Goal: Ask a question

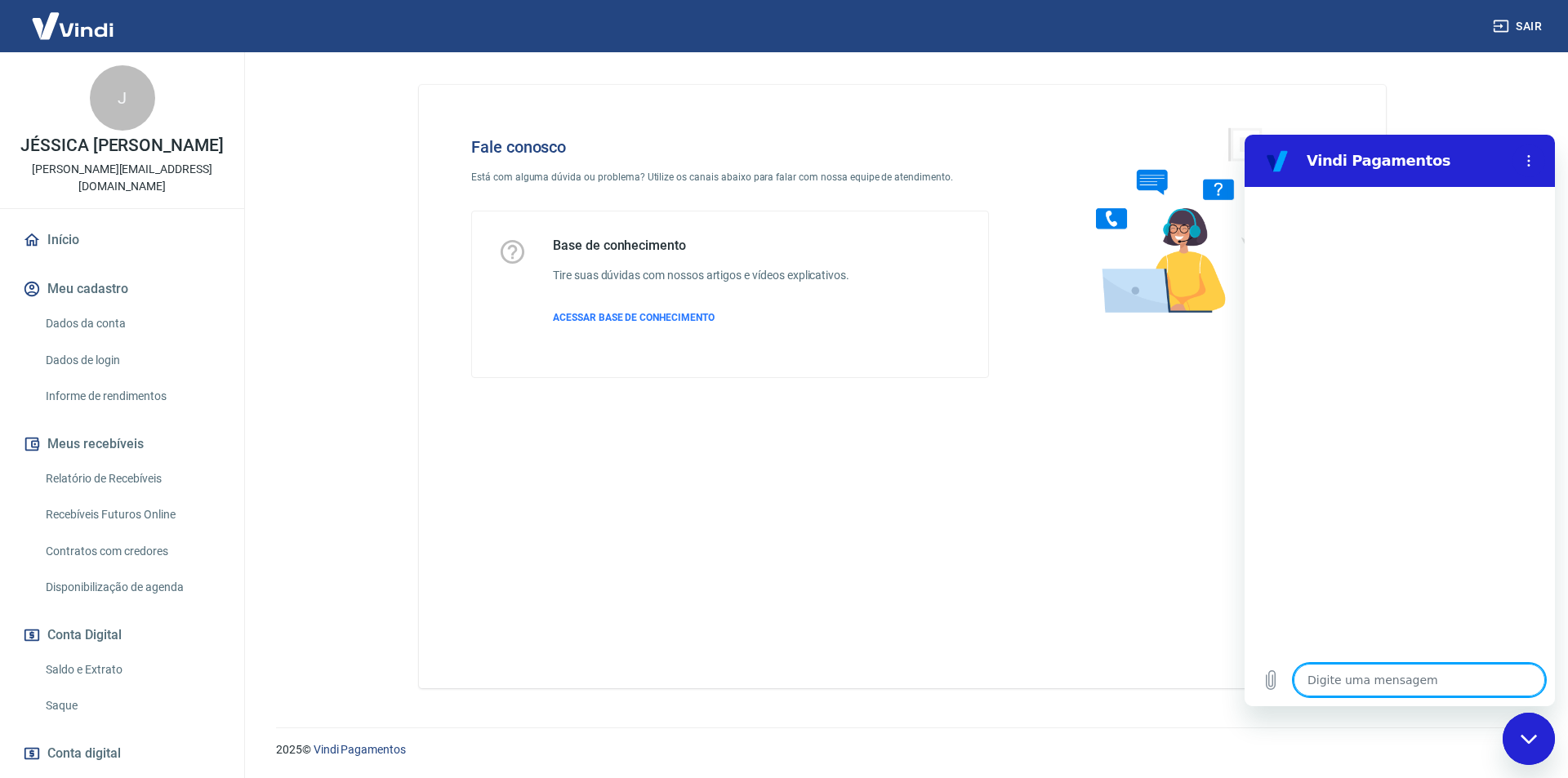
click at [1416, 680] on textarea at bounding box center [1419, 681] width 252 height 33
type textarea "b"
type textarea "x"
type textarea "bo"
type textarea "x"
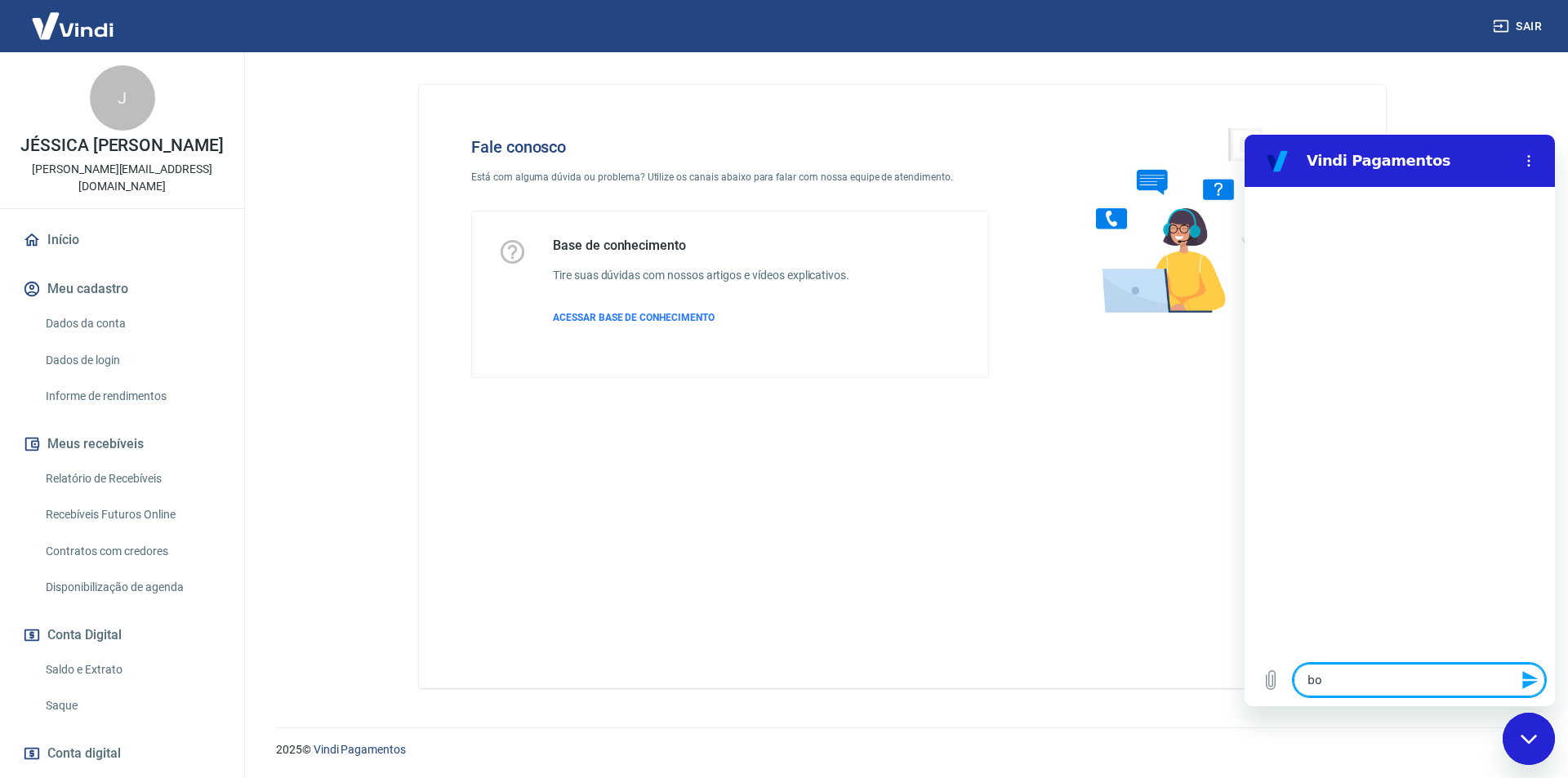
type textarea "bom"
type textarea "x"
type textarea "bom"
type textarea "x"
type textarea "bom d"
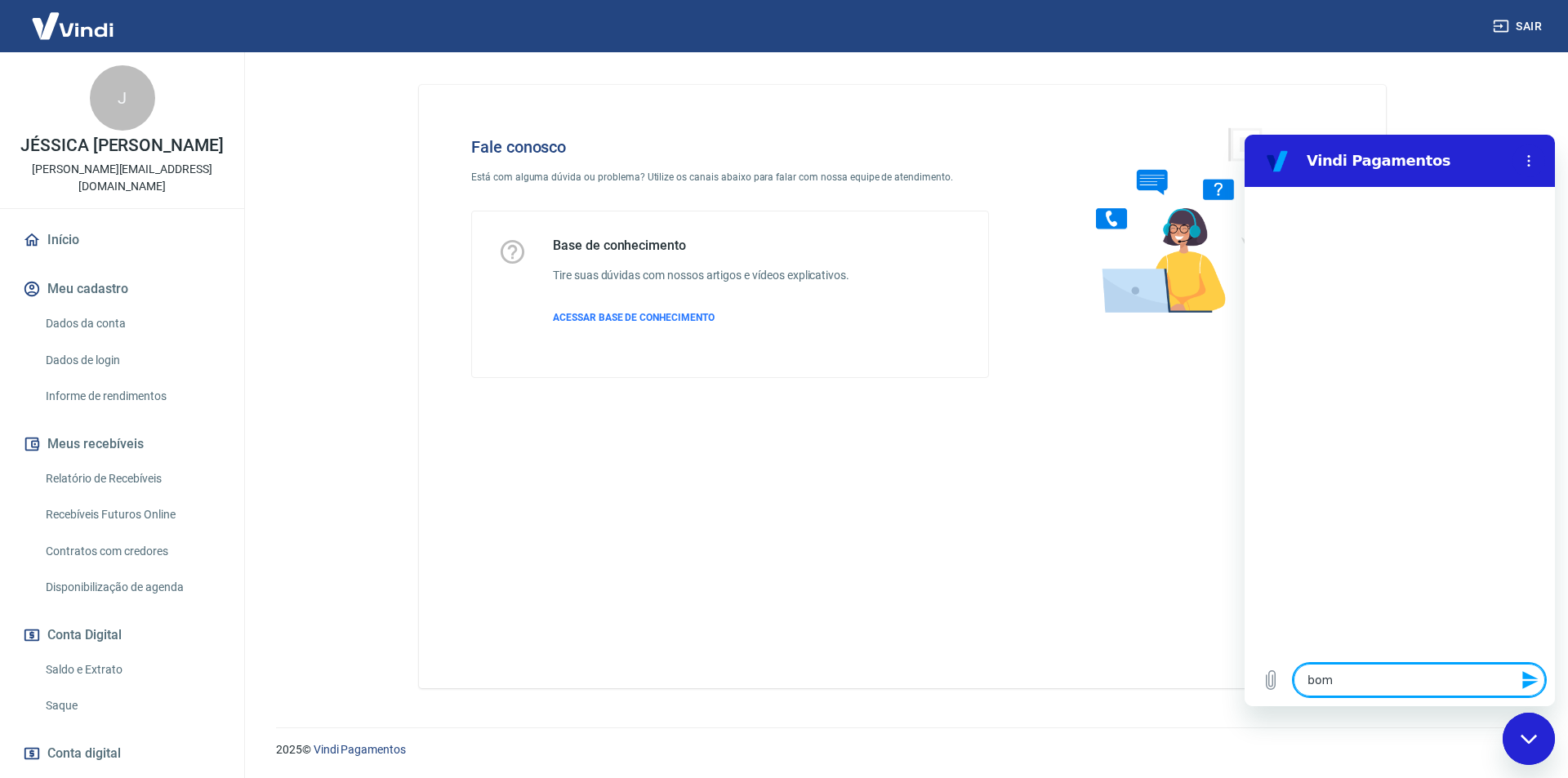
type textarea "x"
type textarea "bom di"
type textarea "x"
type textarea "bom dia"
type textarea "x"
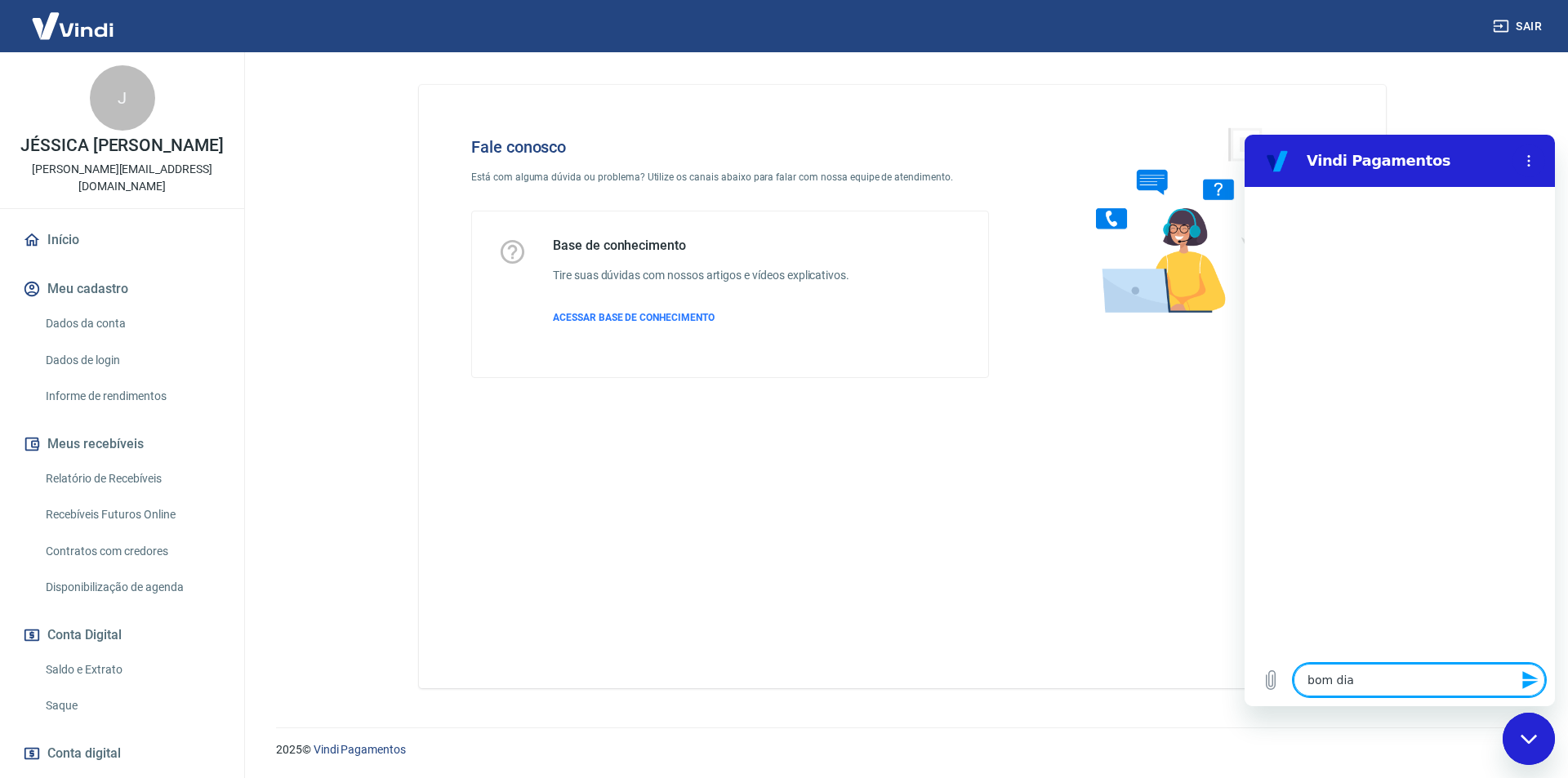
type textarea "bom dia!"
type textarea "x"
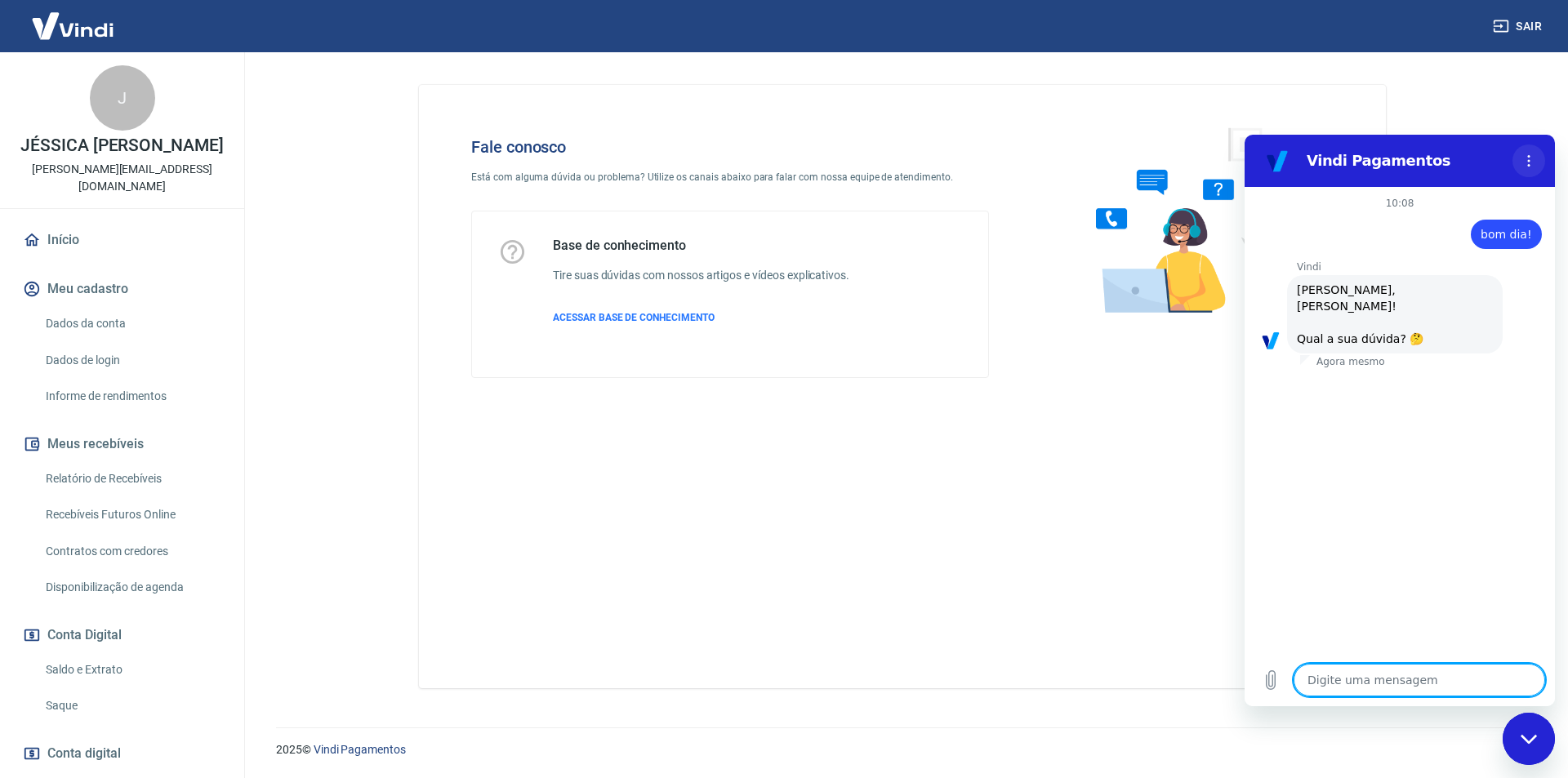
click at [1528, 154] on icon "Menu de opções" at bounding box center [1528, 161] width 13 height 13
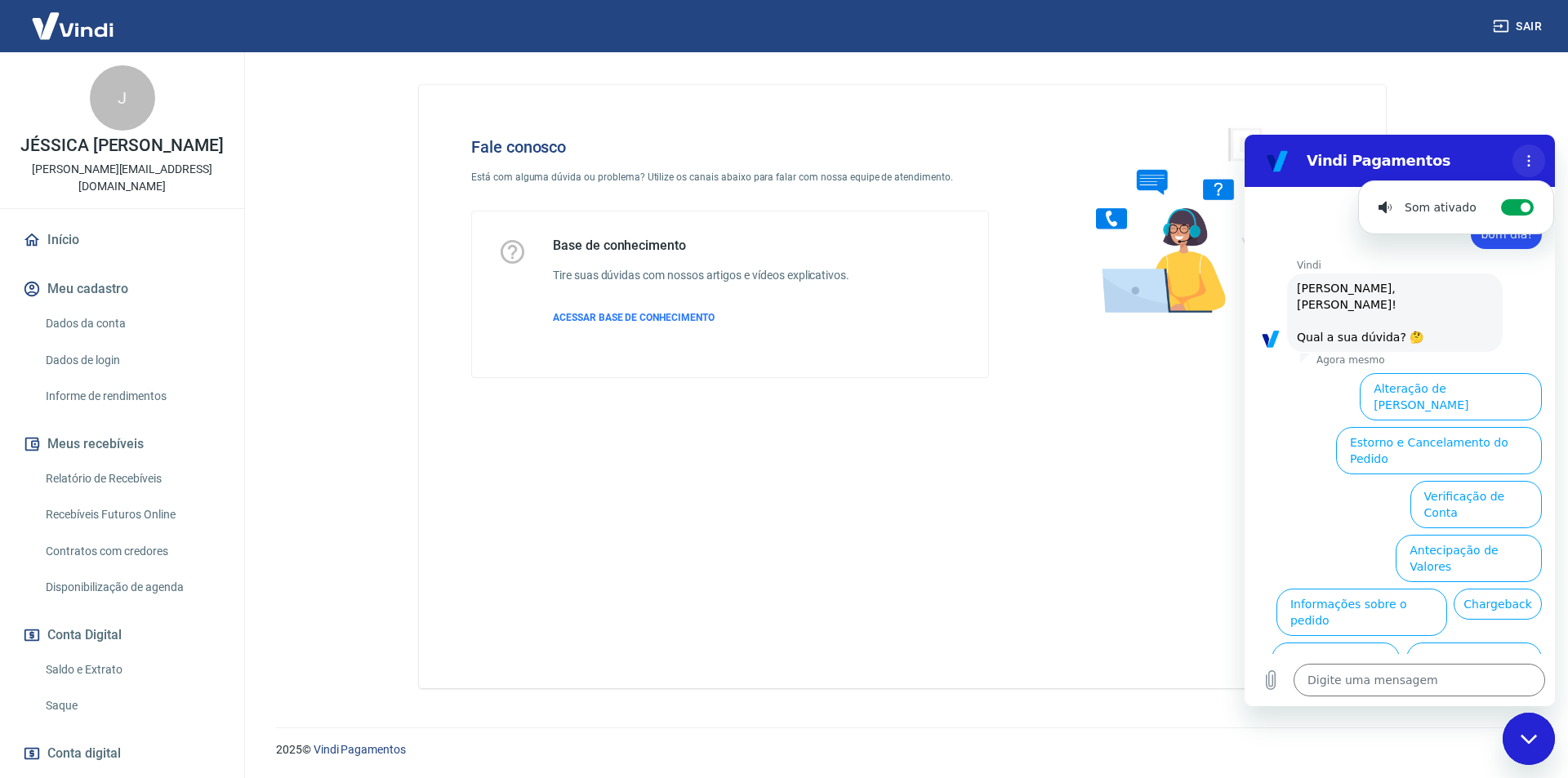
scroll to position [39, 0]
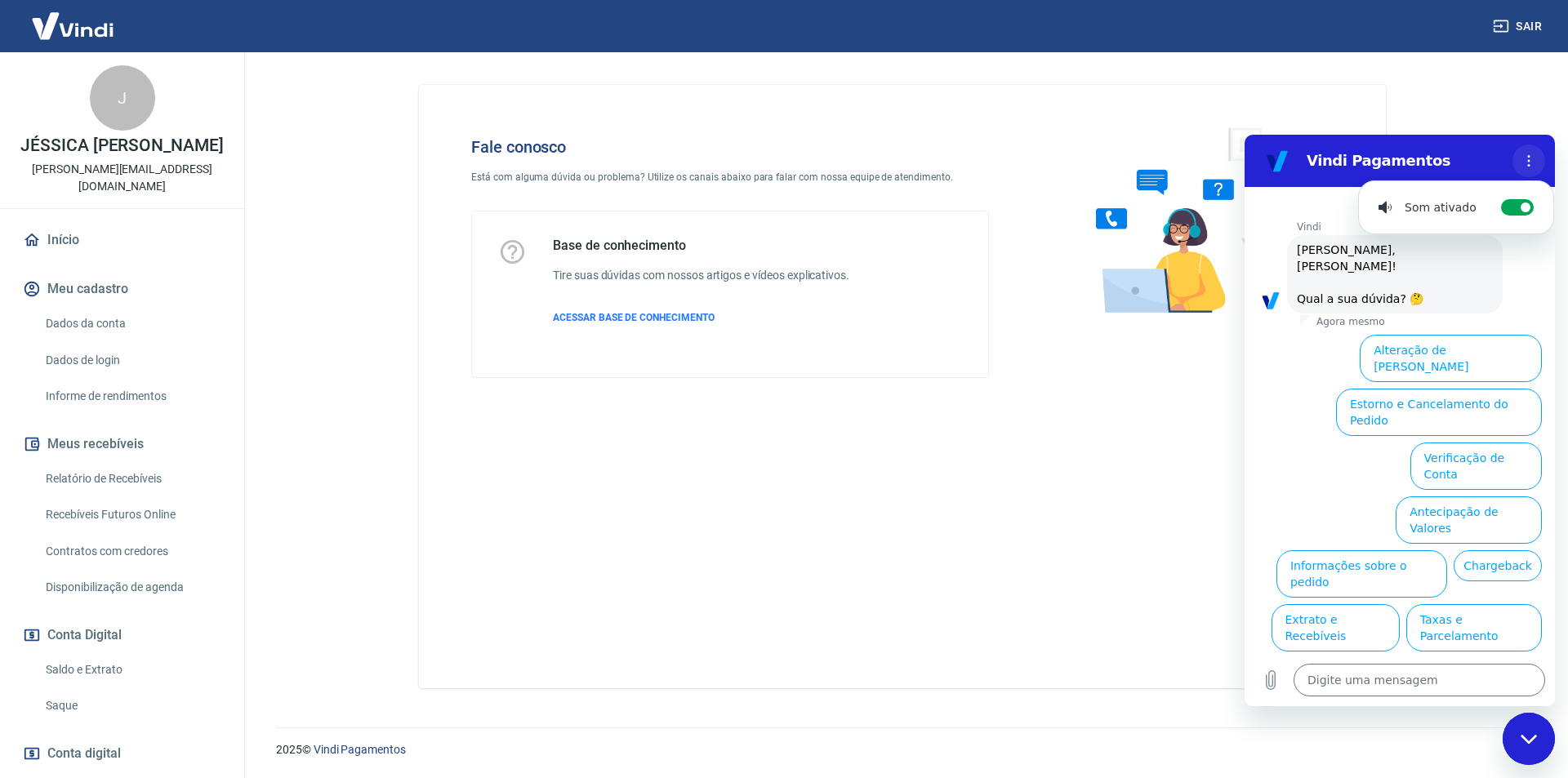
click at [1528, 155] on icon "Menu de opções" at bounding box center [1528, 161] width 13 height 13
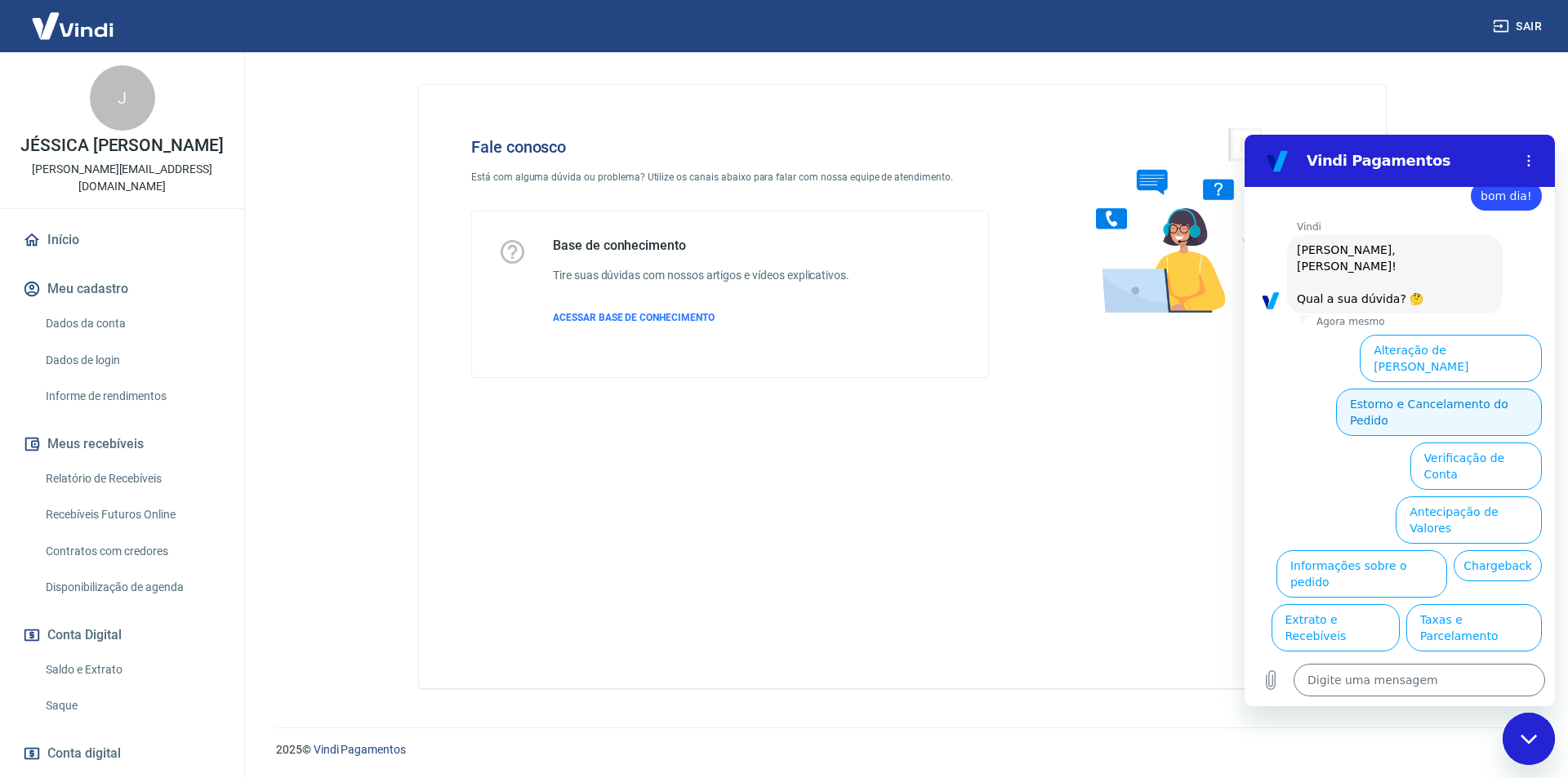
click at [1462, 389] on button "Estorno e Cancelamento do Pedido" at bounding box center [1438, 413] width 205 height 47
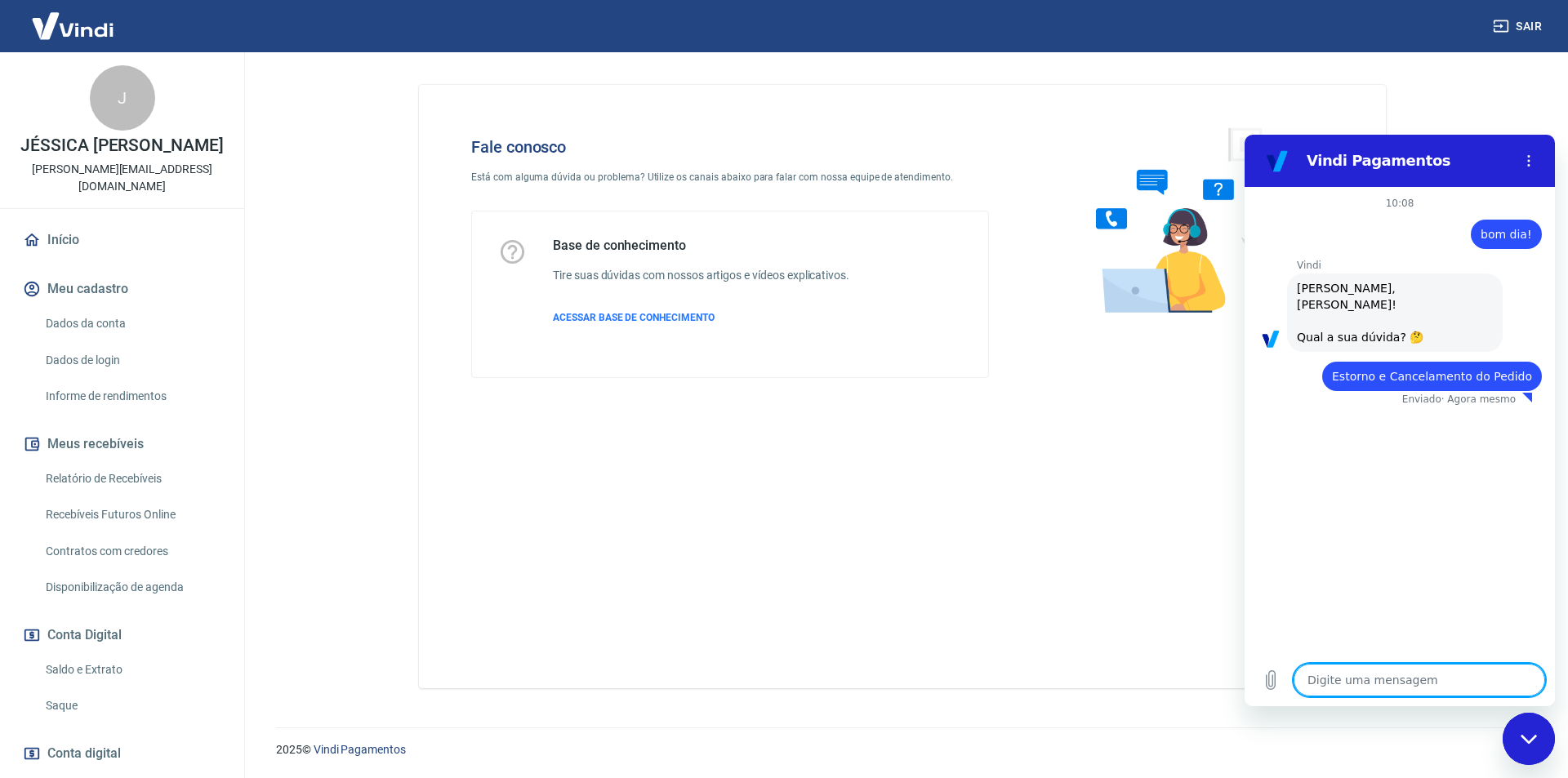
type textarea "x"
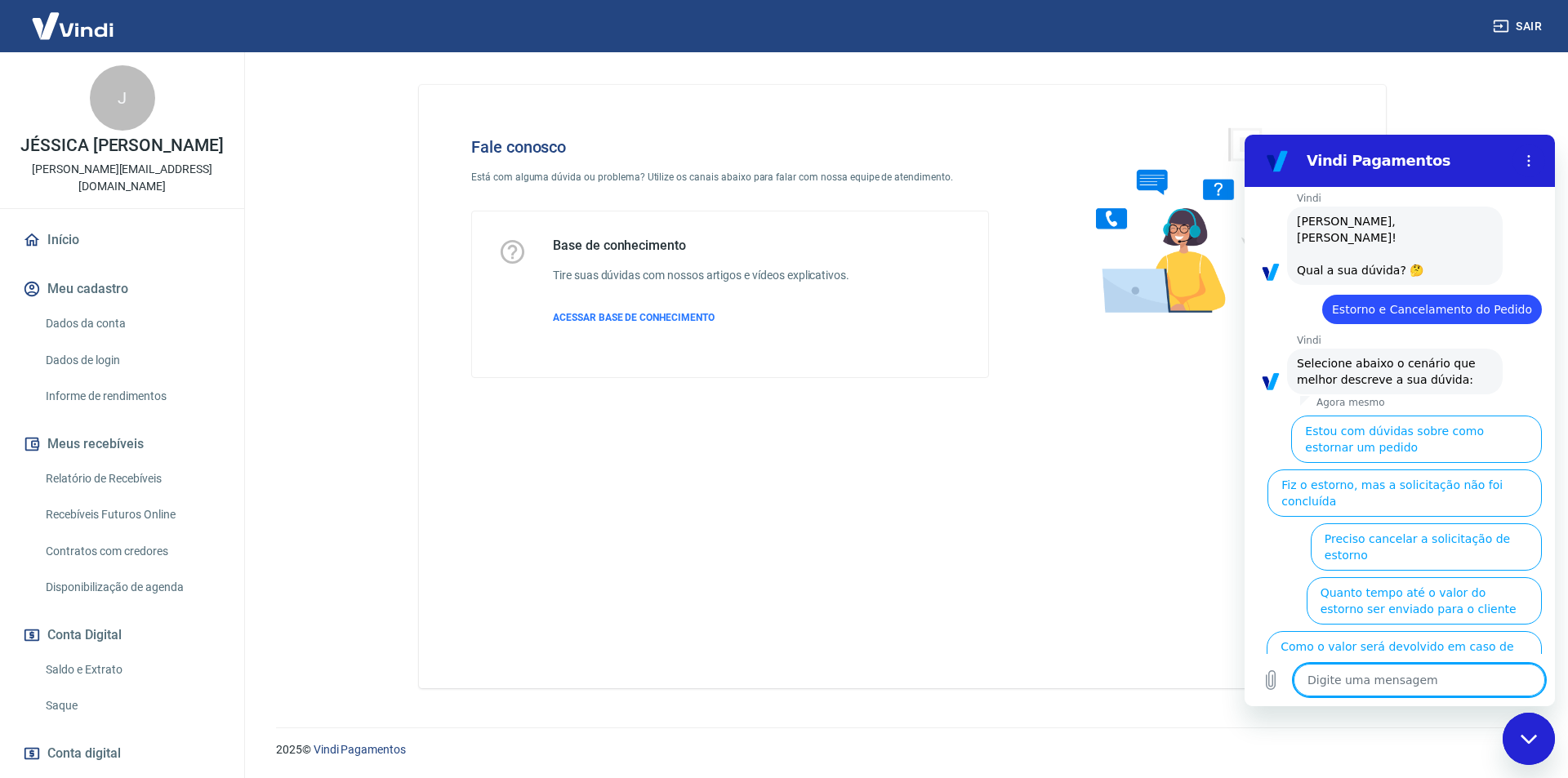
scroll to position [84, 0]
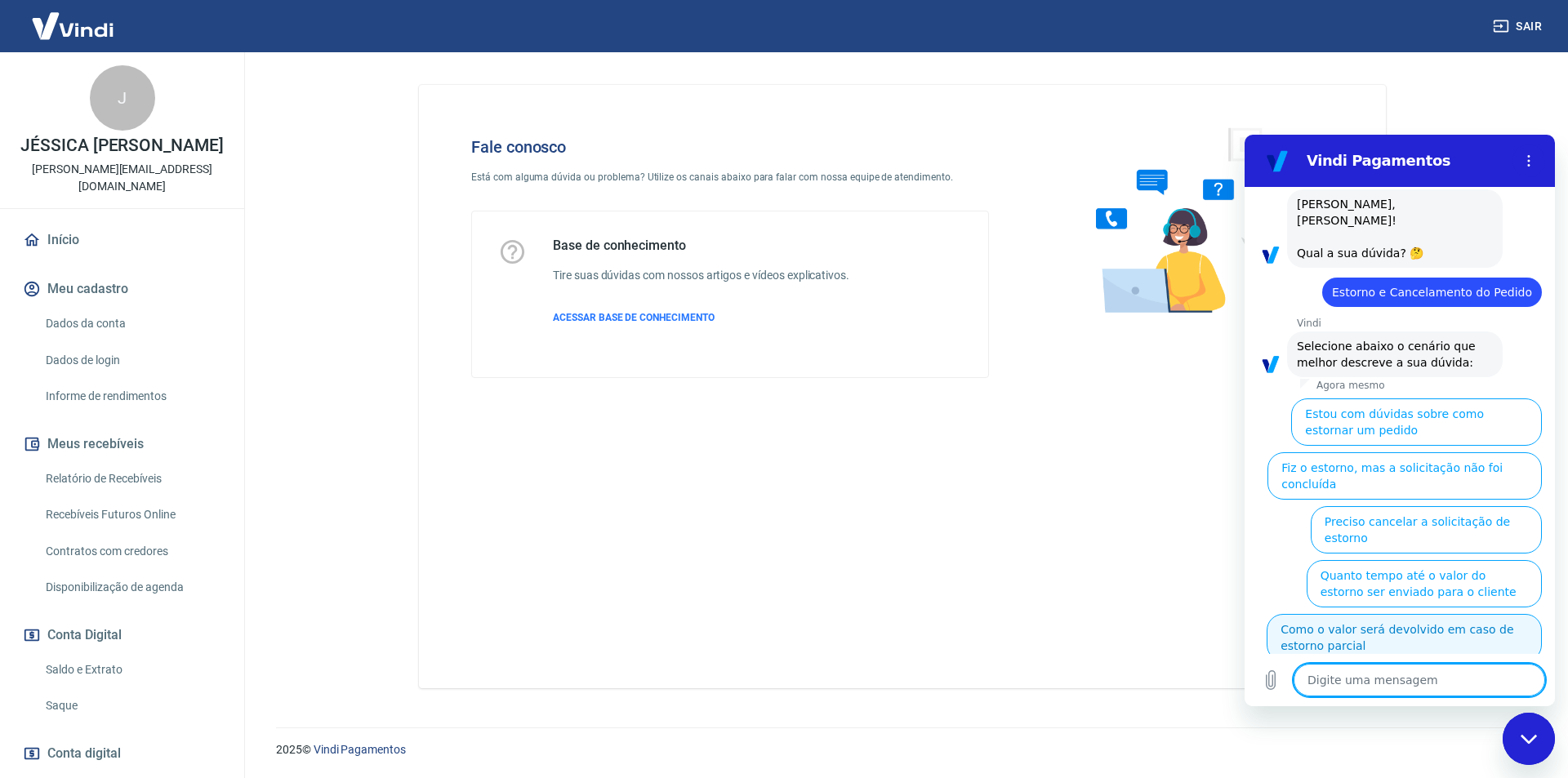
type textarea "a"
type textarea "x"
type textarea "at"
type textarea "x"
type textarea "ate"
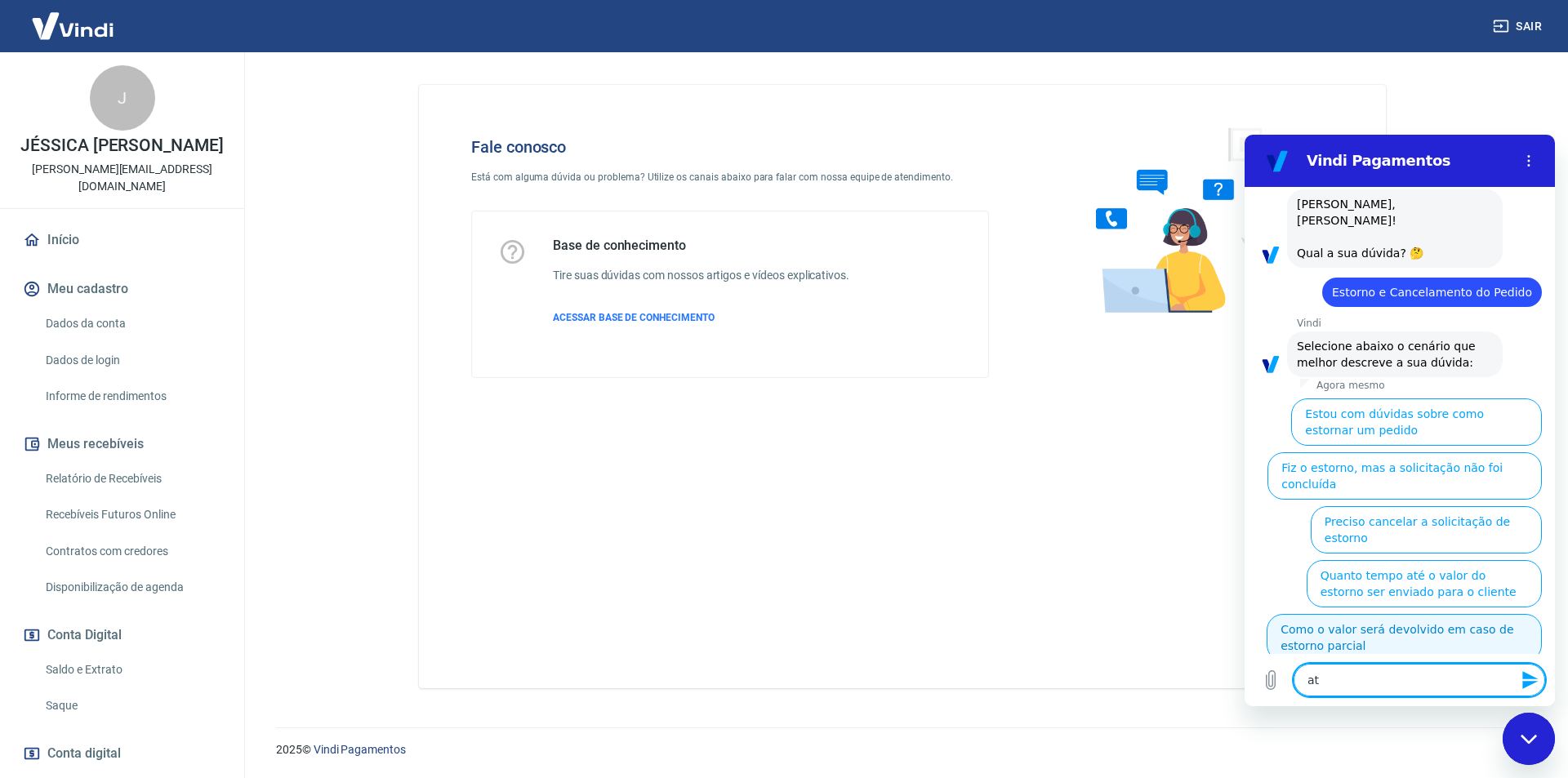
type textarea "x"
type textarea "aten"
type textarea "x"
type textarea "atend"
type textarea "x"
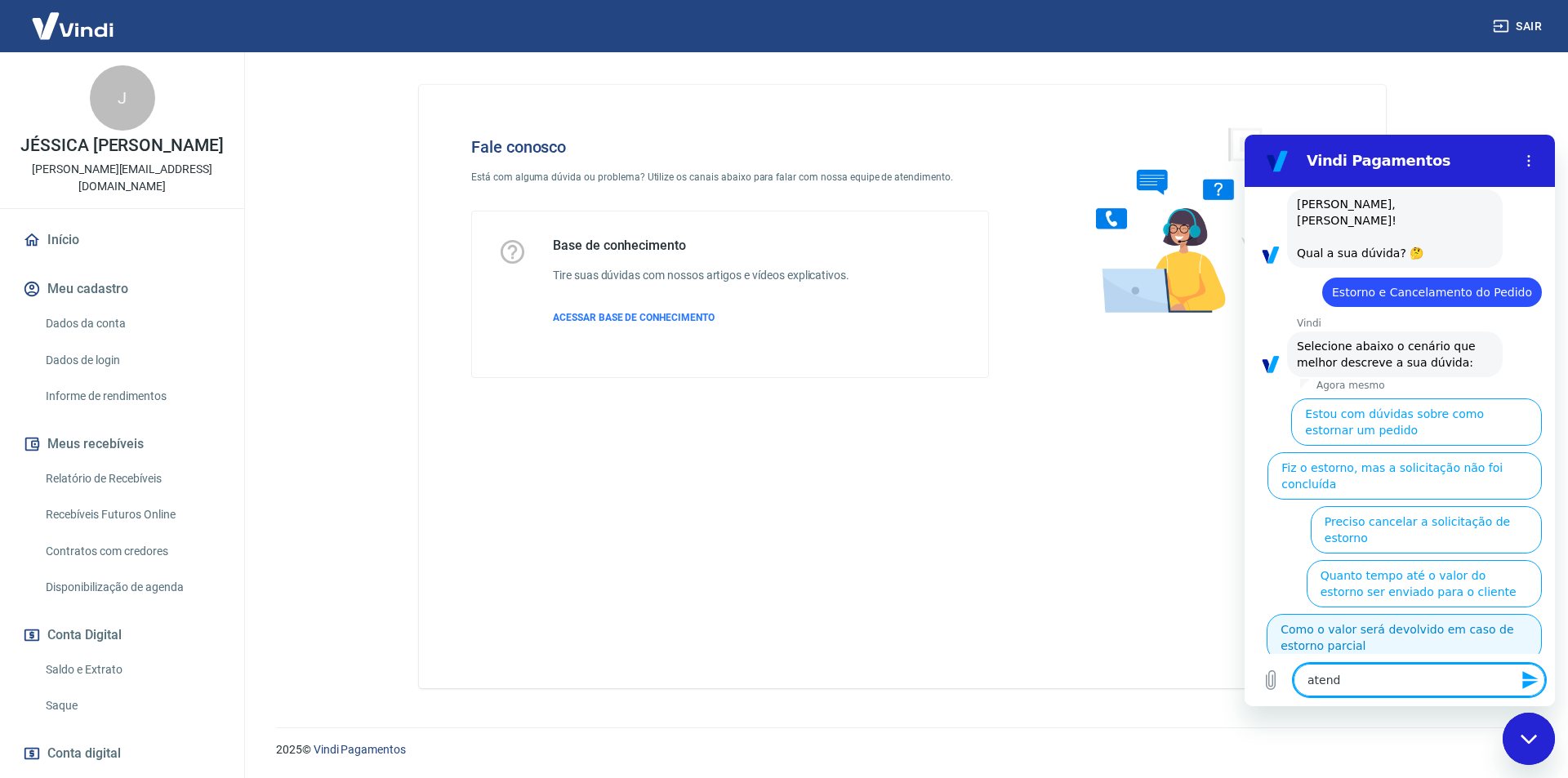
type textarea "atendi"
type textarea "x"
type textarea "atendim"
type textarea "x"
type textarea "atendime"
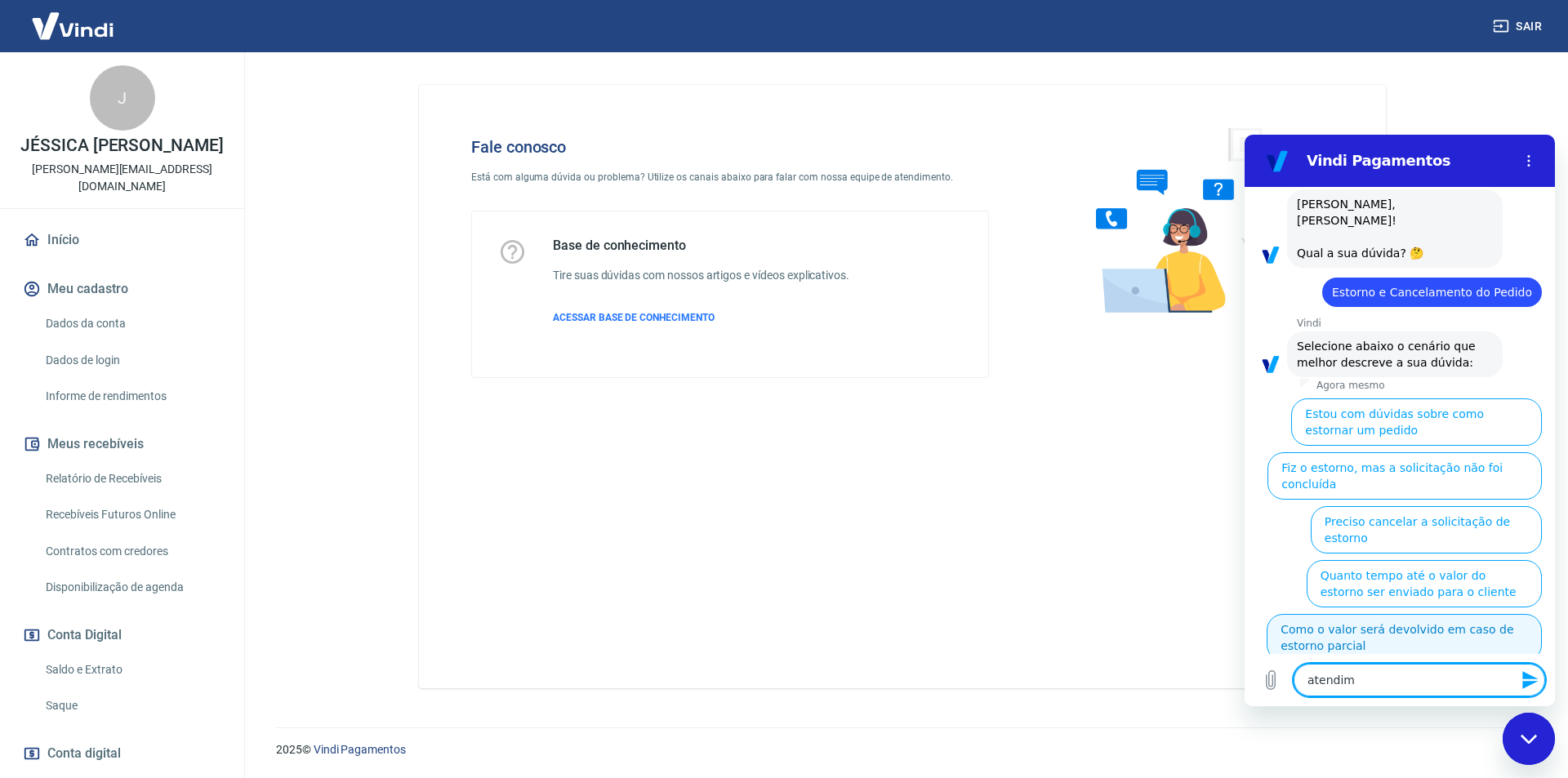
type textarea "x"
type textarea "atendimen"
type textarea "x"
type textarea "atendiment"
type textarea "x"
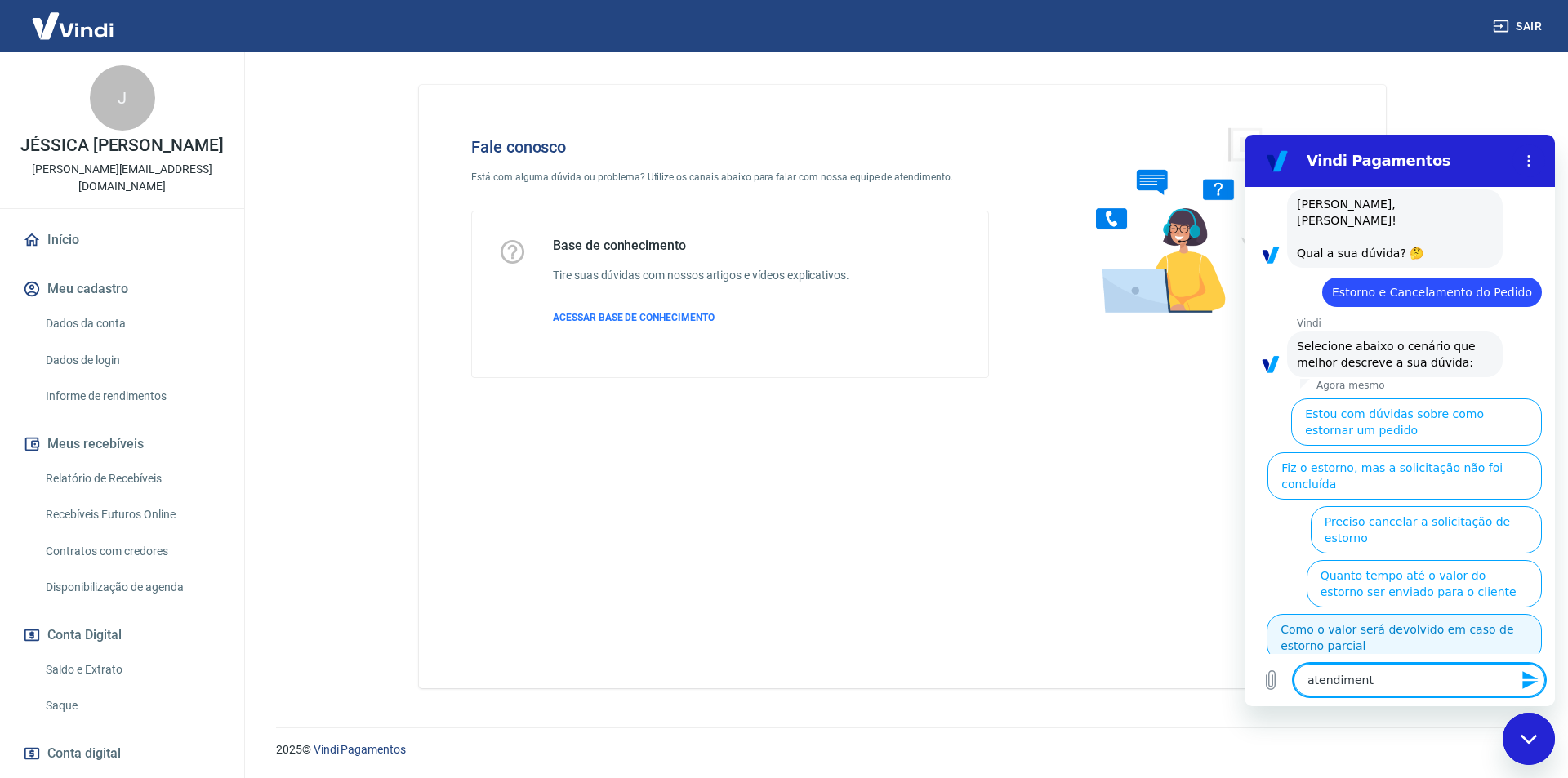
type textarea "atendimento"
type textarea "x"
type textarea "atendimento"
type textarea "x"
type textarea "atendimento h"
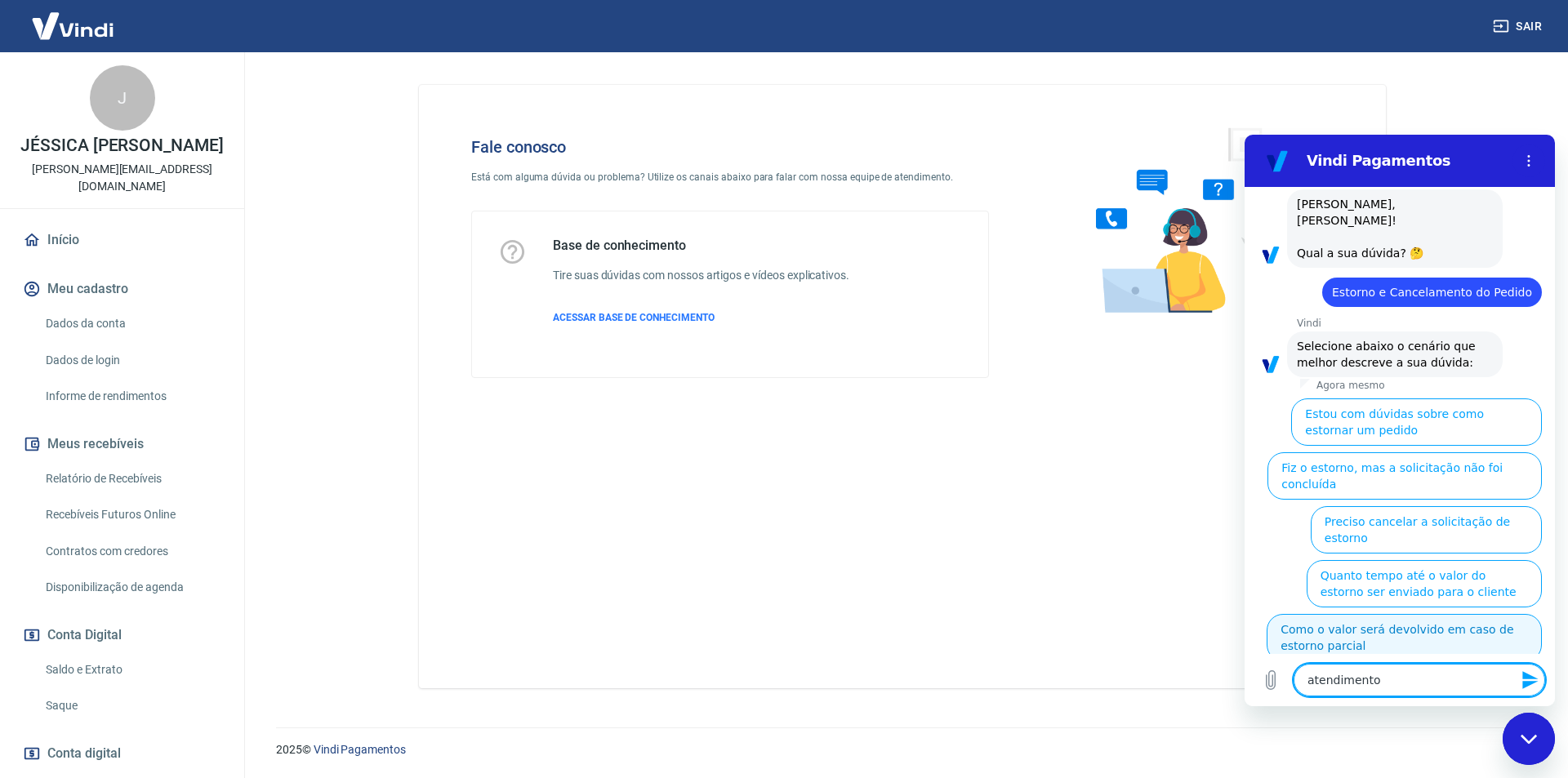
type textarea "x"
type textarea "atendimento hu"
type textarea "x"
type textarea "atendimento hum"
type textarea "x"
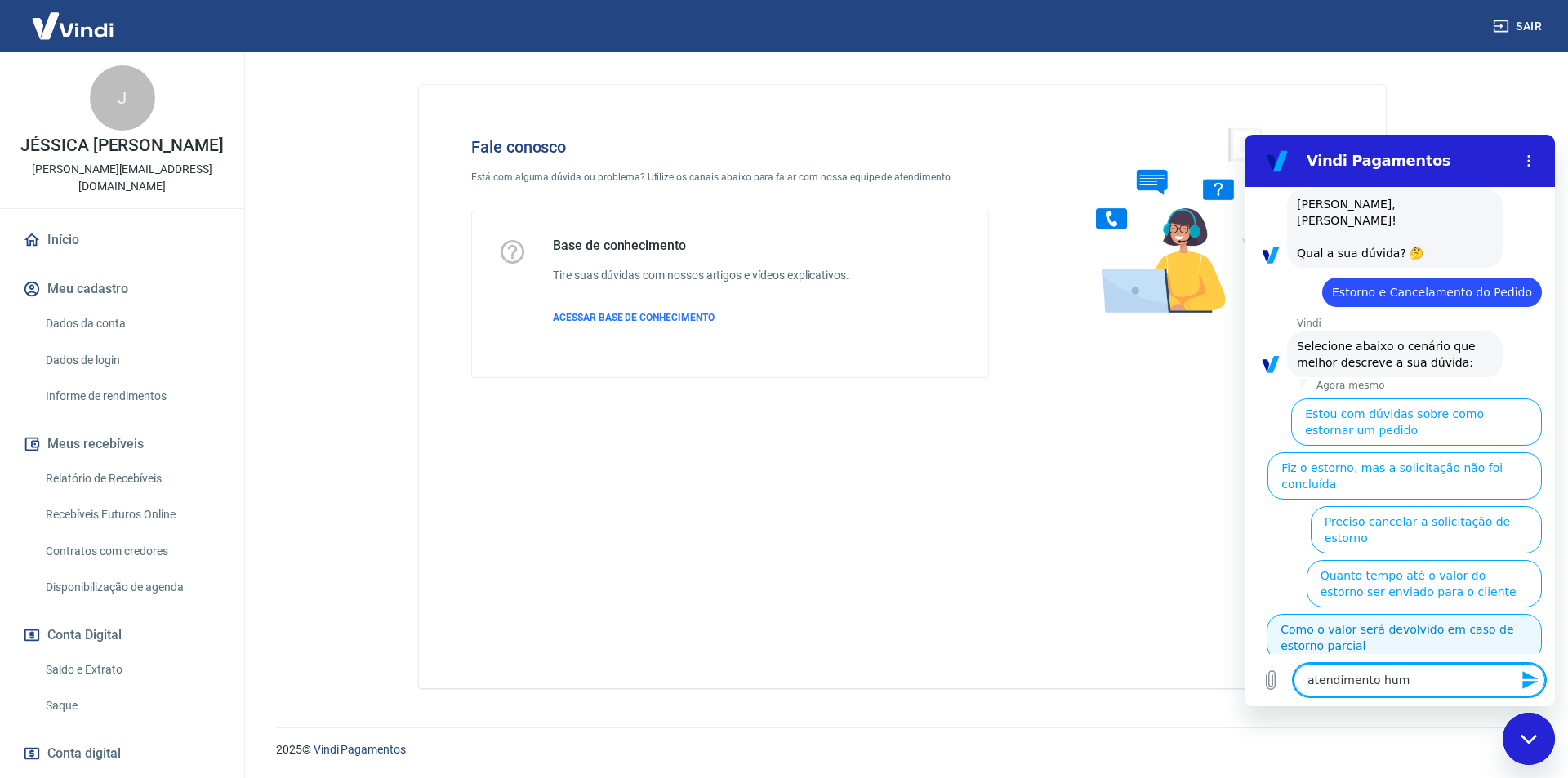
type textarea "atendimento huma"
type textarea "x"
type textarea "atendimento human"
type textarea "x"
type textarea "atendimento humano"
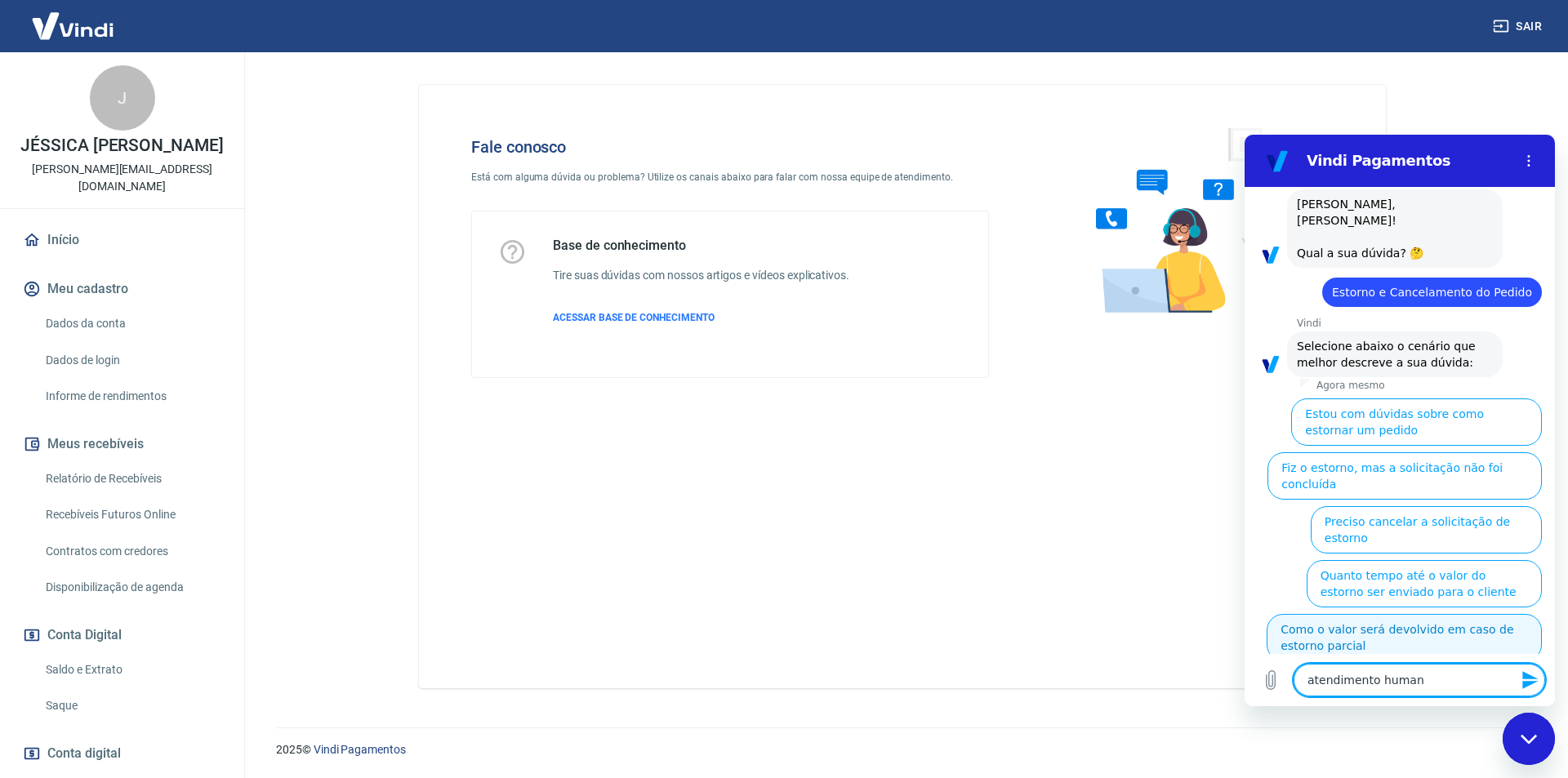
type textarea "x"
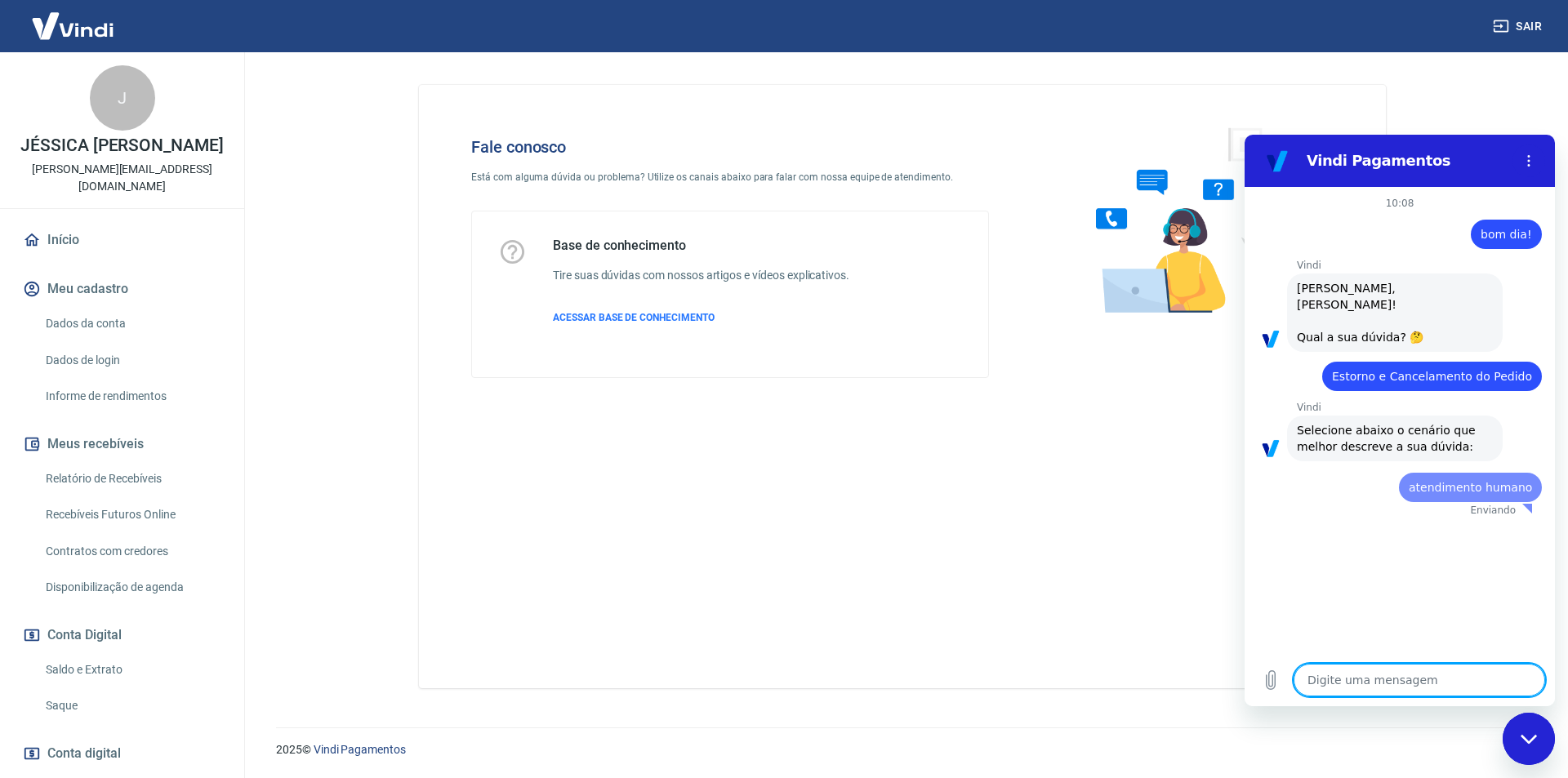
scroll to position [0, 0]
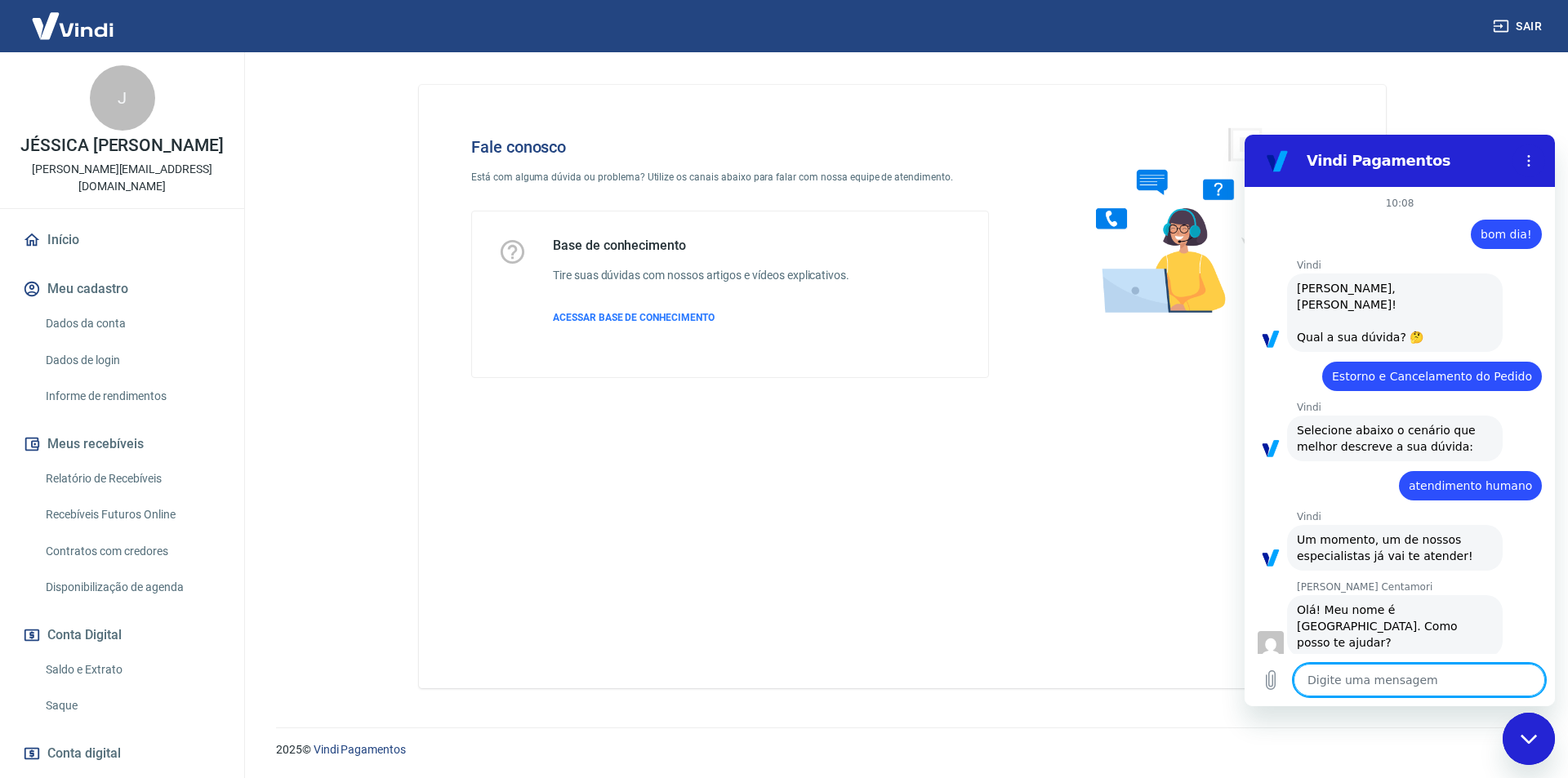
type textarea "x"
click at [1373, 685] on textarea at bounding box center [1419, 681] width 252 height 33
type textarea "B"
type textarea "x"
type textarea "Bo"
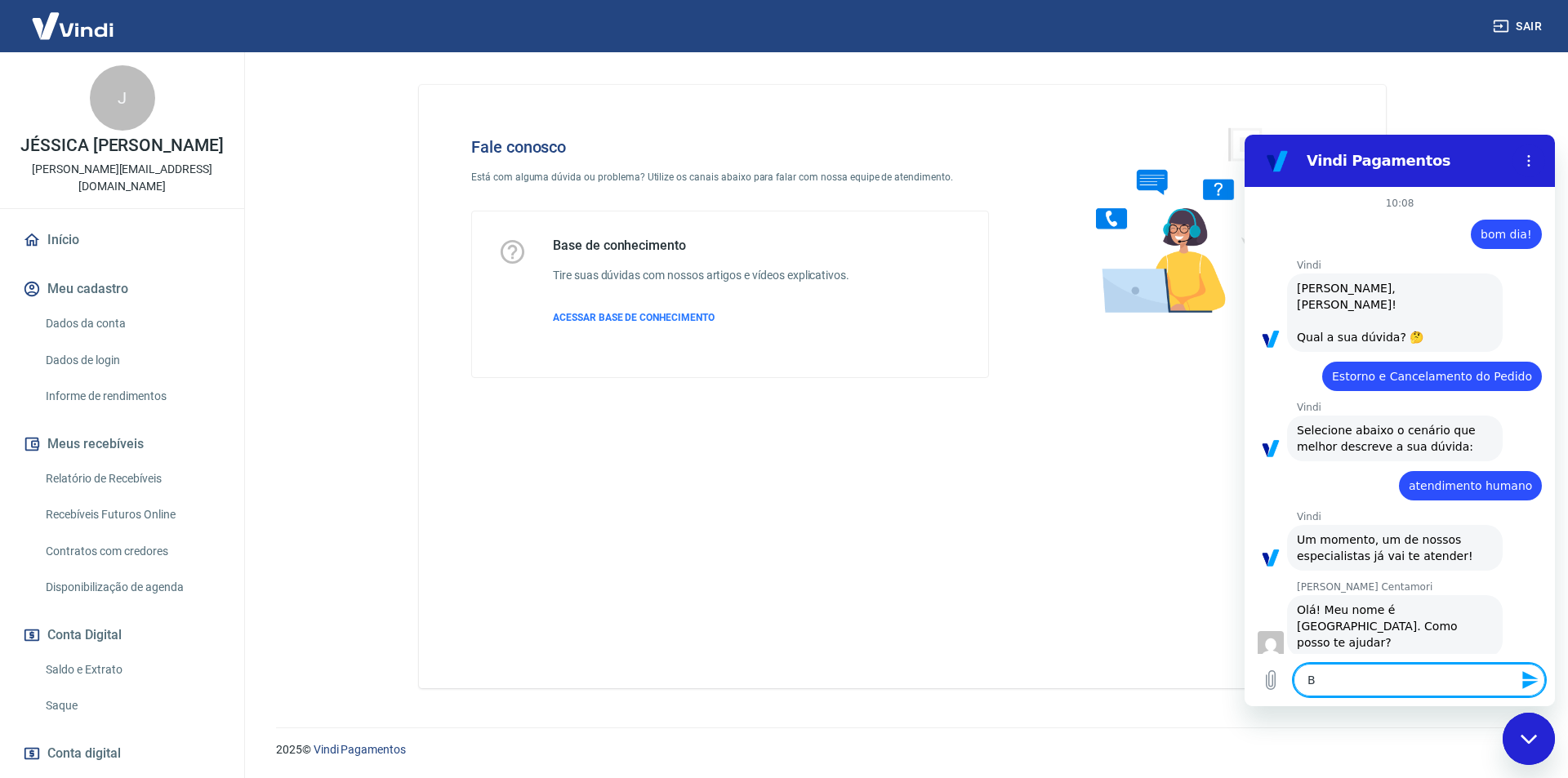
type textarea "x"
type textarea "Bom"
type textarea "x"
type textarea "Bom"
type textarea "x"
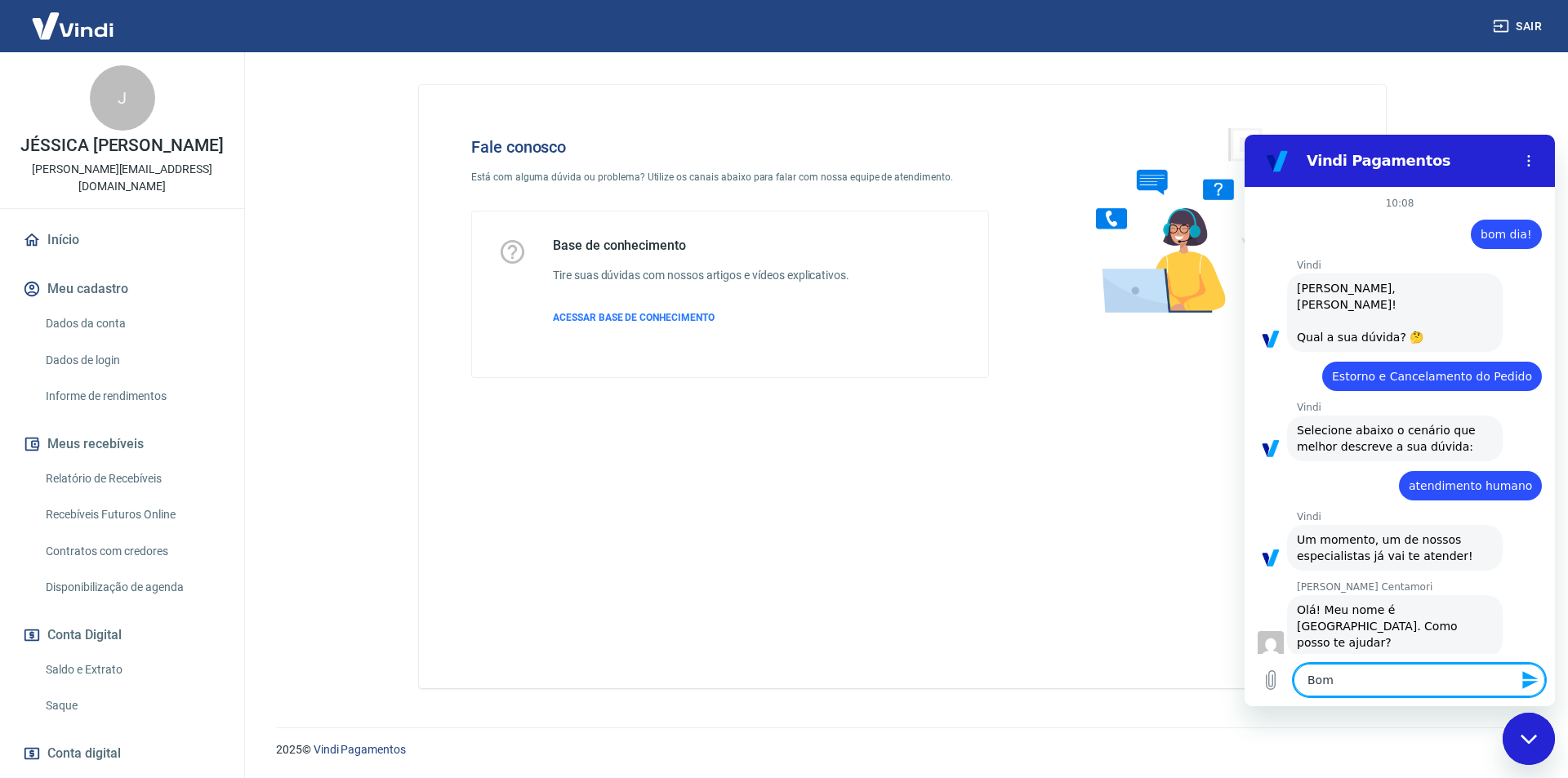
type textarea "Bom d"
type textarea "x"
type textarea "Bom da"
type textarea "x"
type textarea "Bom da!"
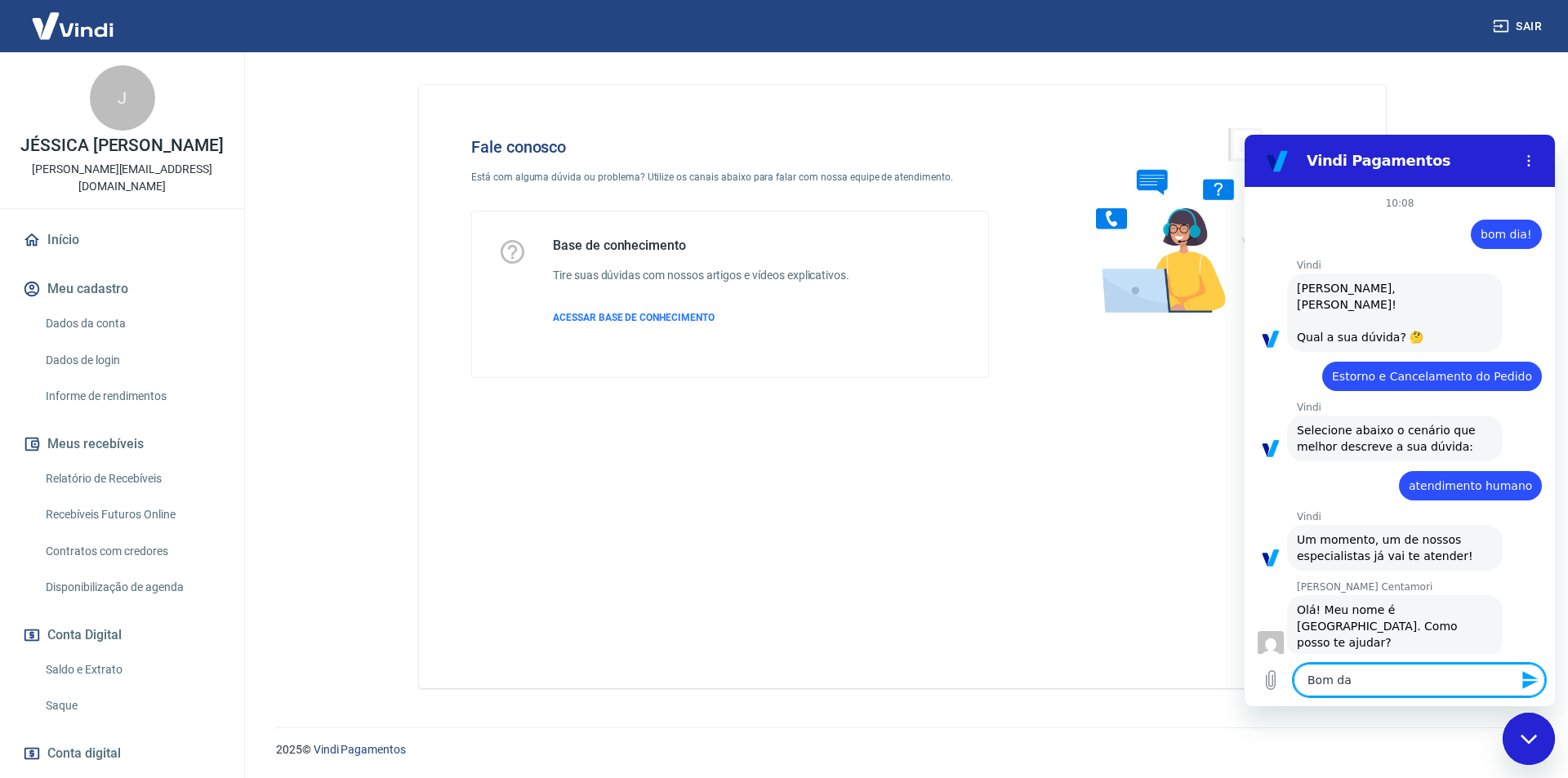
type textarea "x"
type textarea "Bom da!"
type textarea "x"
type textarea "Bom da!"
type textarea "x"
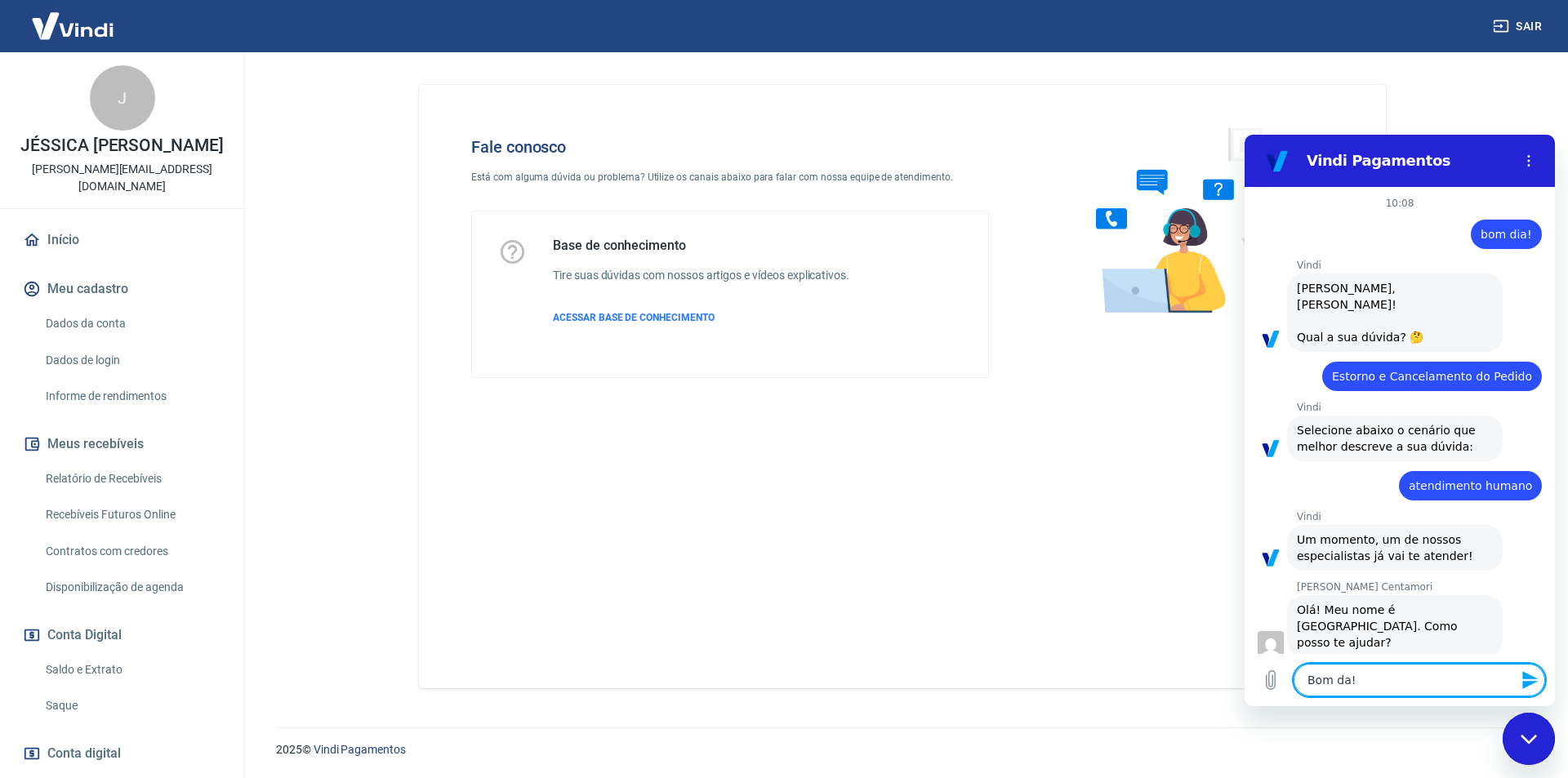
type textarea "Bom da"
type textarea "x"
type textarea "Bom dai"
type textarea "x"
type textarea "Bom daia"
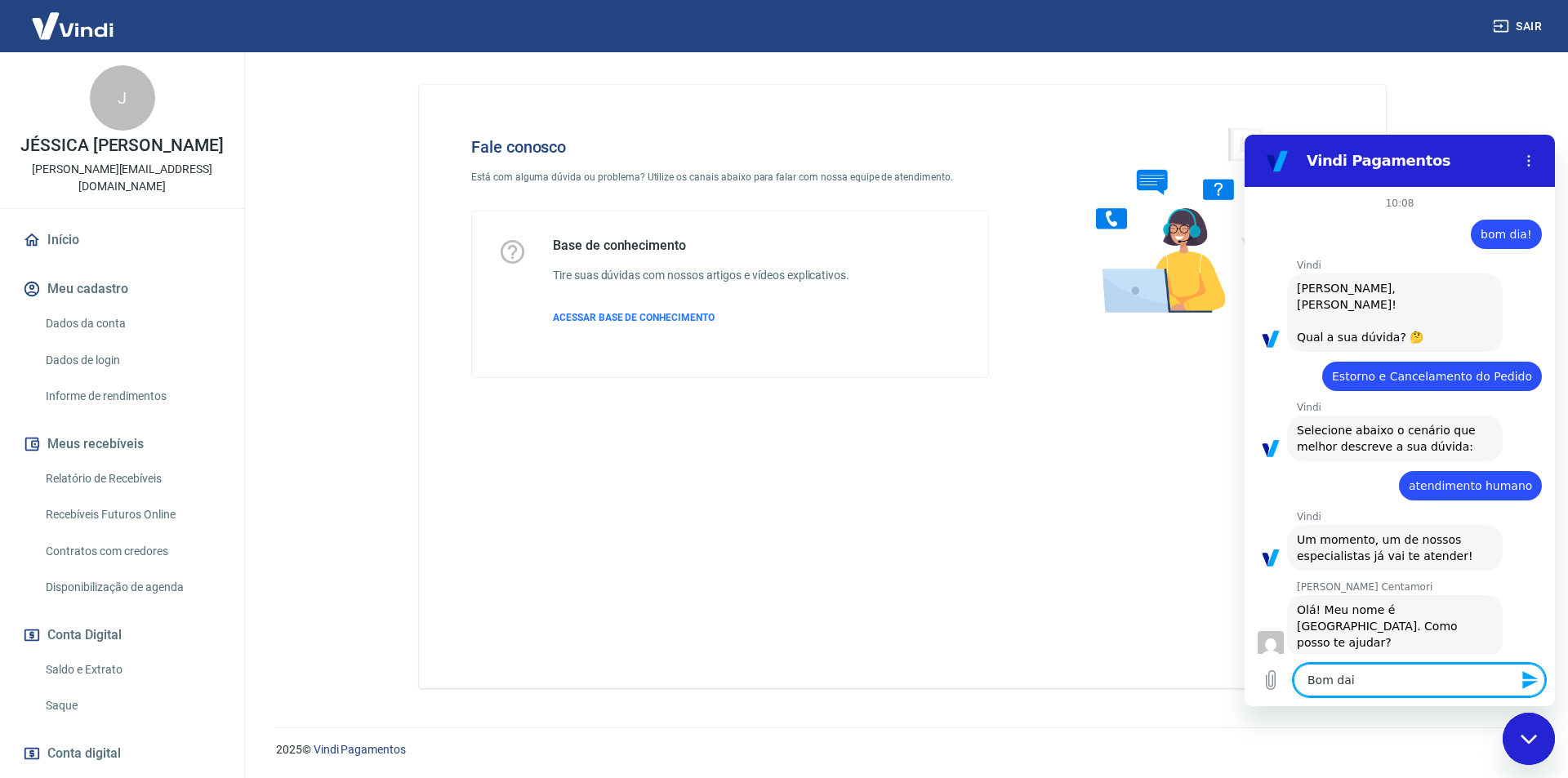
type textarea "x"
type textarea "Bom dai"
type textarea "x"
type textarea "Bom da"
type textarea "x"
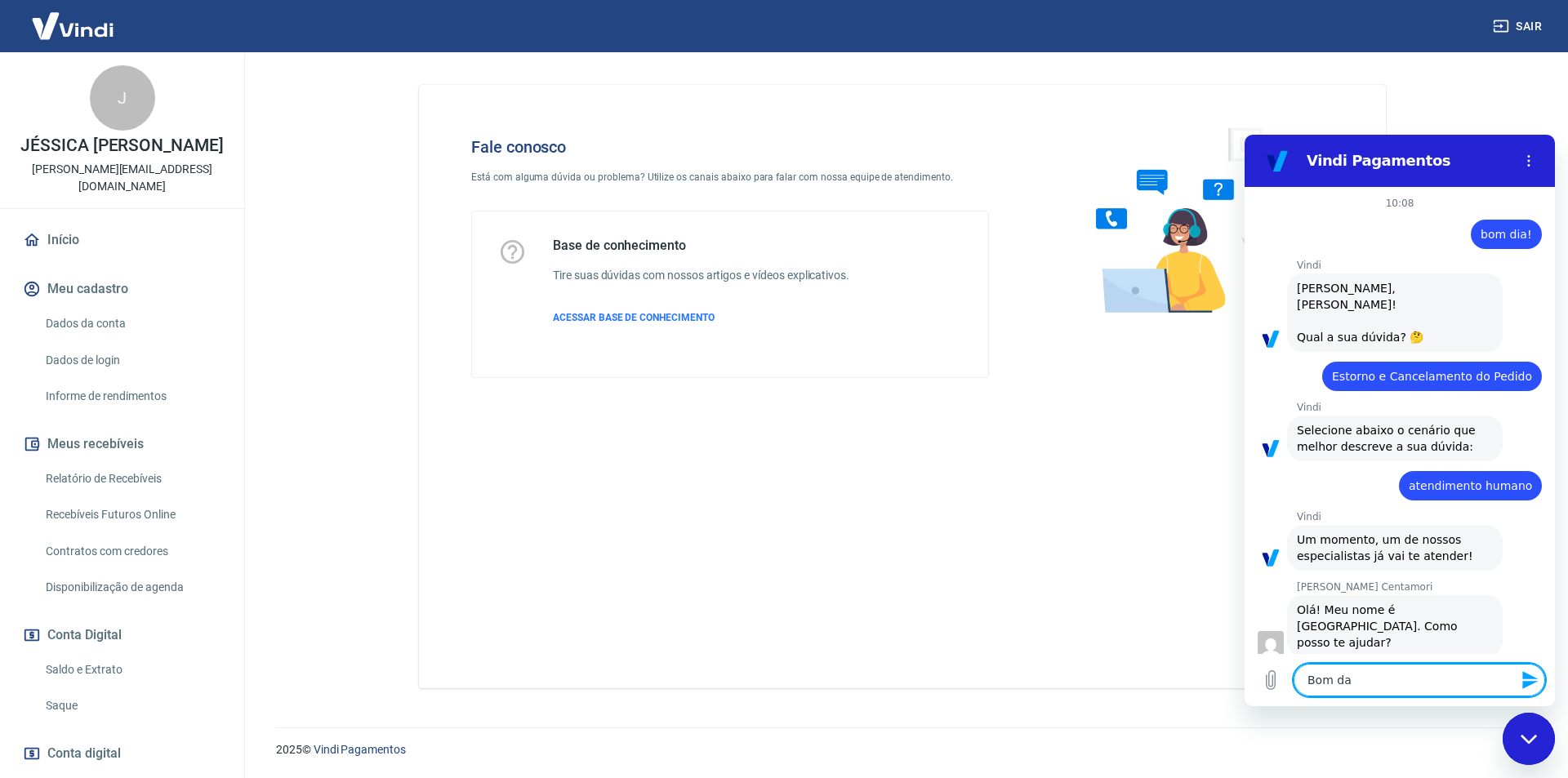
type textarea "Bom d"
type textarea "x"
type textarea "Bom di"
type textarea "x"
type textarea "Bom dia"
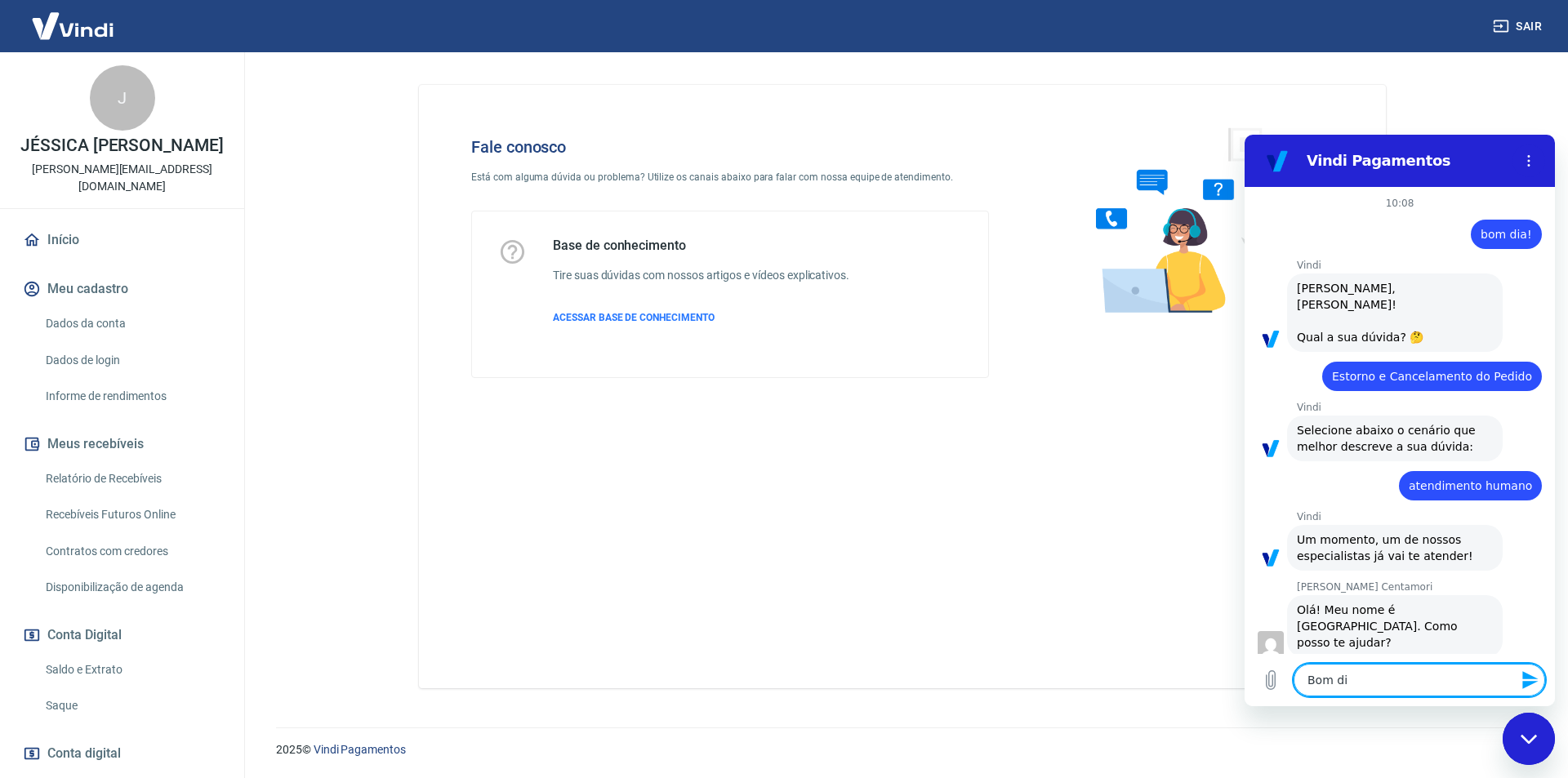
type textarea "x"
type textarea "Bom dia!"
type textarea "x"
type textarea "Bom dia!"
type textarea "x"
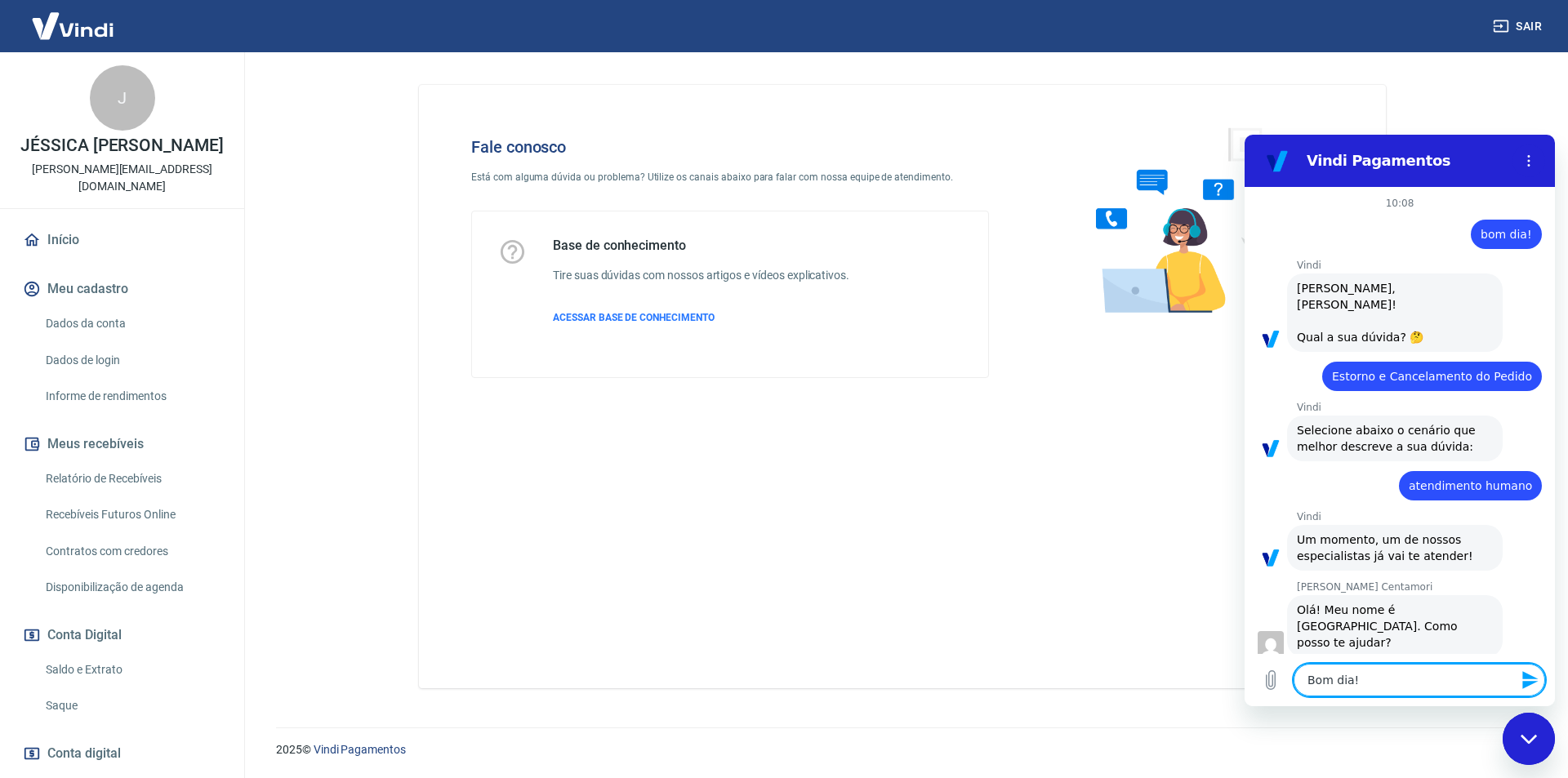
type textarea "Bom dia! T"
type textarea "x"
type textarea "Bom dia! Tu"
type textarea "x"
type textarea "Bom dia! Tud"
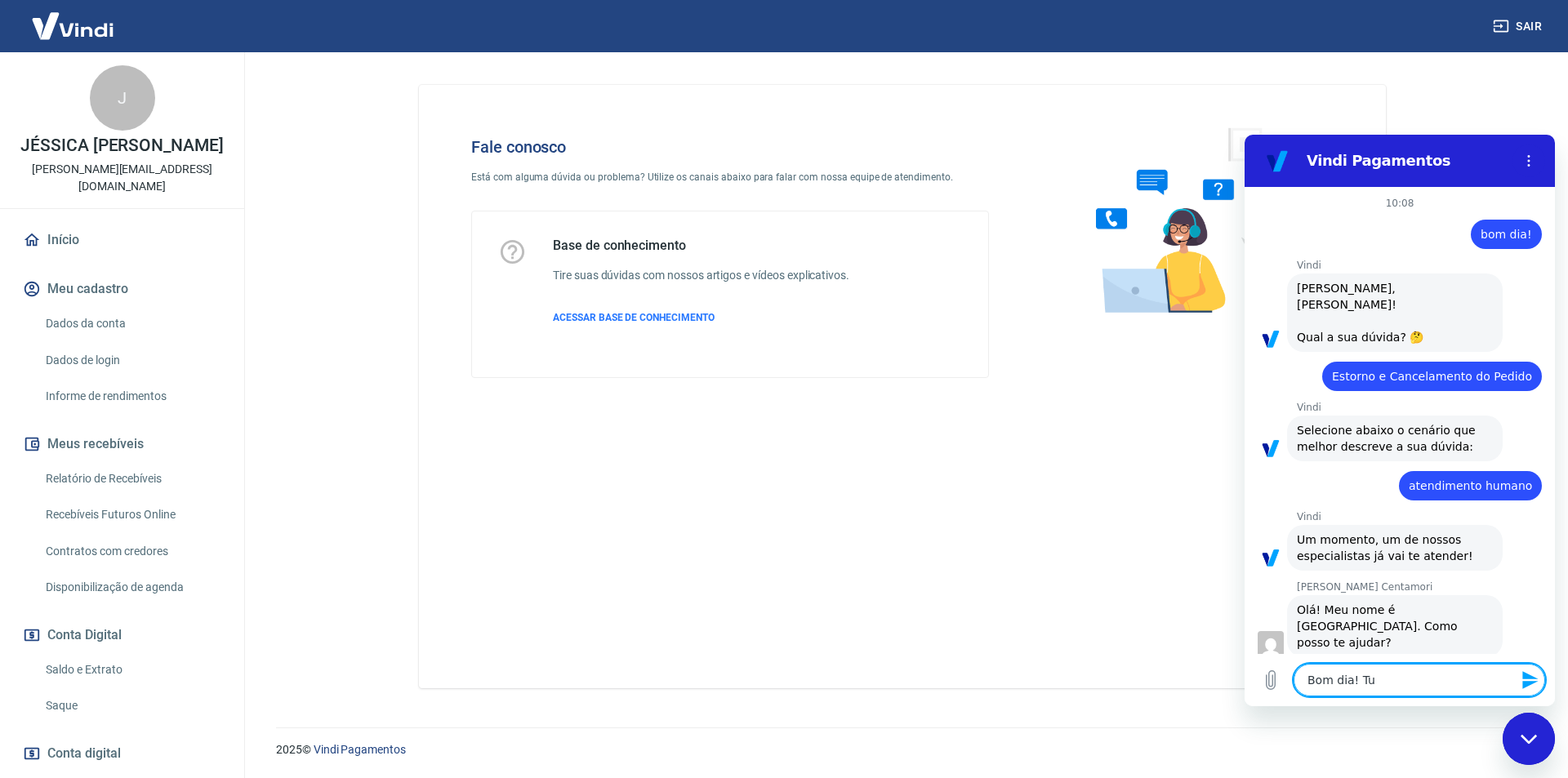
type textarea "x"
type textarea "Bom dia! Tudo"
type textarea "x"
type textarea "Bom dia! Tudo"
type textarea "x"
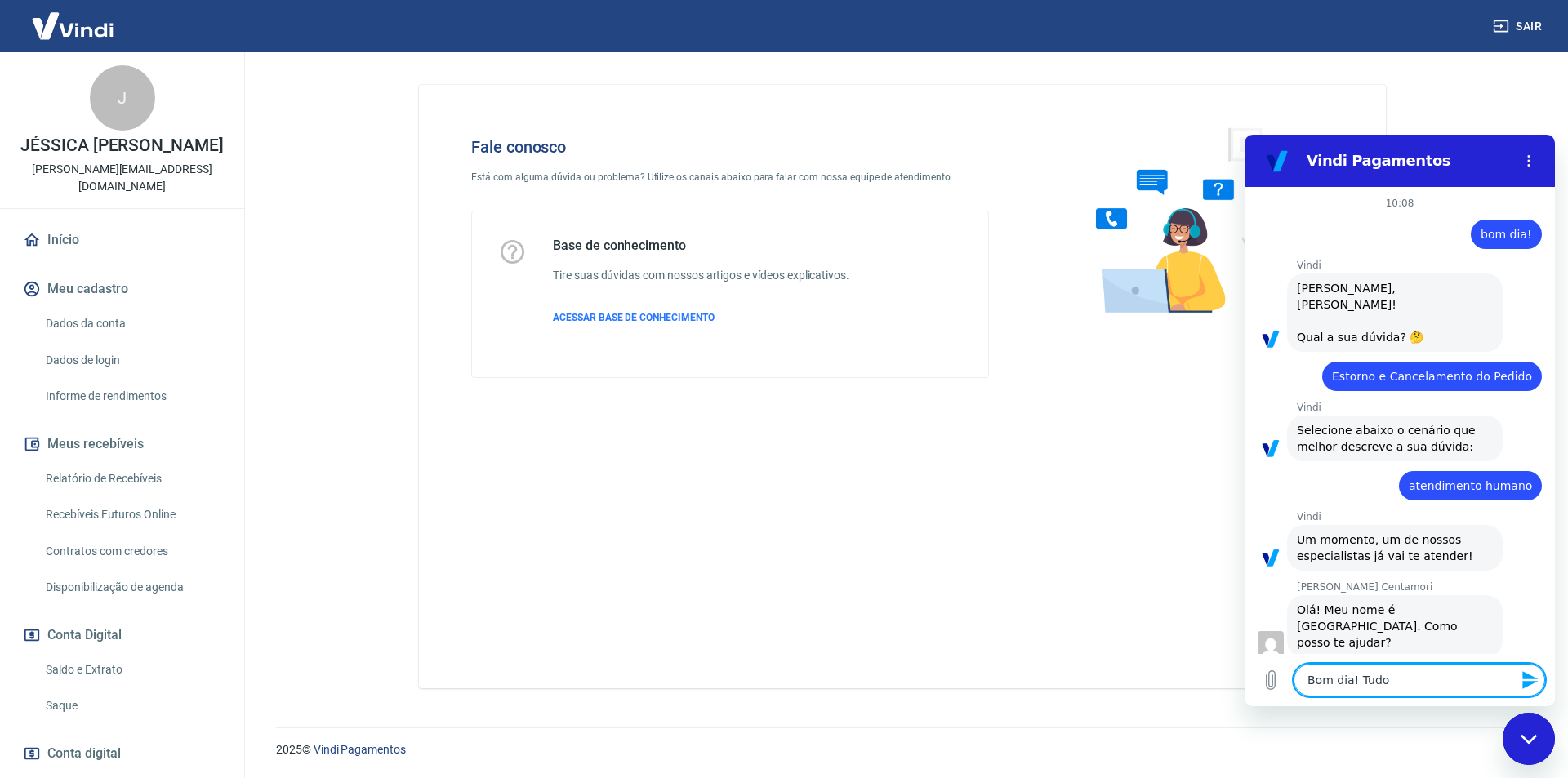
type textarea "Bom dia! Tudo b"
type textarea "x"
type textarea "Bom dia! Tudo be"
type textarea "x"
type textarea "Bom dia! Tudo bem"
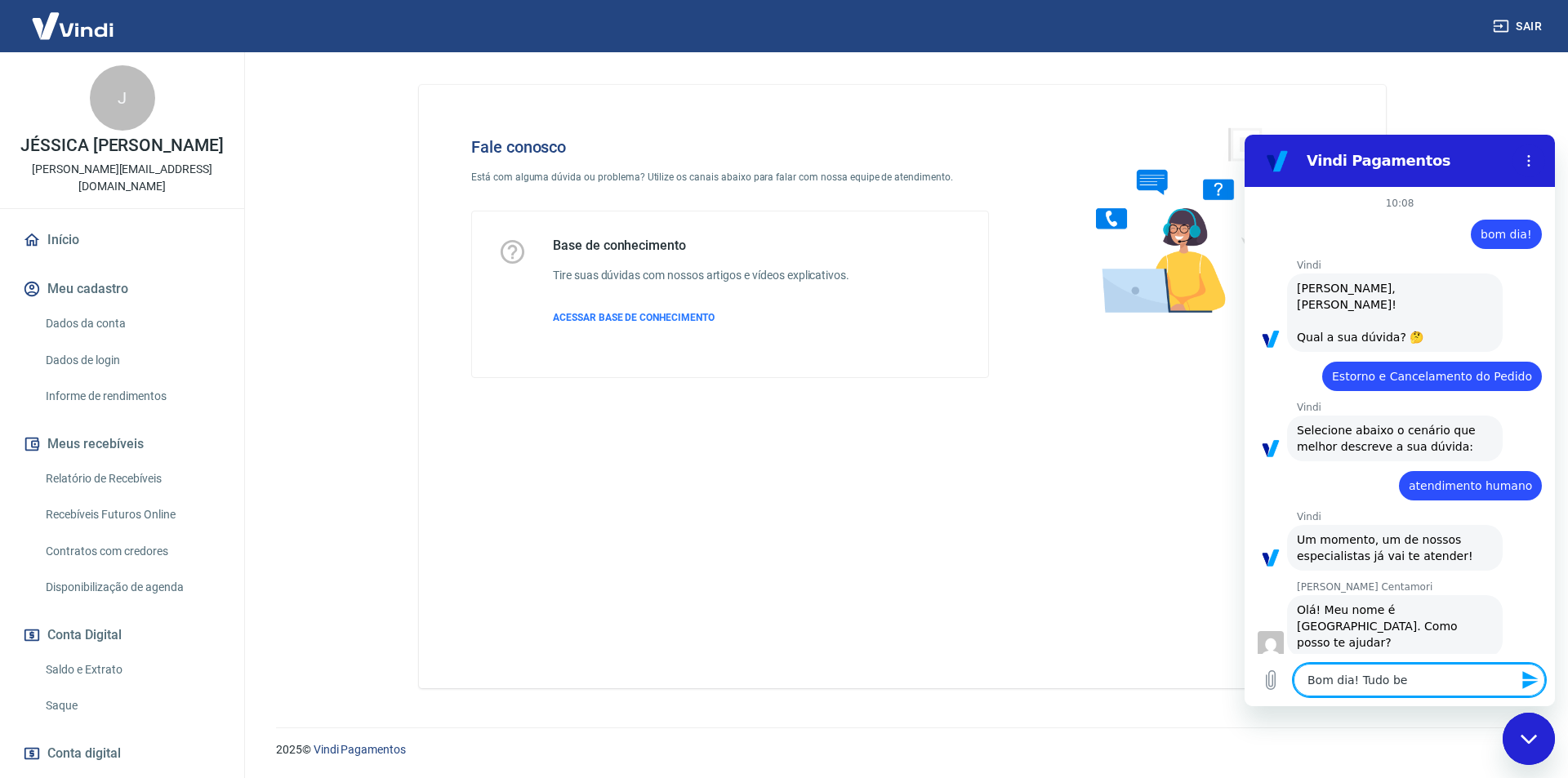
type textarea "x"
type textarea "Bom dia! Tudo bem?"
type textarea "x"
type textarea "Bom dia! Tudo bem?"
type textarea "x"
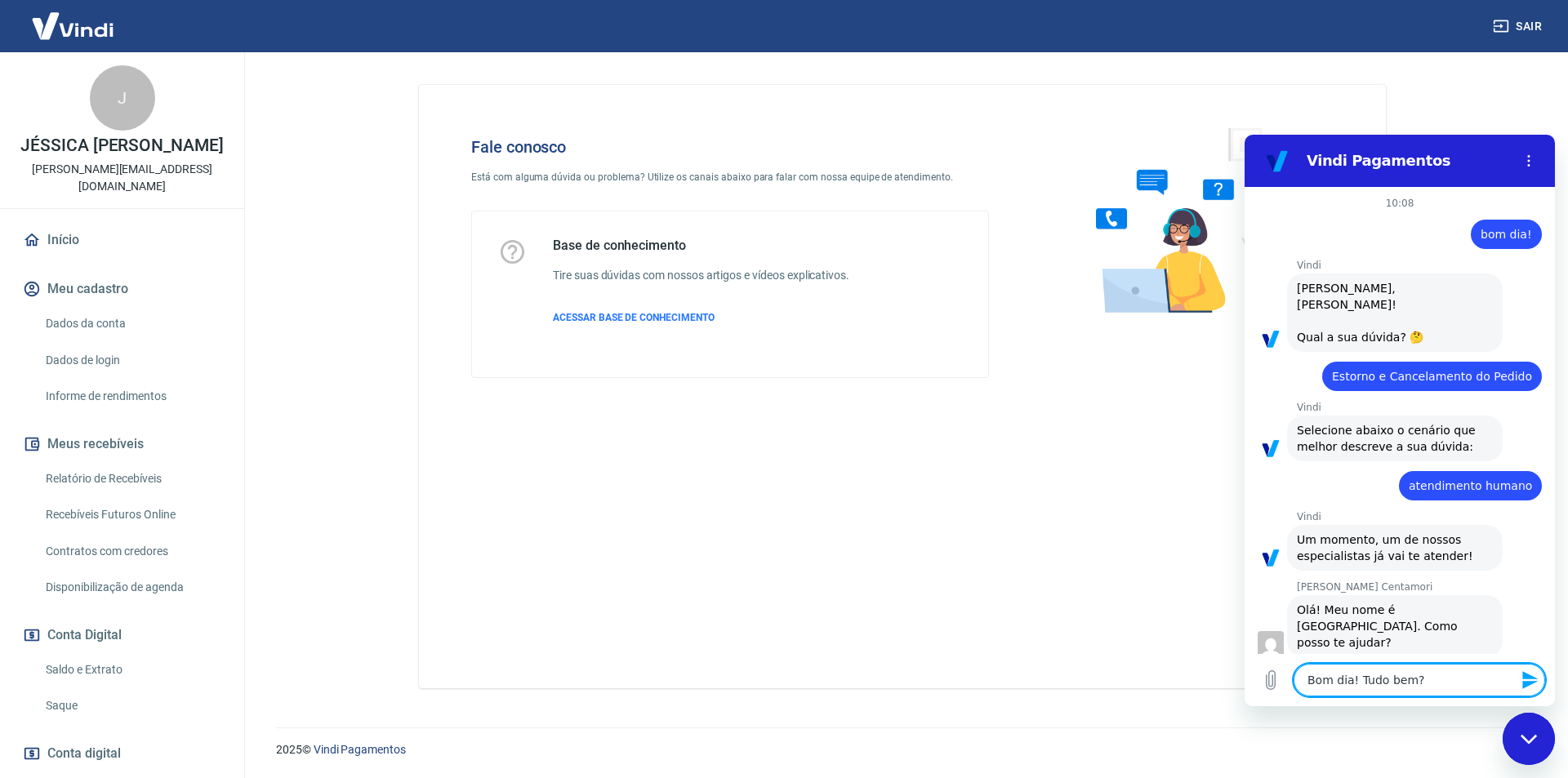
type textarea "Bom dia! Tudo bem? E"
type textarea "x"
type textarea "Bom dia! Tudo bem? En"
type textarea "x"
type textarea "Bom dia! Tudo bem? Ent"
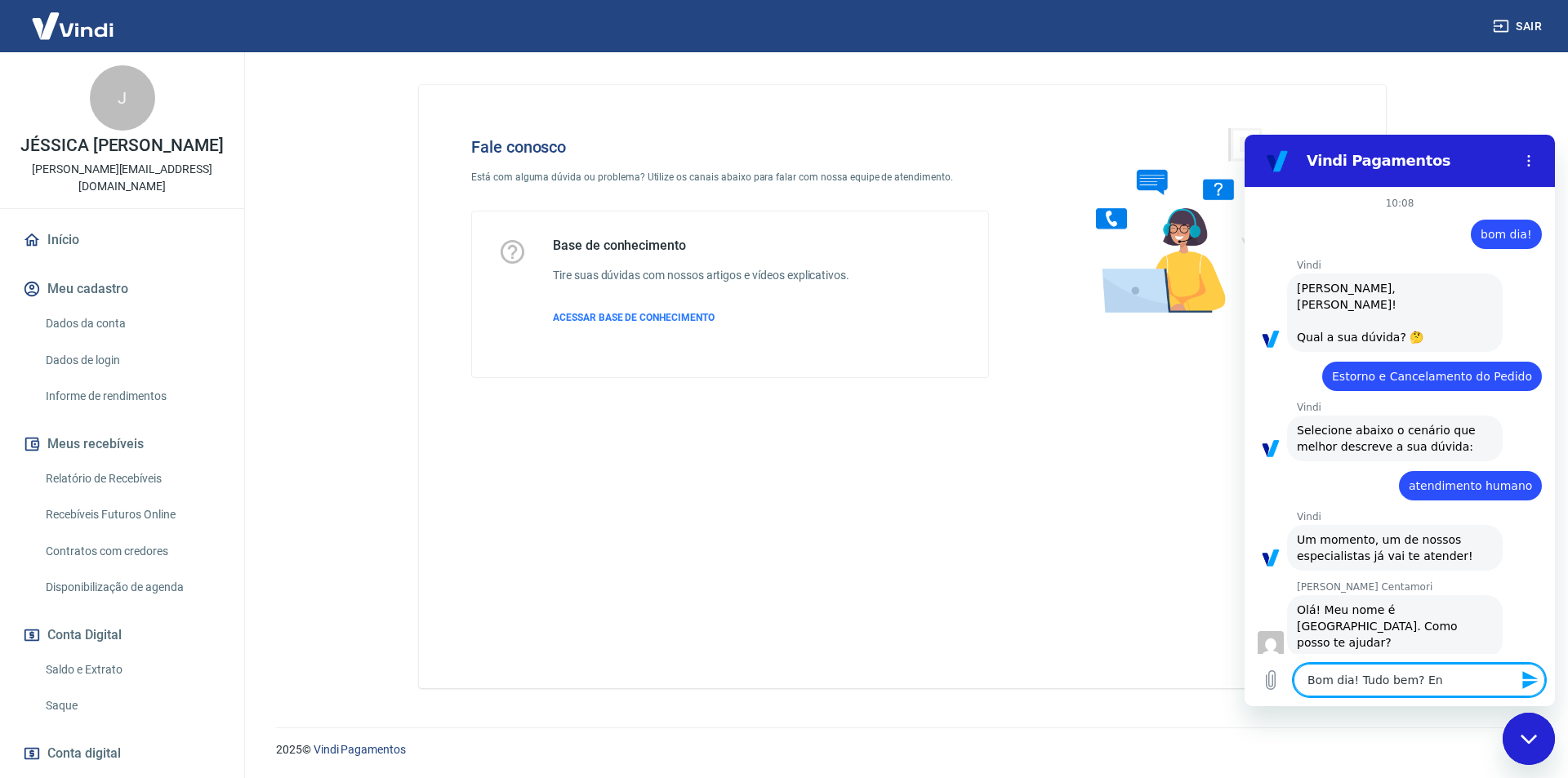
type textarea "x"
type textarea "Bom dia! Tudo bem? Entr"
type textarea "x"
type textarea "Bom dia! Tudo bem? Entro"
type textarea "x"
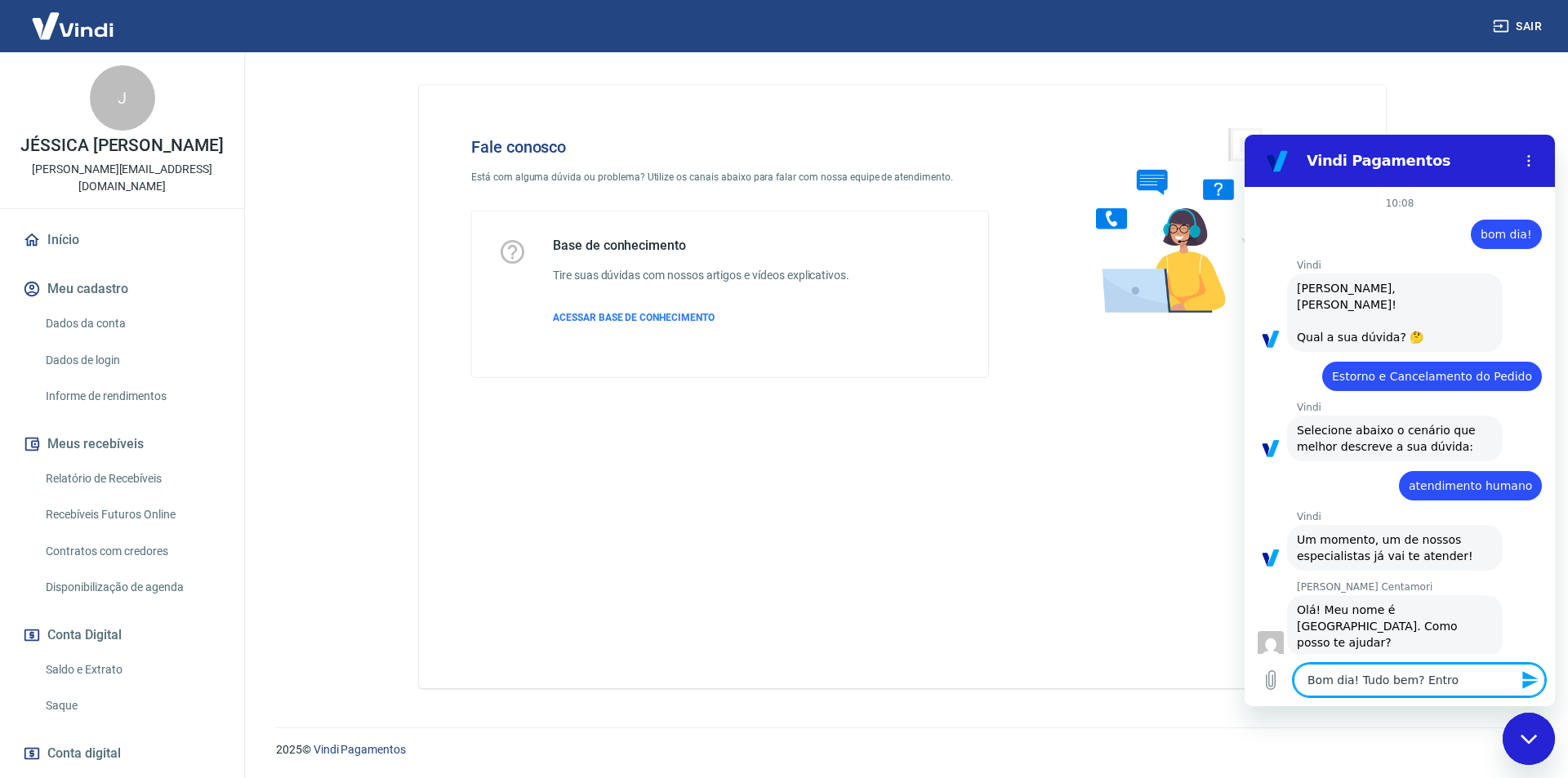
type textarea "Bom dia! Tudo bem? Entro"
type textarea "x"
type textarea "Bom dia! Tudo bem? Entro e"
type textarea "x"
type textarea "Bom dia! Tudo bem? Entro em"
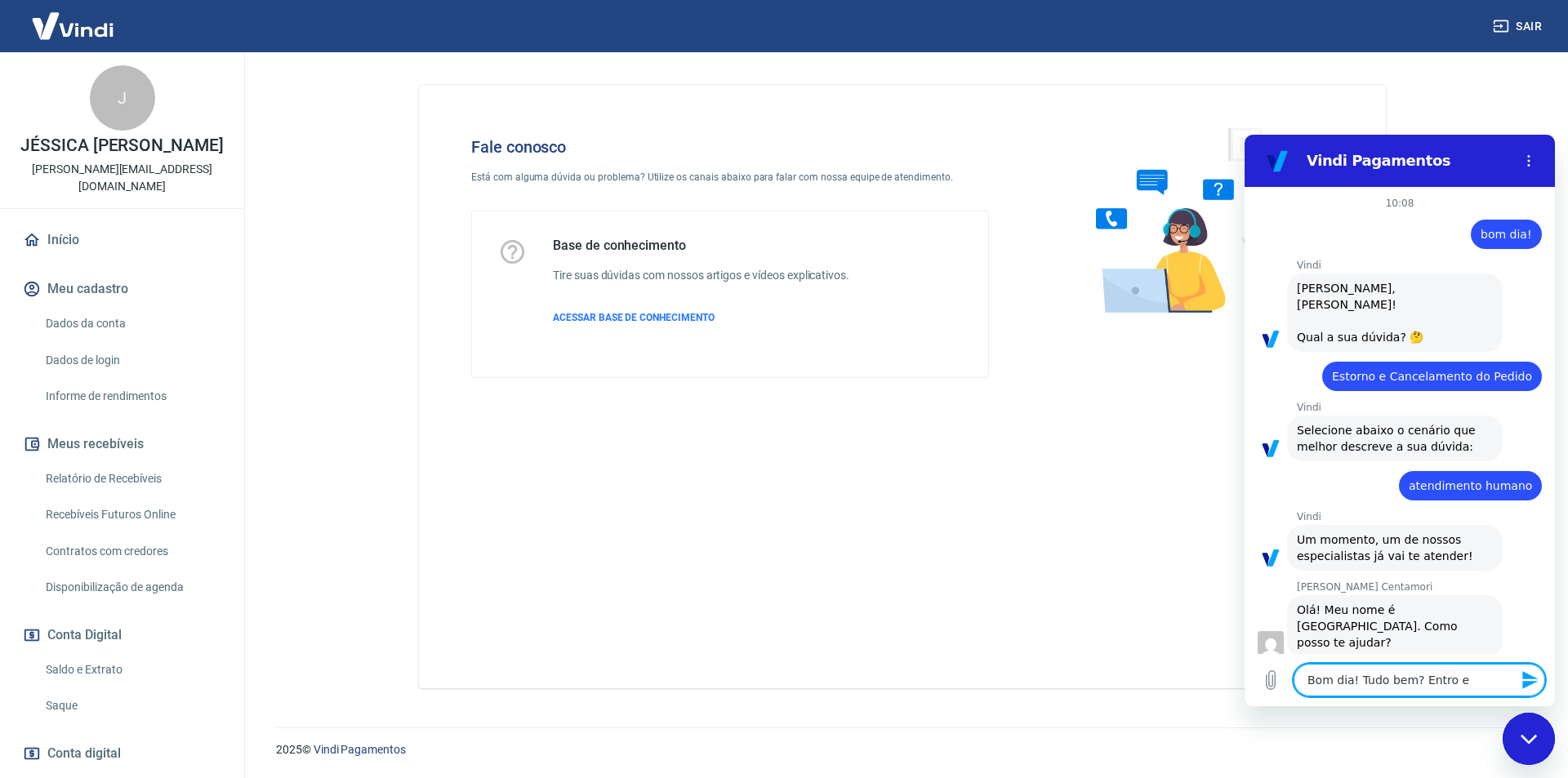
type textarea "x"
type textarea "Bom dia! Tudo bem? Entro em"
type textarea "x"
type textarea "Bom dia! Tudo bem? Entro em c"
type textarea "x"
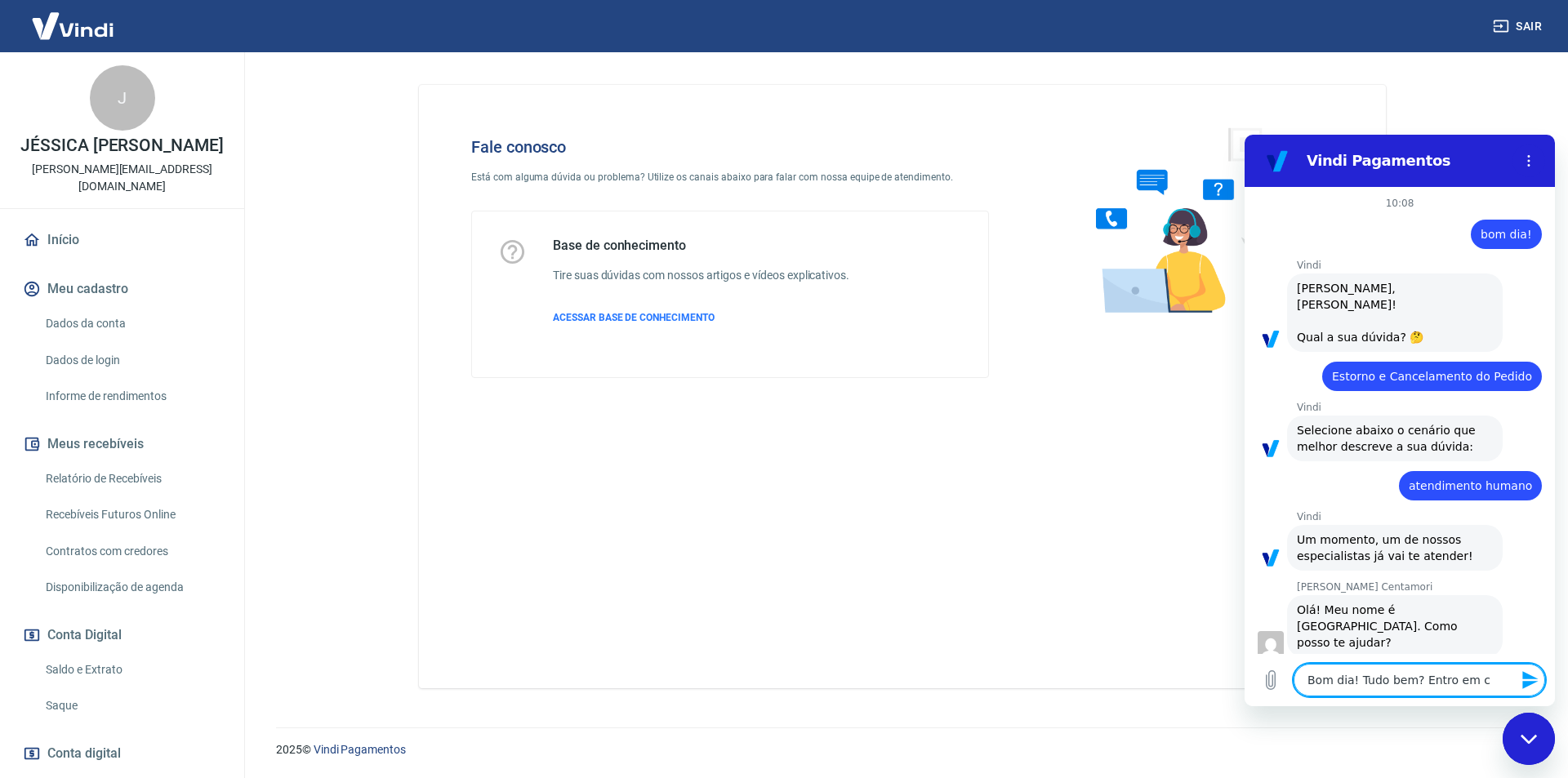
type textarea "Bom dia! Tudo bem? Entro em co"
type textarea "x"
type textarea "Bom dia! Tudo bem? Entro em con"
type textarea "x"
type textarea "Bom dia! Tudo bem? Entro em cont"
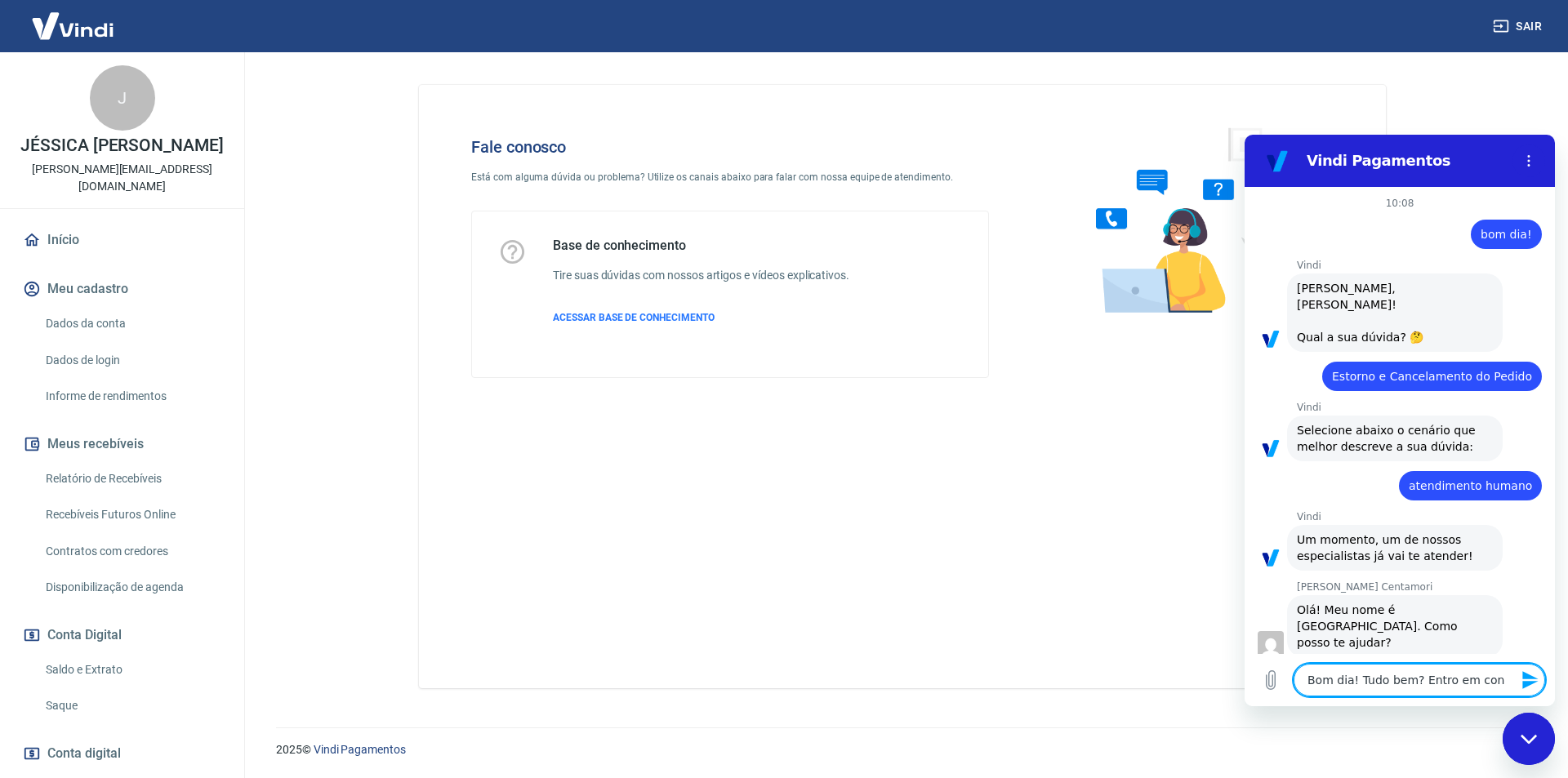
type textarea "x"
type textarea "Bom dia! Tudo bem? Entro em conta"
type textarea "x"
type textarea "Bom dia! Tudo bem? Entro em contat"
type textarea "x"
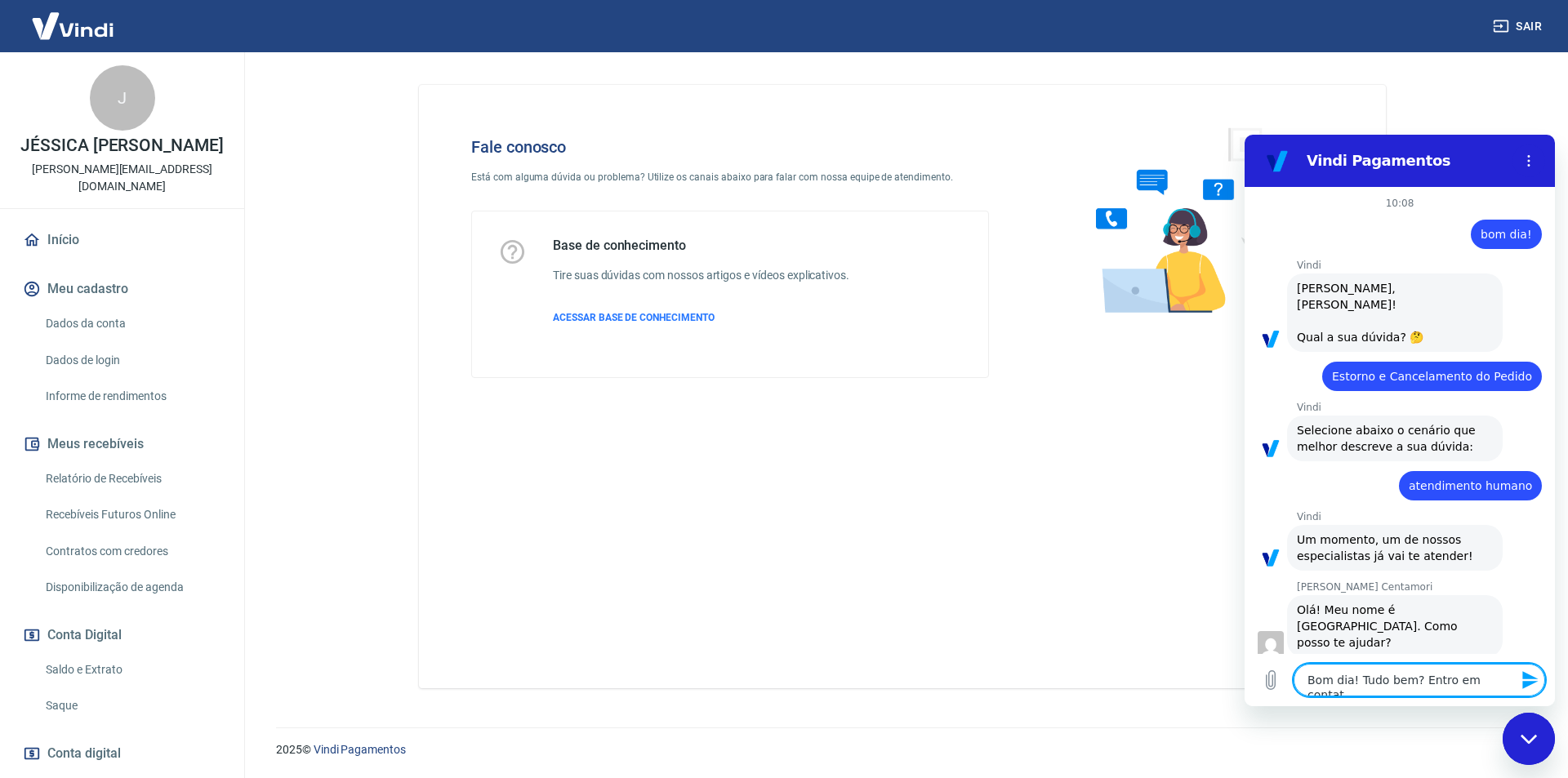
type textarea "Bom dia! Tudo bem? Entro em contato"
type textarea "x"
type textarea "Bom dia! Tudo bem? Entro em contato"
type textarea "x"
type textarea "Bom dia! Tudo bem? Entro em contato p"
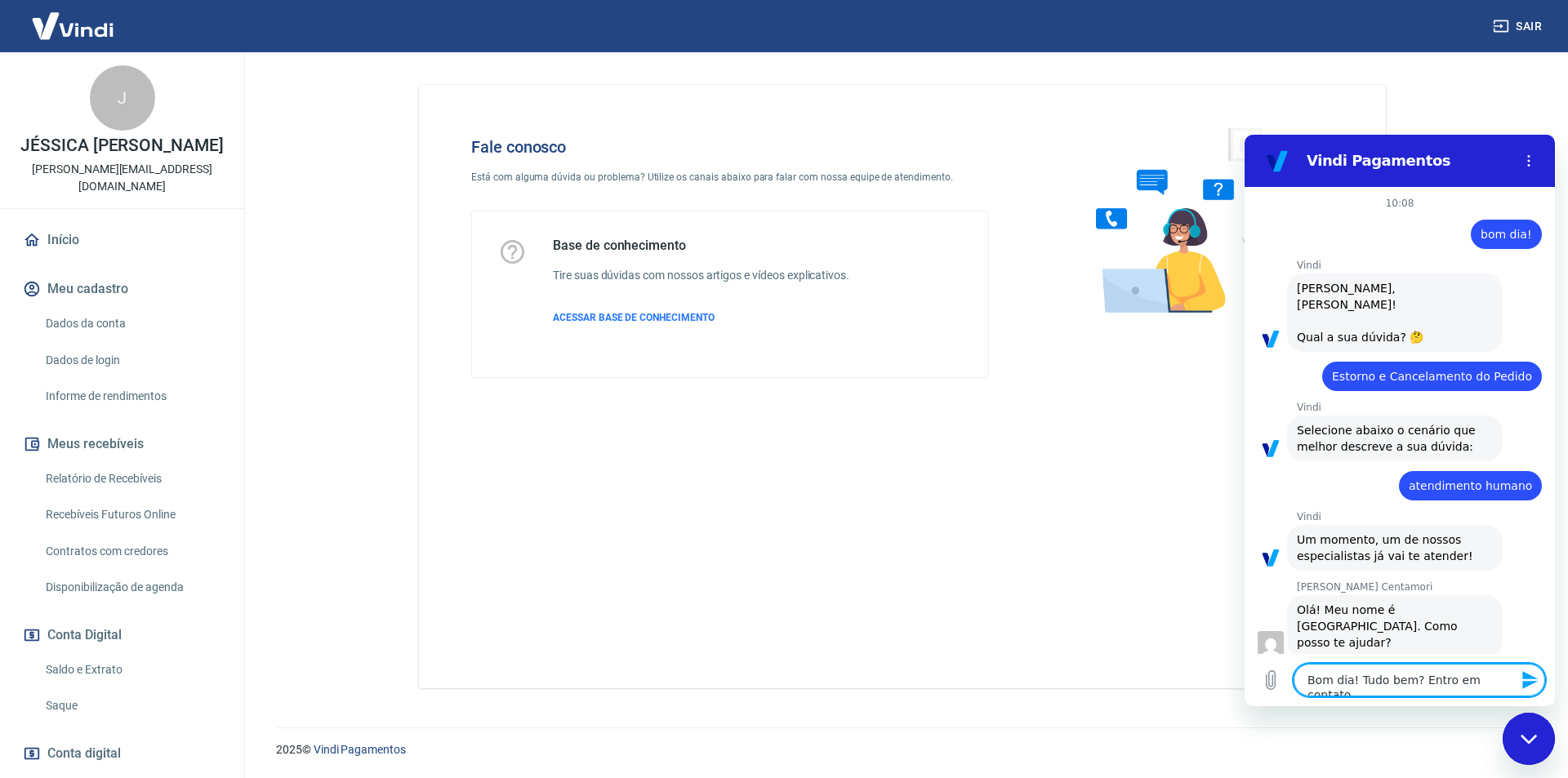
type textarea "x"
type textarea "Bom dia! Tudo bem? Entro em contato pa"
type textarea "x"
type textarea "Bom dia! Tudo bem? Entro em contato par"
type textarea "x"
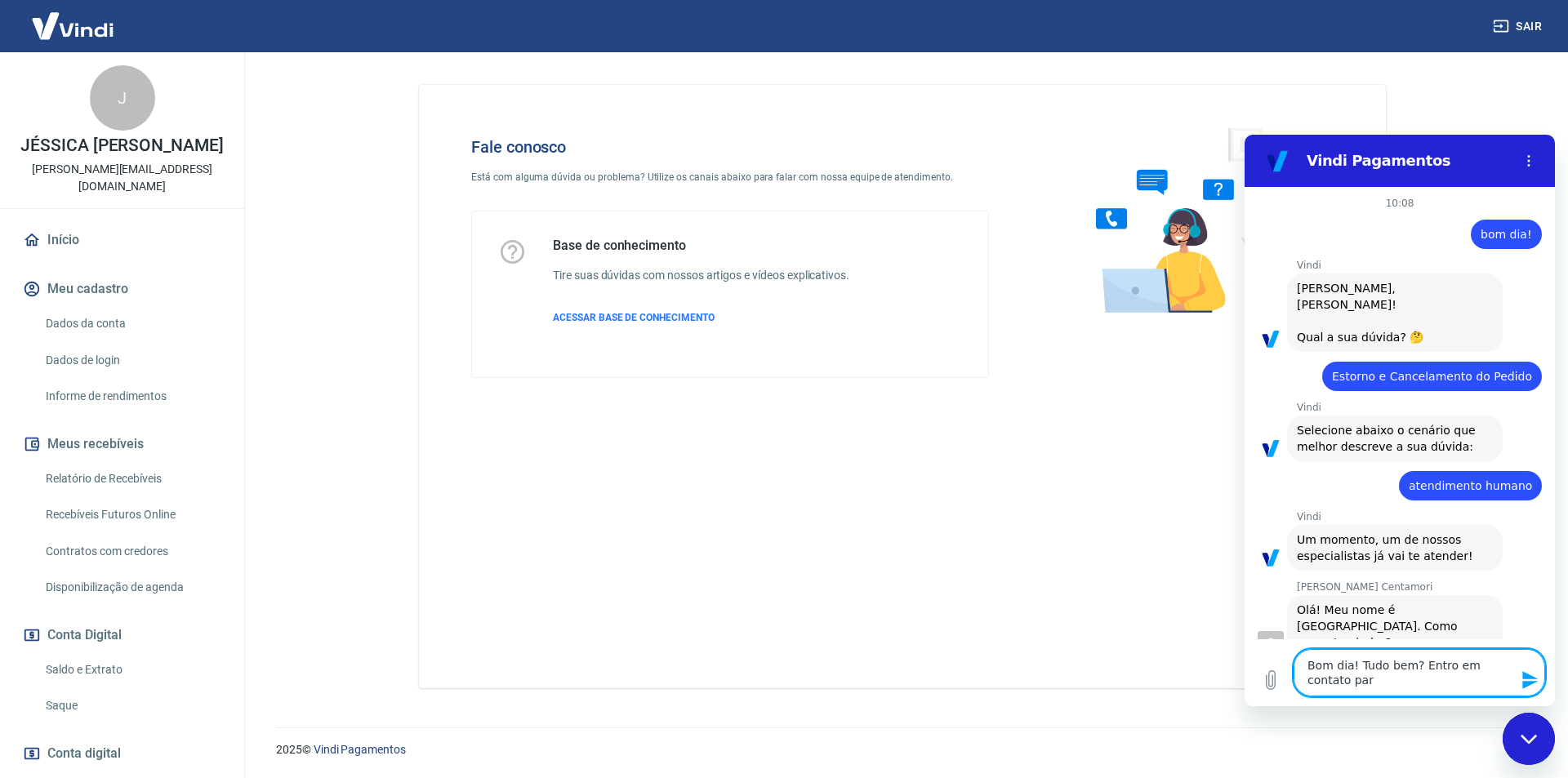
type textarea "Bom dia! Tudo bem? Entro em contato para"
type textarea "x"
type textarea "Bom dia! Tudo bem? Entro em contato para"
type textarea "x"
type textarea "Bom dia! Tudo bem? Entro em contato para v"
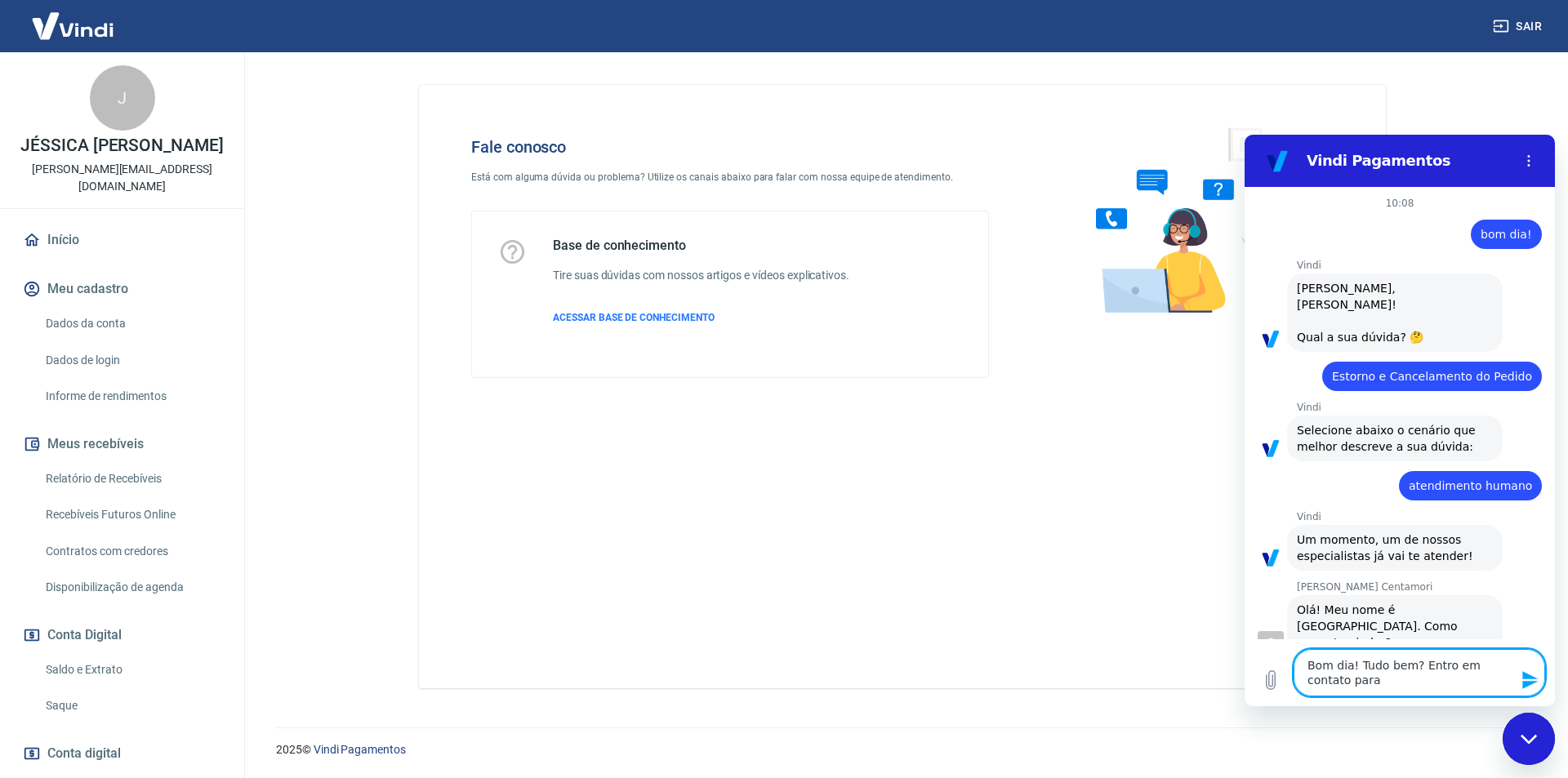
type textarea "x"
type textarea "Bom dia! Tudo bem? Entro em contato para ve"
type textarea "x"
type textarea "Bom dia! Tudo bem? Entro em contato para ver"
type textarea "x"
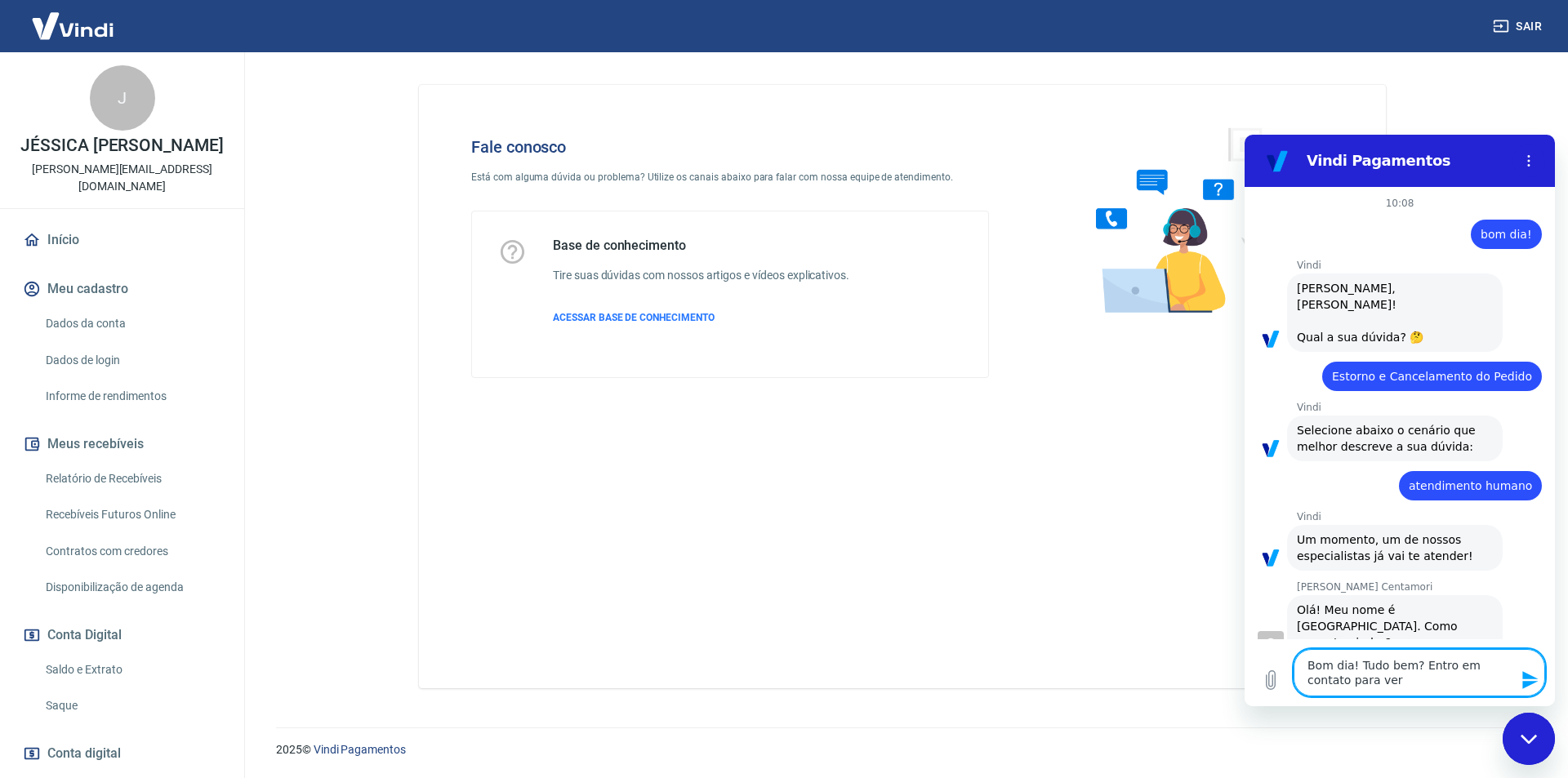
type textarea "Bom dia! Tudo bem? Entro em contato para veri"
type textarea "x"
type textarea "Bom dia! Tudo bem? Entro em contato para verif"
type textarea "x"
type textarea "Bom dia! Tudo bem? Entro em contato para verifi"
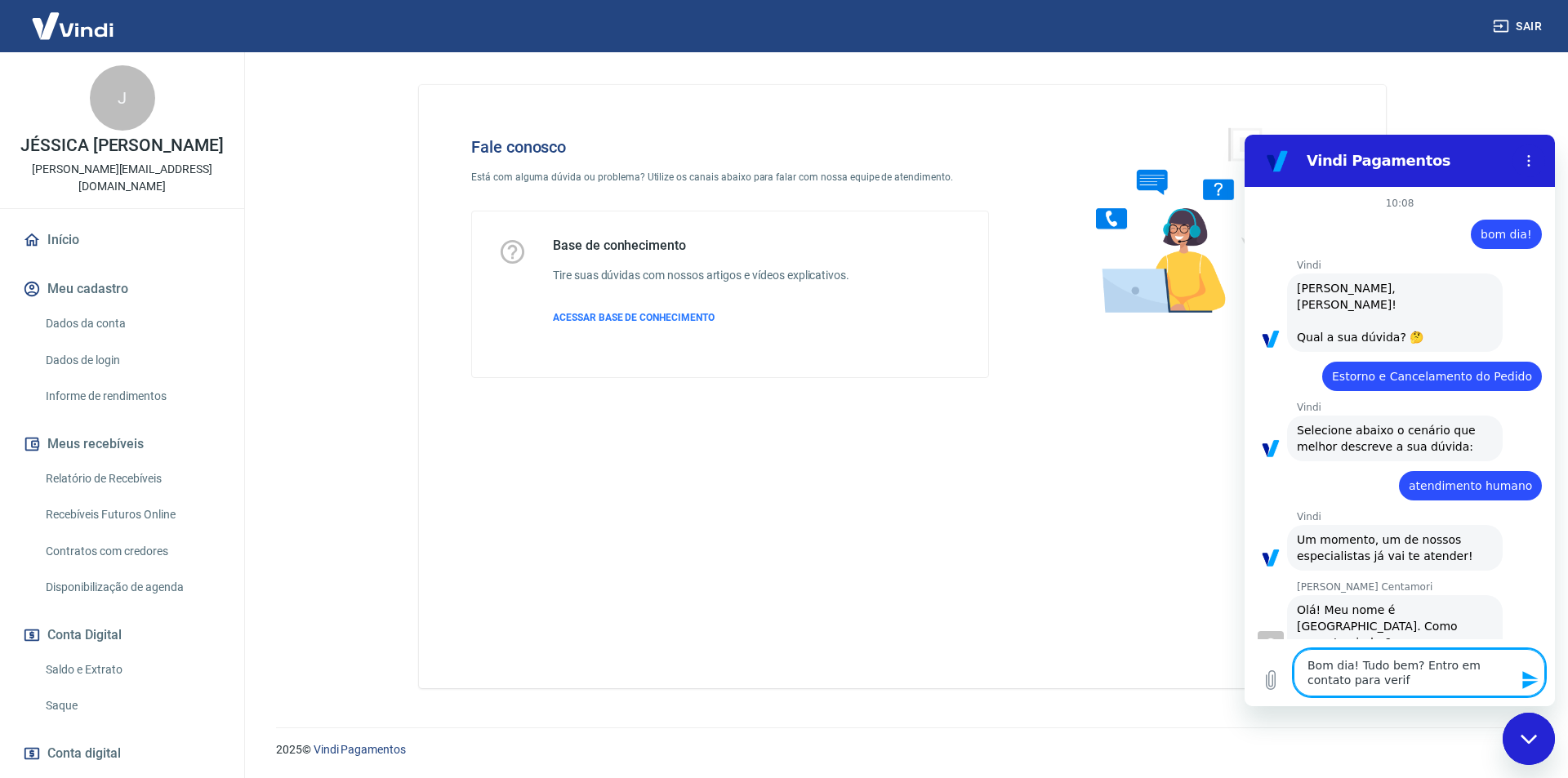
type textarea "x"
type textarea "Bom dia! Tudo bem? Entro em contato para verific"
type textarea "x"
type textarea "Bom dia! Tudo bem? Entro em contato para verifica"
type textarea "x"
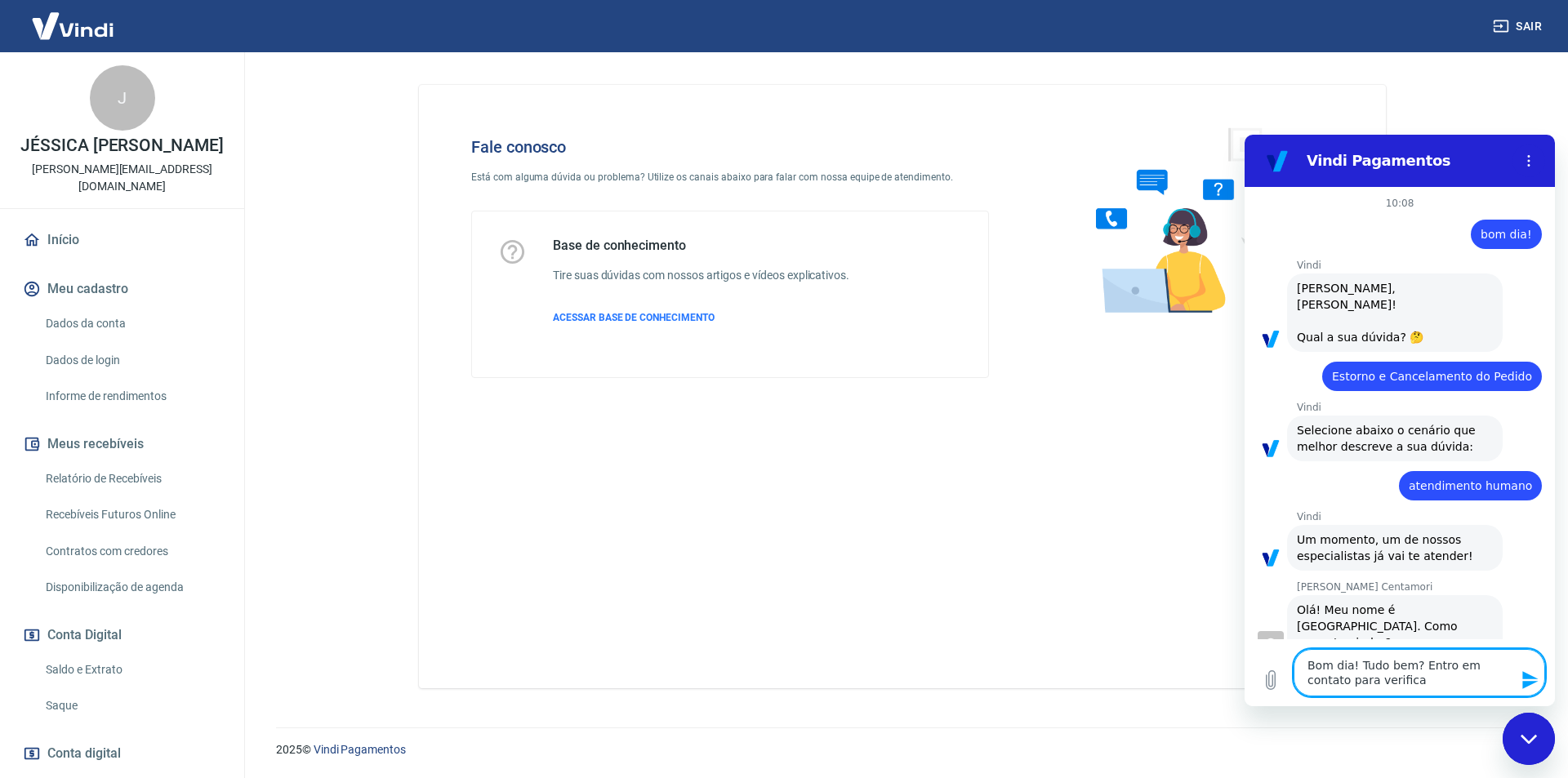
type textarea "Bom dia! Tudo bem? Entro em contato para verificar"
type textarea "x"
type textarea "Bom dia! Tudo bem? Entro em contato para verificar"
type textarea "x"
type textarea "Bom dia! Tudo bem? Entro em contato para verificar s"
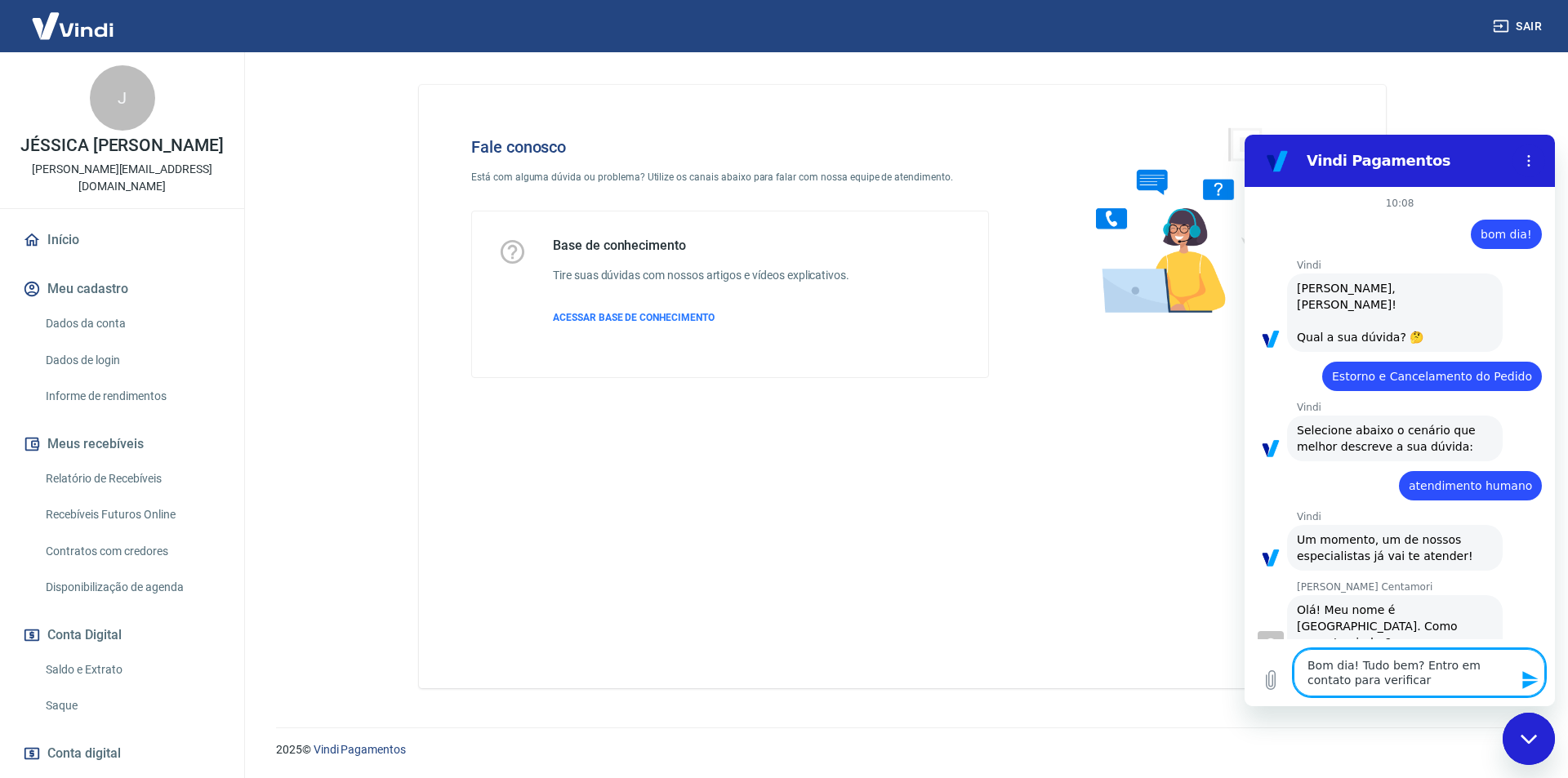
type textarea "x"
type textarea "Bom dia! Tudo bem? Entro em contato para verificar so"
type textarea "x"
type textarea "Bom dia! Tudo bem? Entro em contato para verificar sob"
type textarea "x"
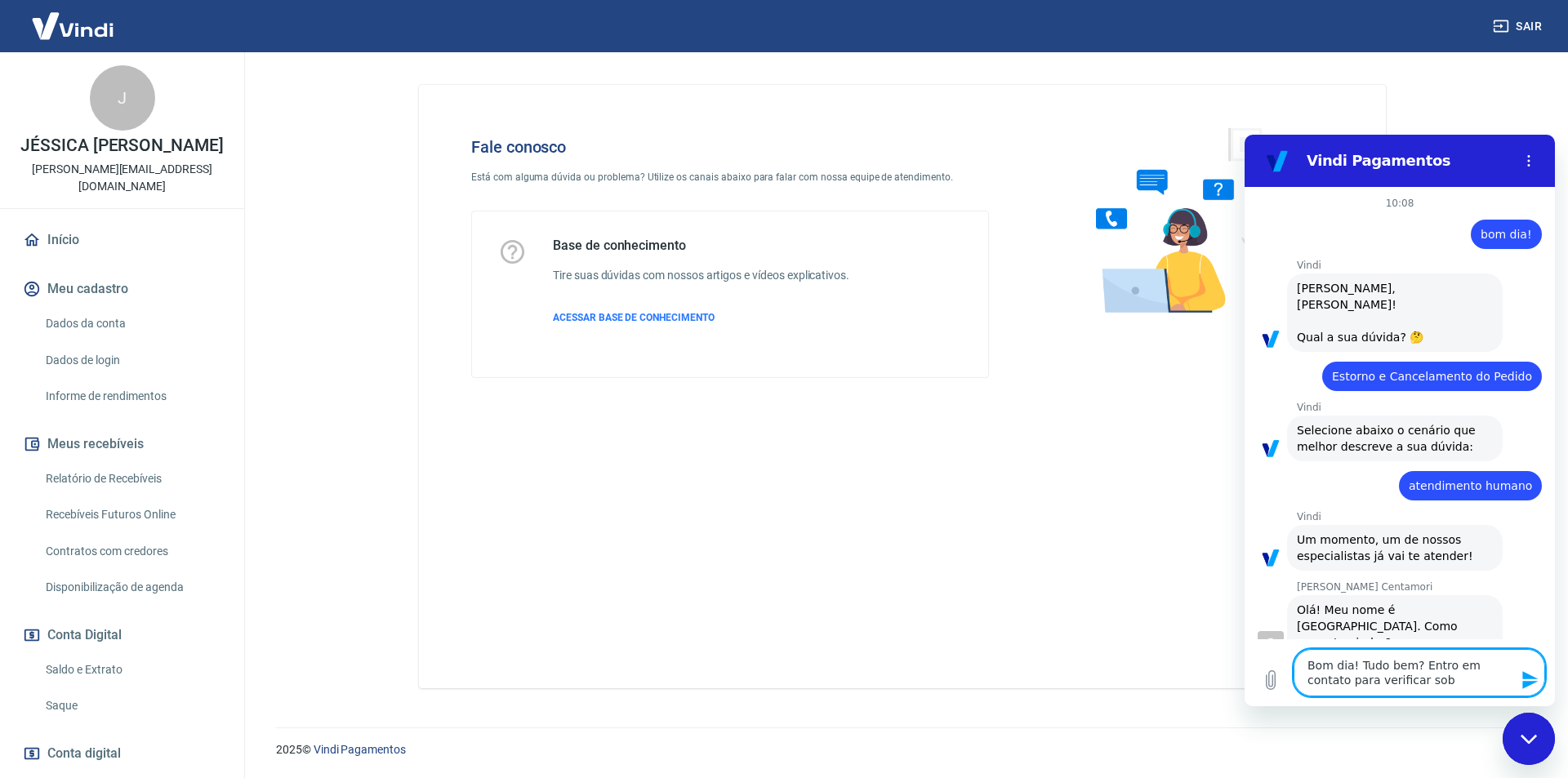
type textarea "Bom dia! Tudo bem? Entro em contato para verificar sobr"
type textarea "x"
type textarea "Bom dia! Tudo bem? Entro em contato para verificar sobre"
type textarea "x"
type textarea "Bom dia! Tudo bem? Entro em contato para verificar sobre"
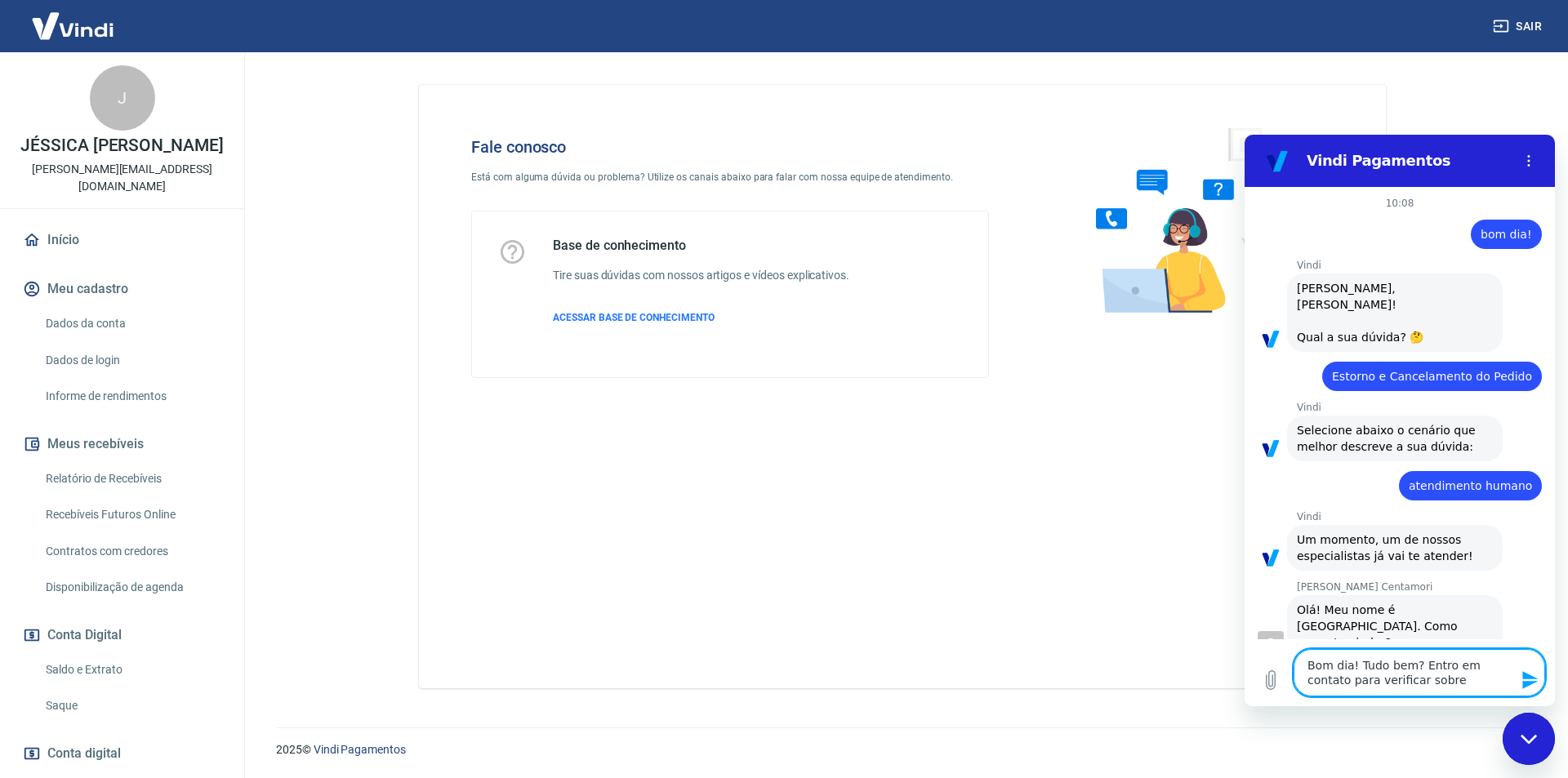
type textarea "x"
type textarea "Bom dia! Tudo bem? Entro em contato para verificar sobre a"
type textarea "x"
type textarea "Bom dia! Tudo bem? Entro em contato para verificar sobre ar"
type textarea "x"
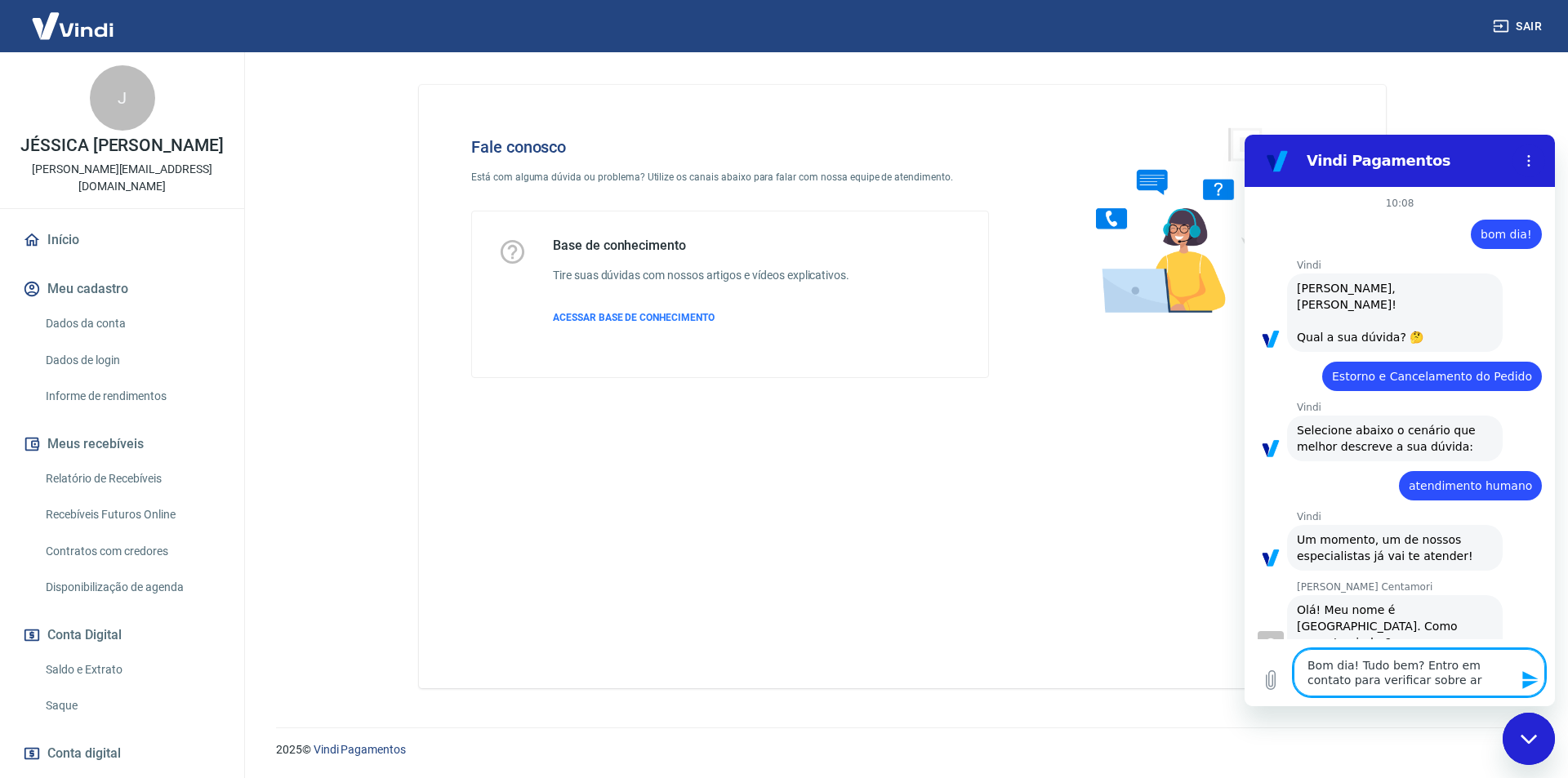
type textarea "Bom dia! Tudo bem? Entro em contato para verificar sobre are"
type textarea "x"
type textarea "Bom dia! Tudo bem? Entro em contato para verificar sobre arec"
type textarea "x"
type textarea "Bom dia! Tudo bem? Entro em contato para verificar sobre areco"
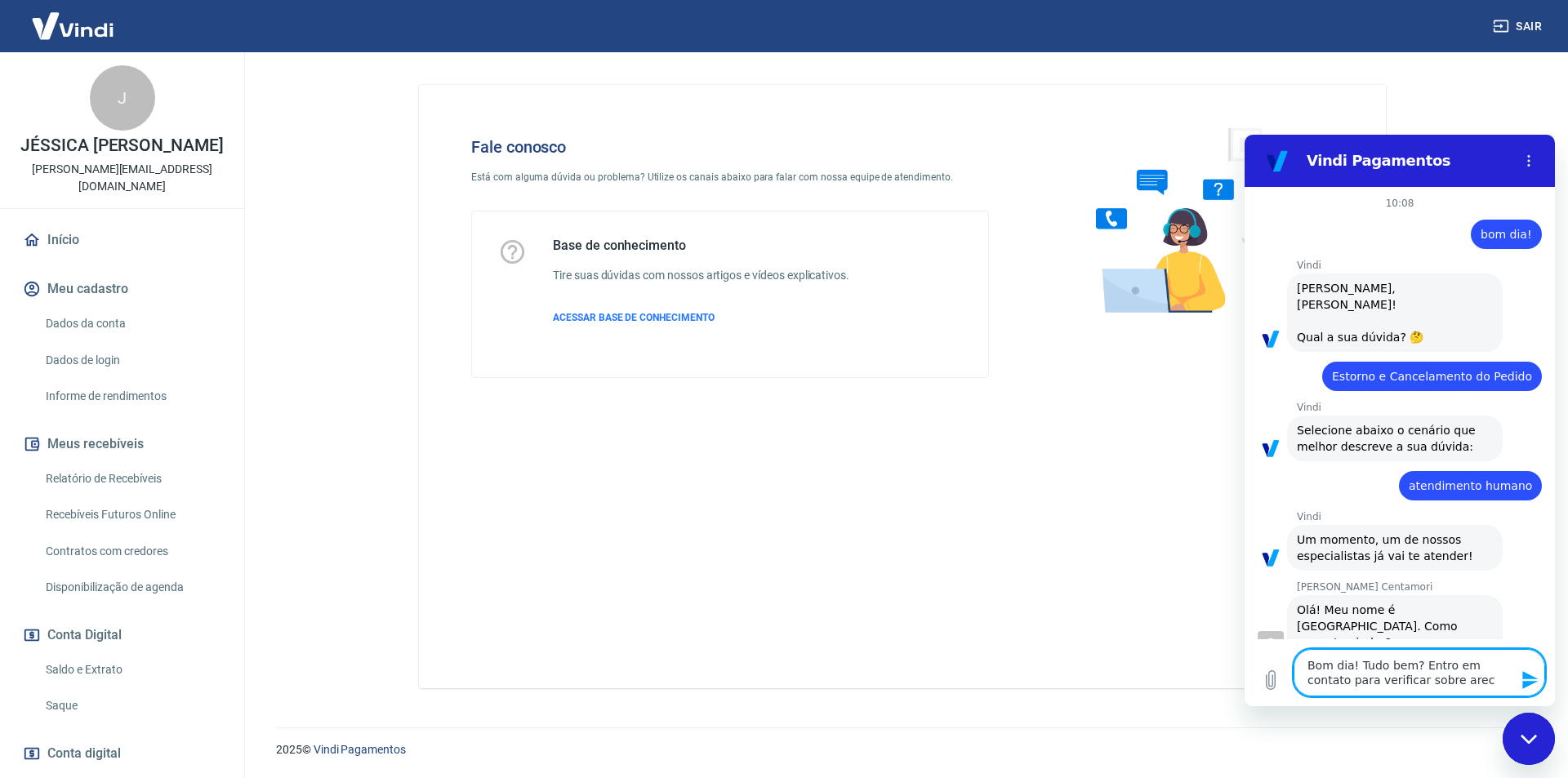
type textarea "x"
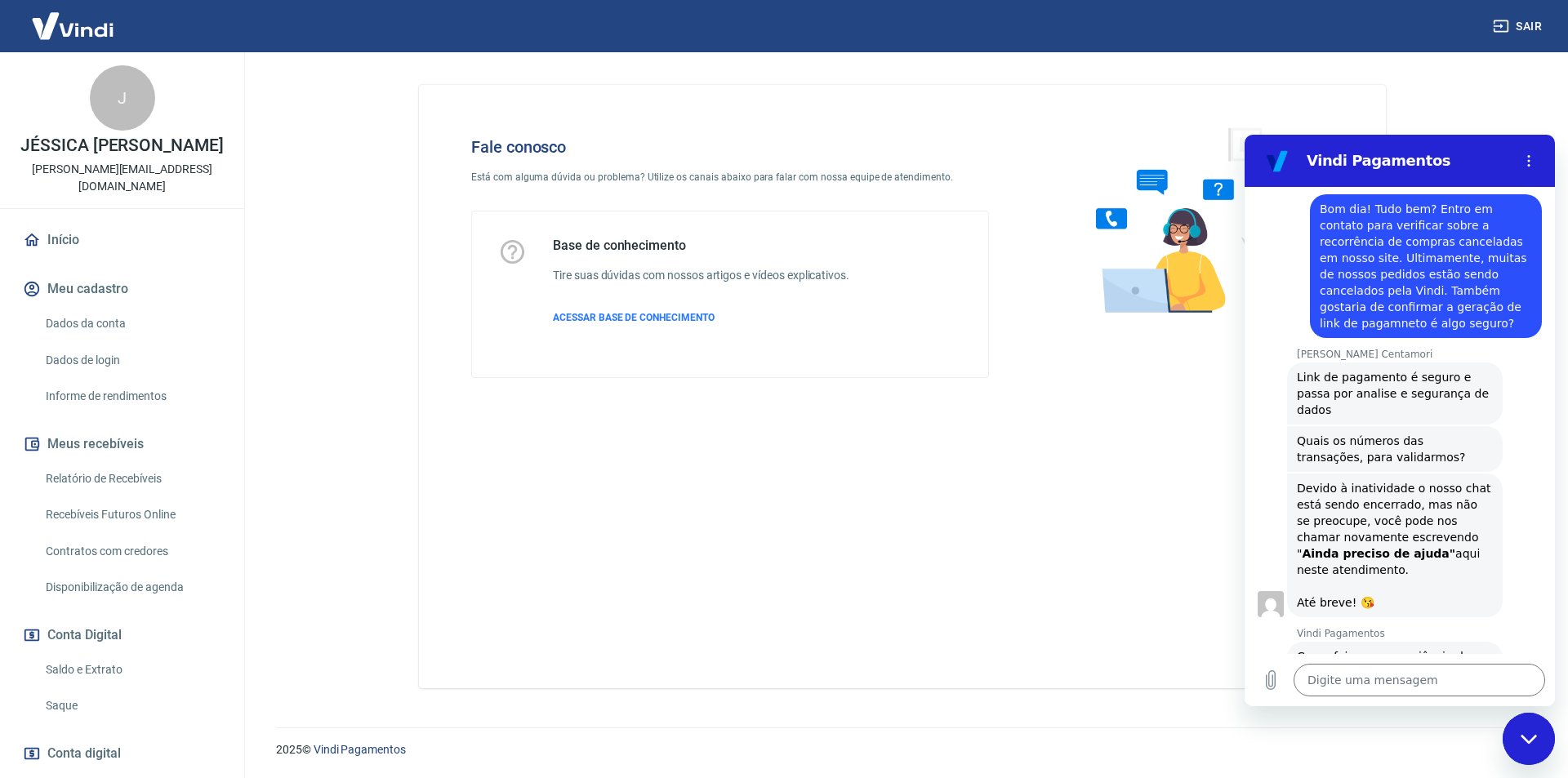
scroll to position [514, 0]
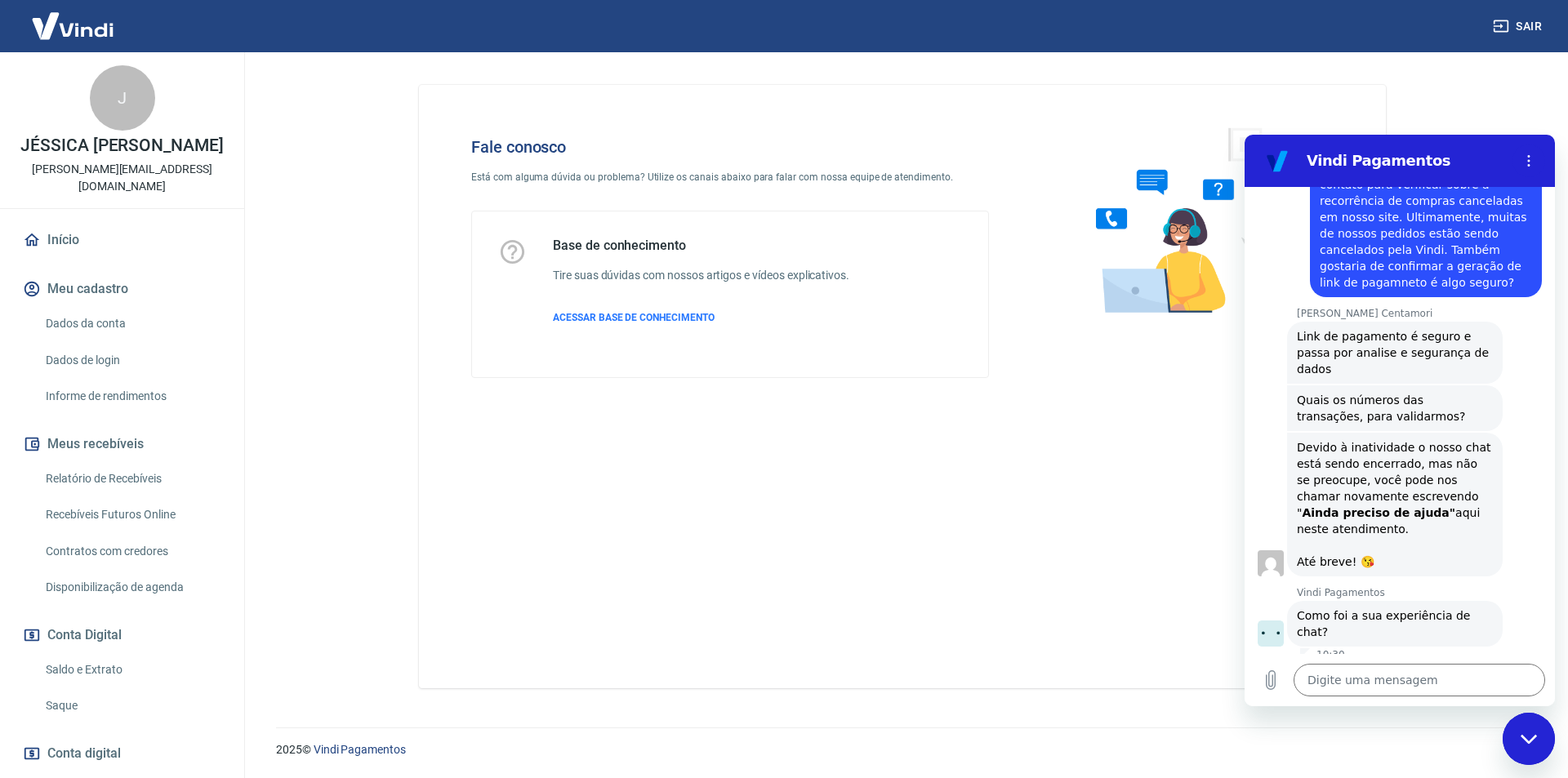
click at [1425, 668] on button "Boa 👍" at bounding box center [1431, 692] width 64 height 47
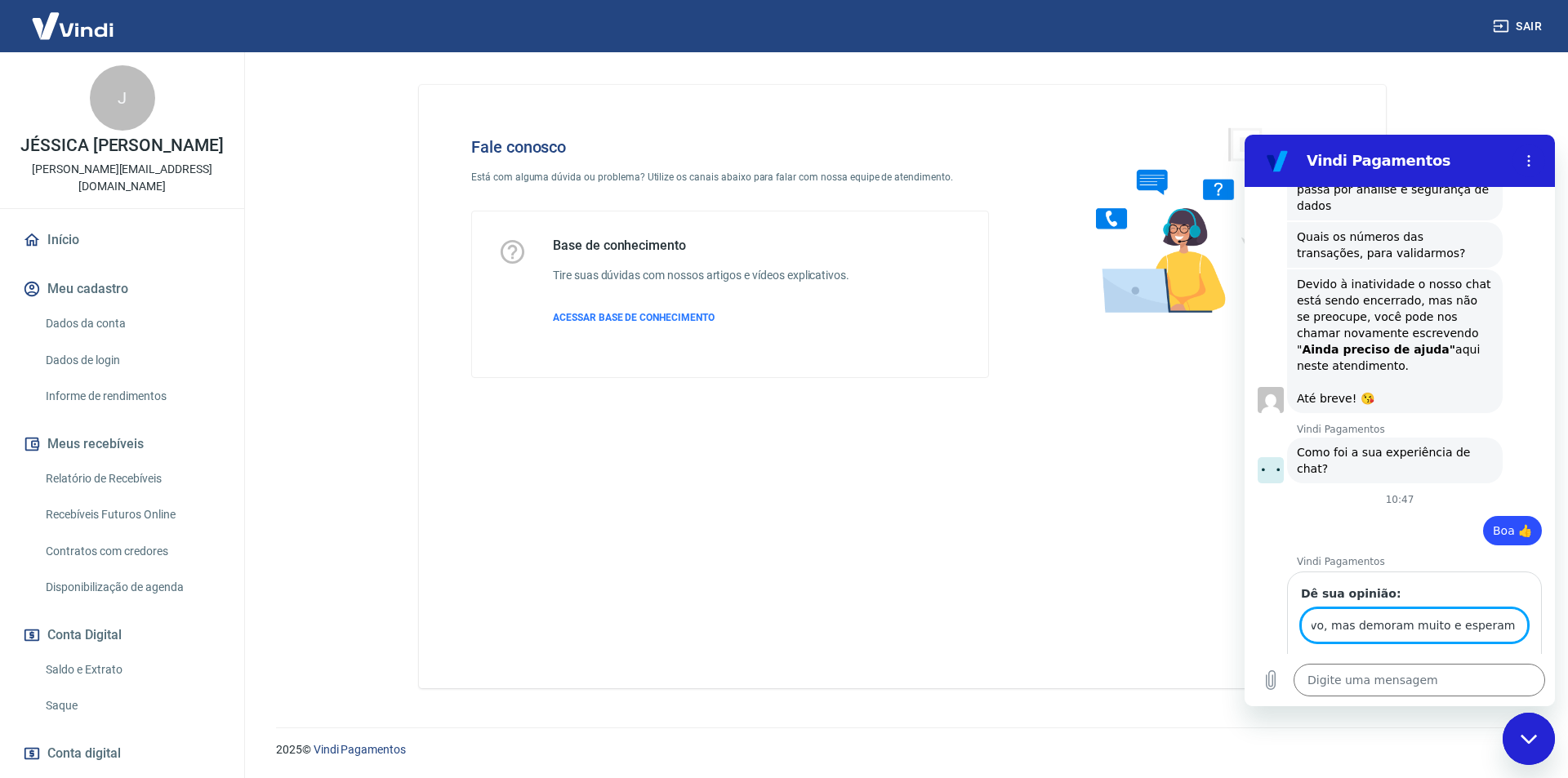
scroll to position [0, 111]
click at [1464, 656] on button "Enviar" at bounding box center [1495, 672] width 63 height 33
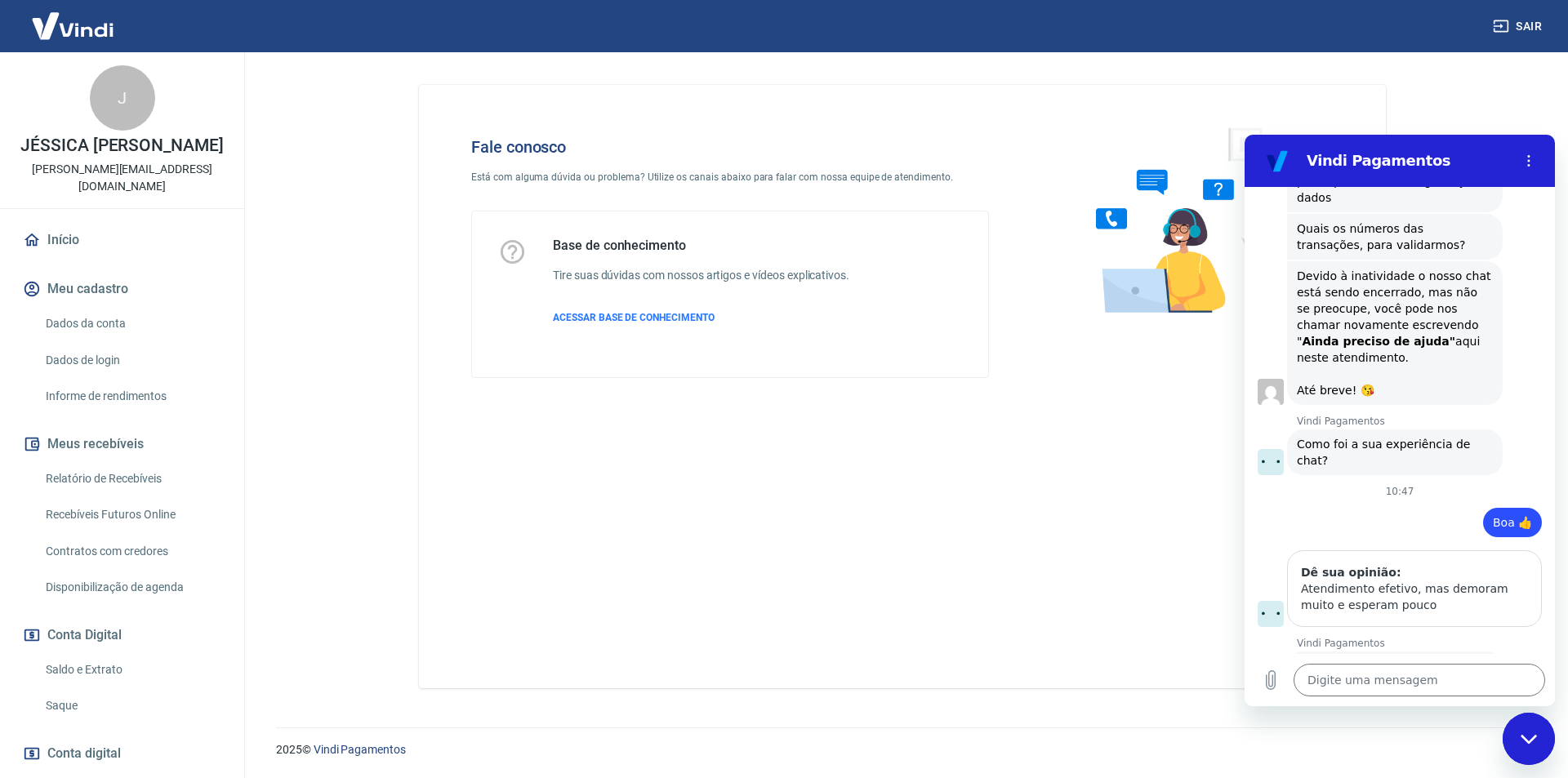
scroll to position [715, 0]
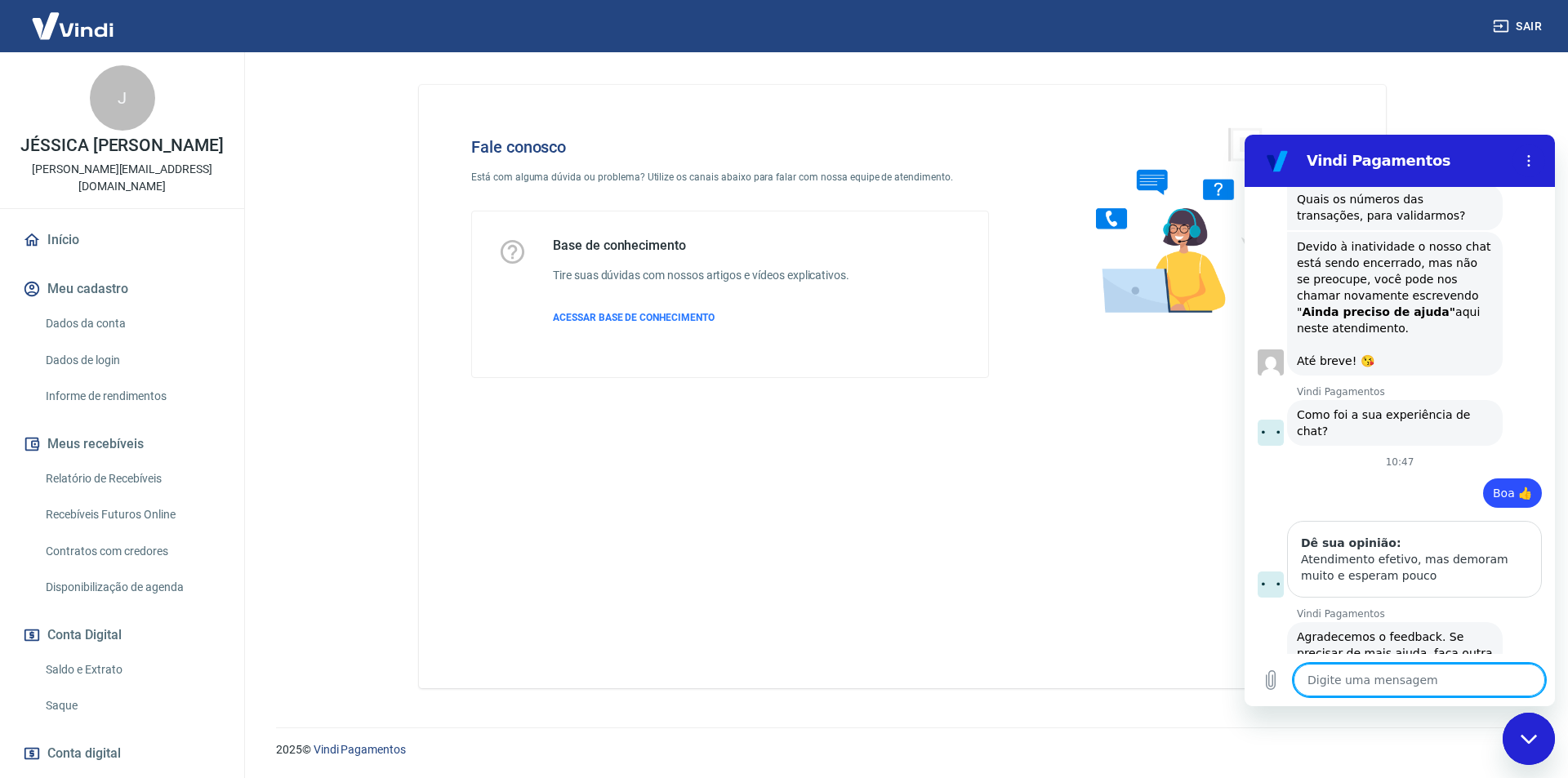
click at [1414, 681] on textarea at bounding box center [1419, 681] width 252 height 33
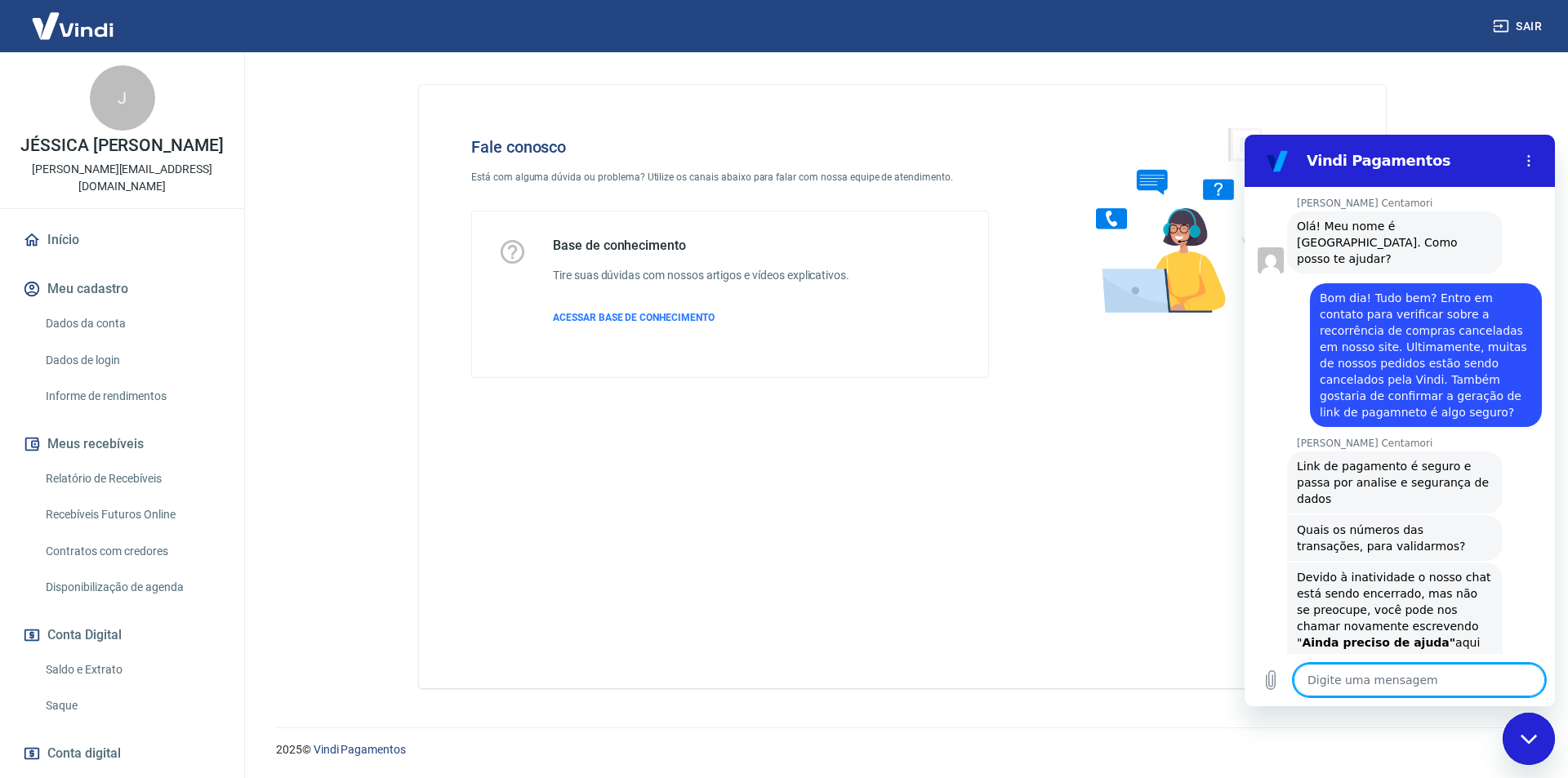
scroll to position [388, 0]
drag, startPoint x: 1392, startPoint y: 674, endPoint x: 1396, endPoint y: 682, distance: 8.9
click at [1394, 682] on textarea at bounding box center [1419, 681] width 252 height 33
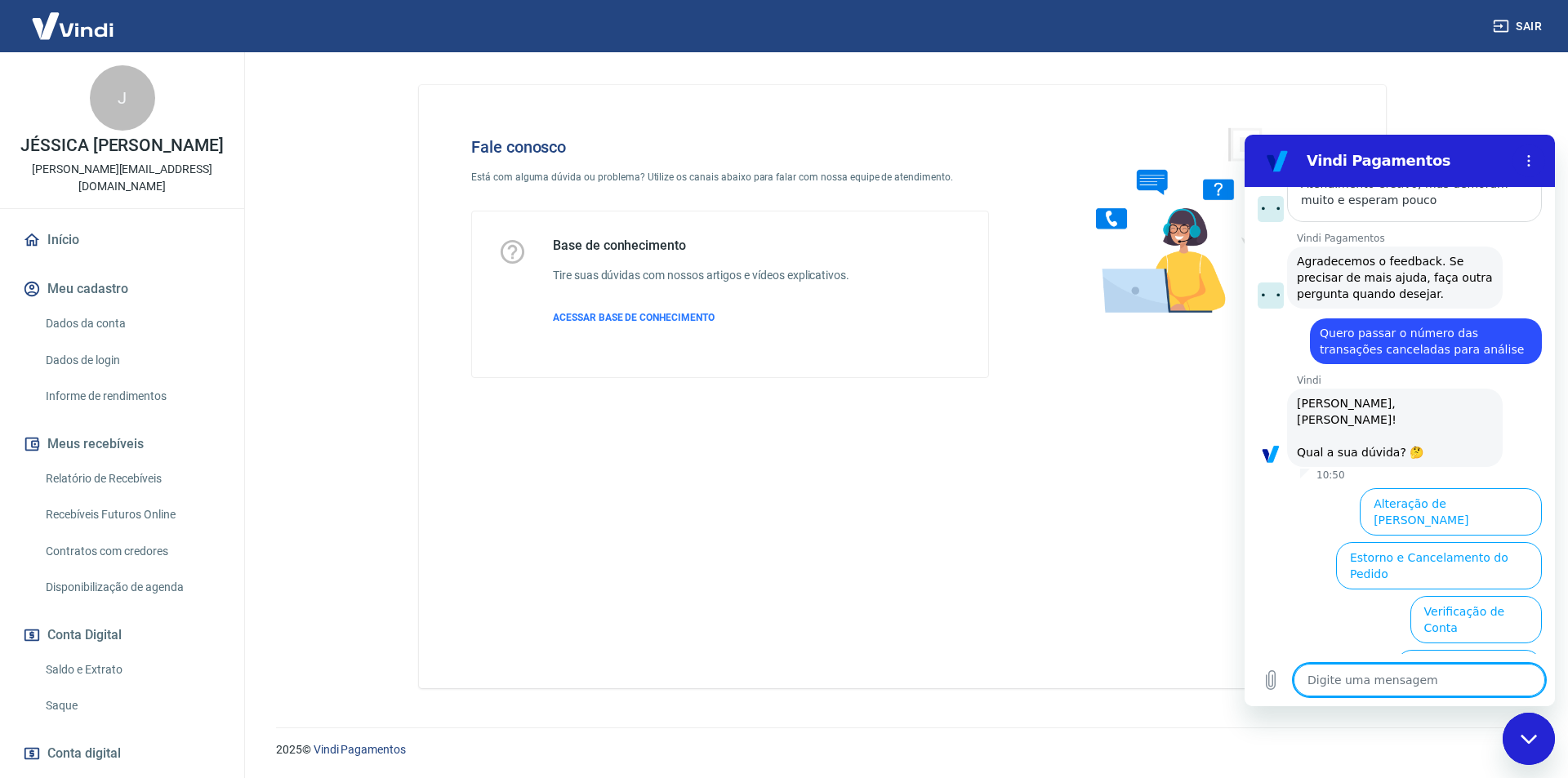
scroll to position [1194, 0]
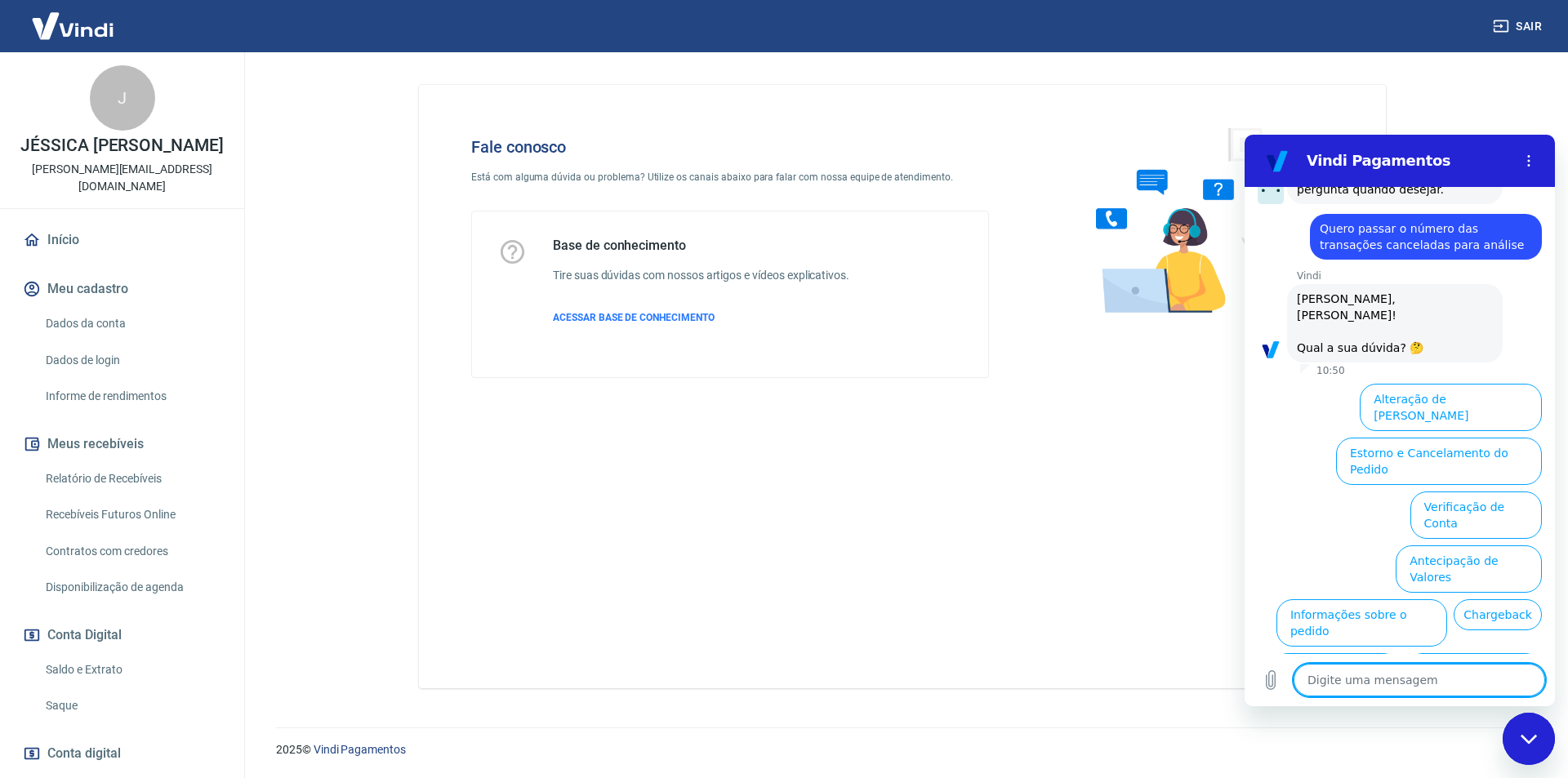
click at [1408, 681] on textarea at bounding box center [1419, 681] width 252 height 33
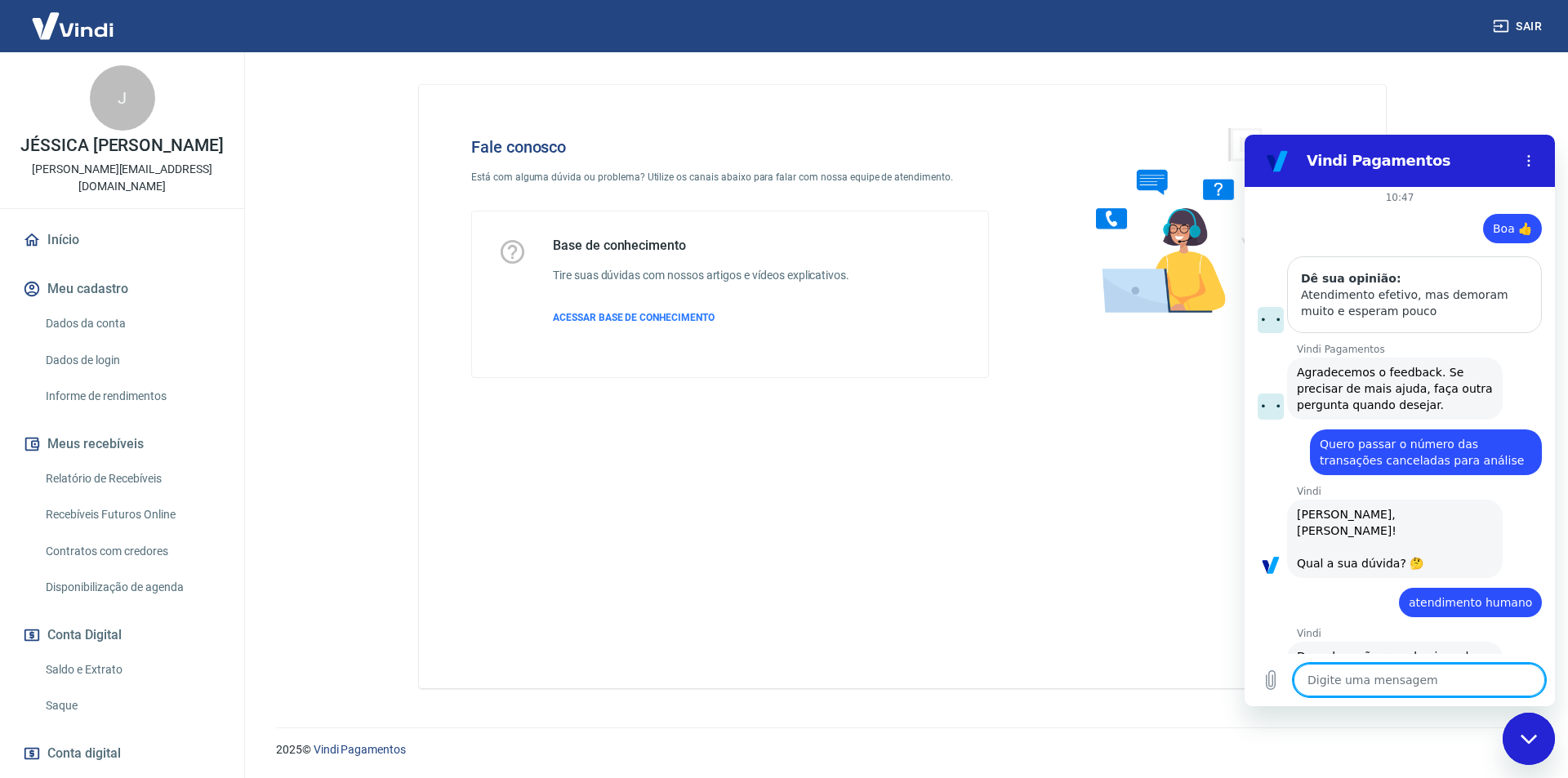
scroll to position [982, 0]
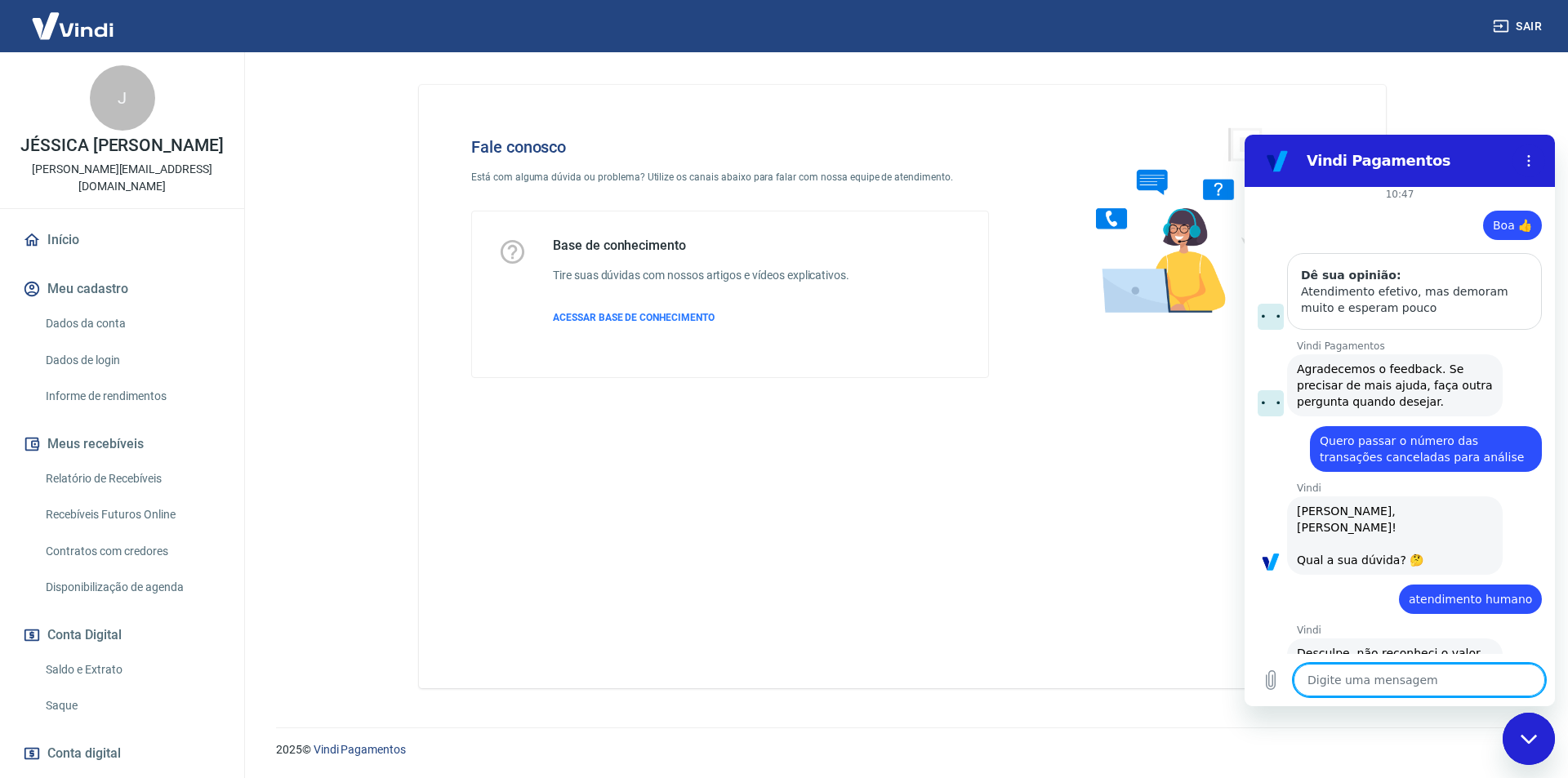
click at [1353, 686] on textarea at bounding box center [1419, 681] width 252 height 33
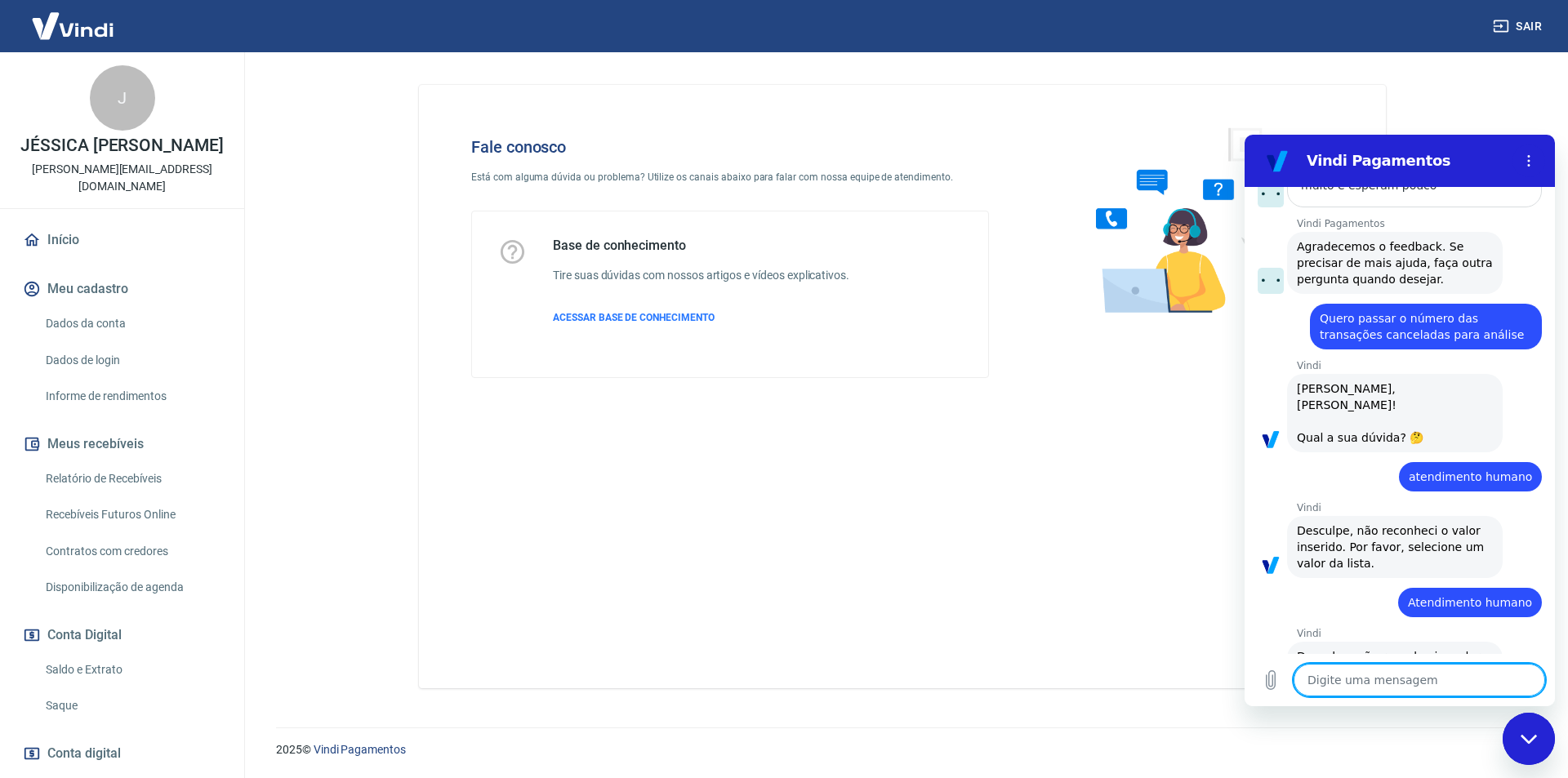
scroll to position [1108, 0]
